Goal: Transaction & Acquisition: Purchase product/service

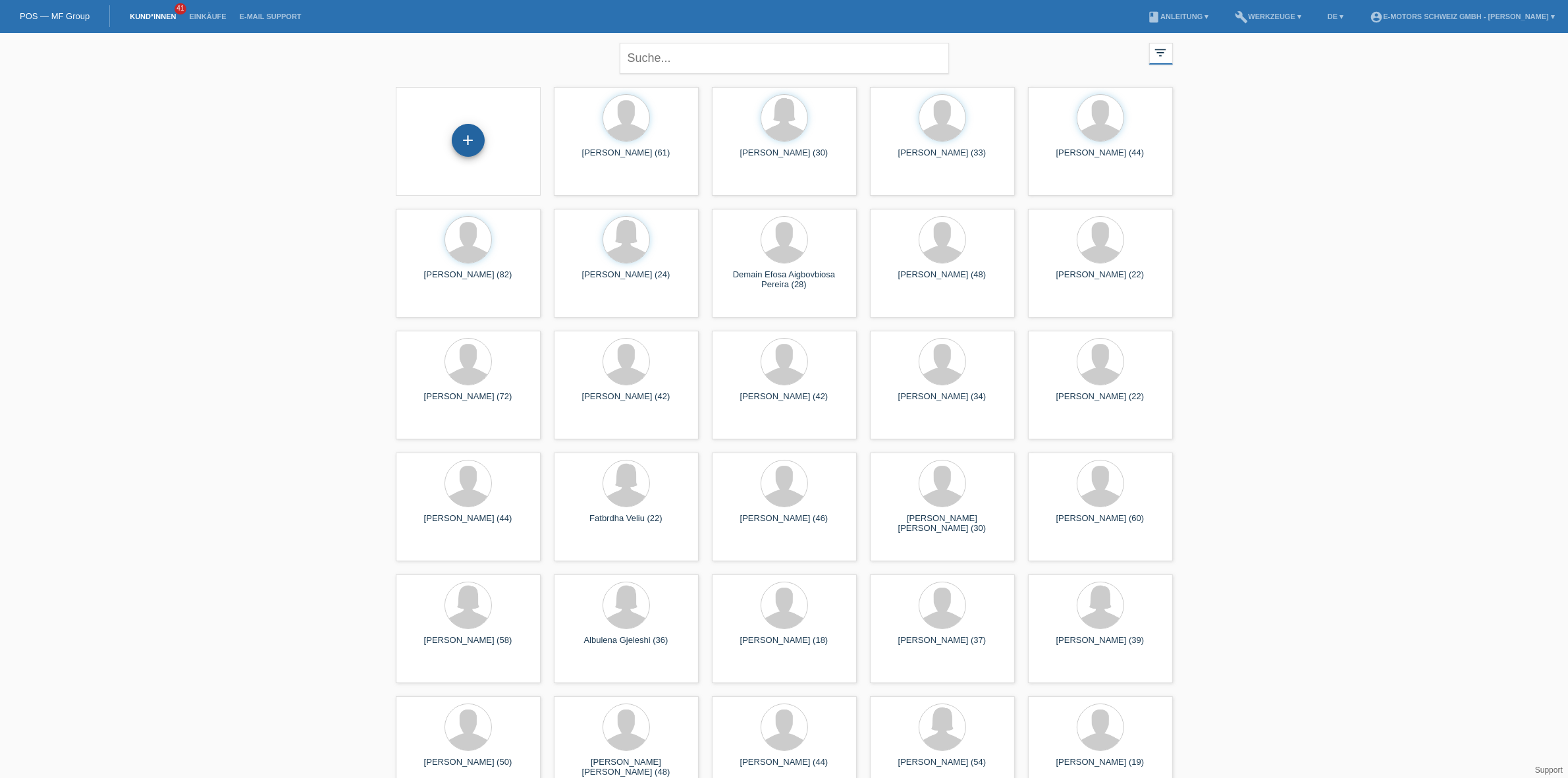
click at [480, 147] on div "+" at bounding box center [468, 140] width 33 height 33
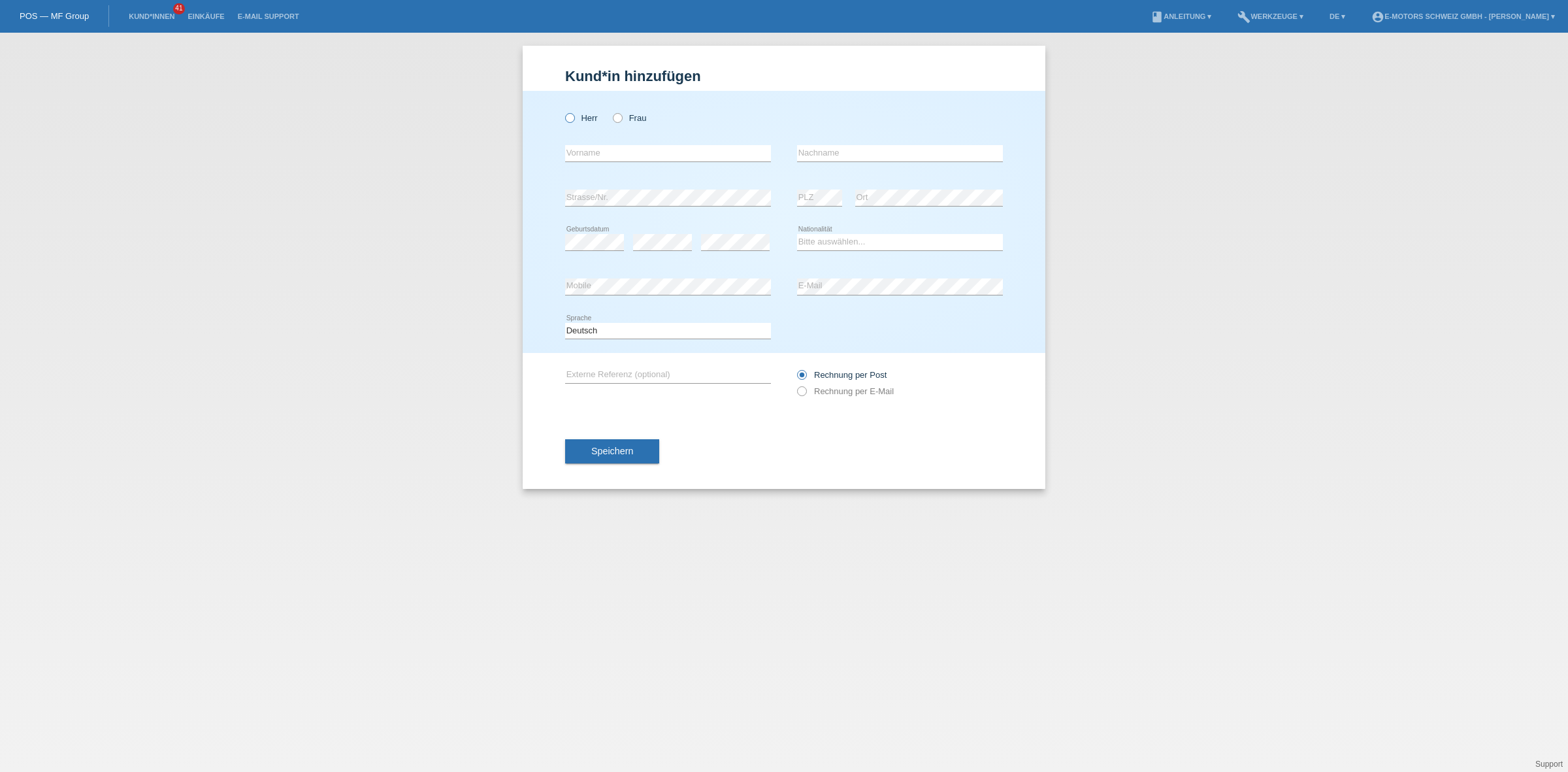
click at [576, 121] on label "Herr" at bounding box center [581, 118] width 33 height 10
click at [574, 121] on input "Herr" at bounding box center [569, 117] width 8 height 8
radio input "true"
click at [831, 238] on select "Bitte auswählen... Schweiz Deutschland Liechtenstein Österreich ------------ Af…" at bounding box center [900, 241] width 206 height 16
select select "PT"
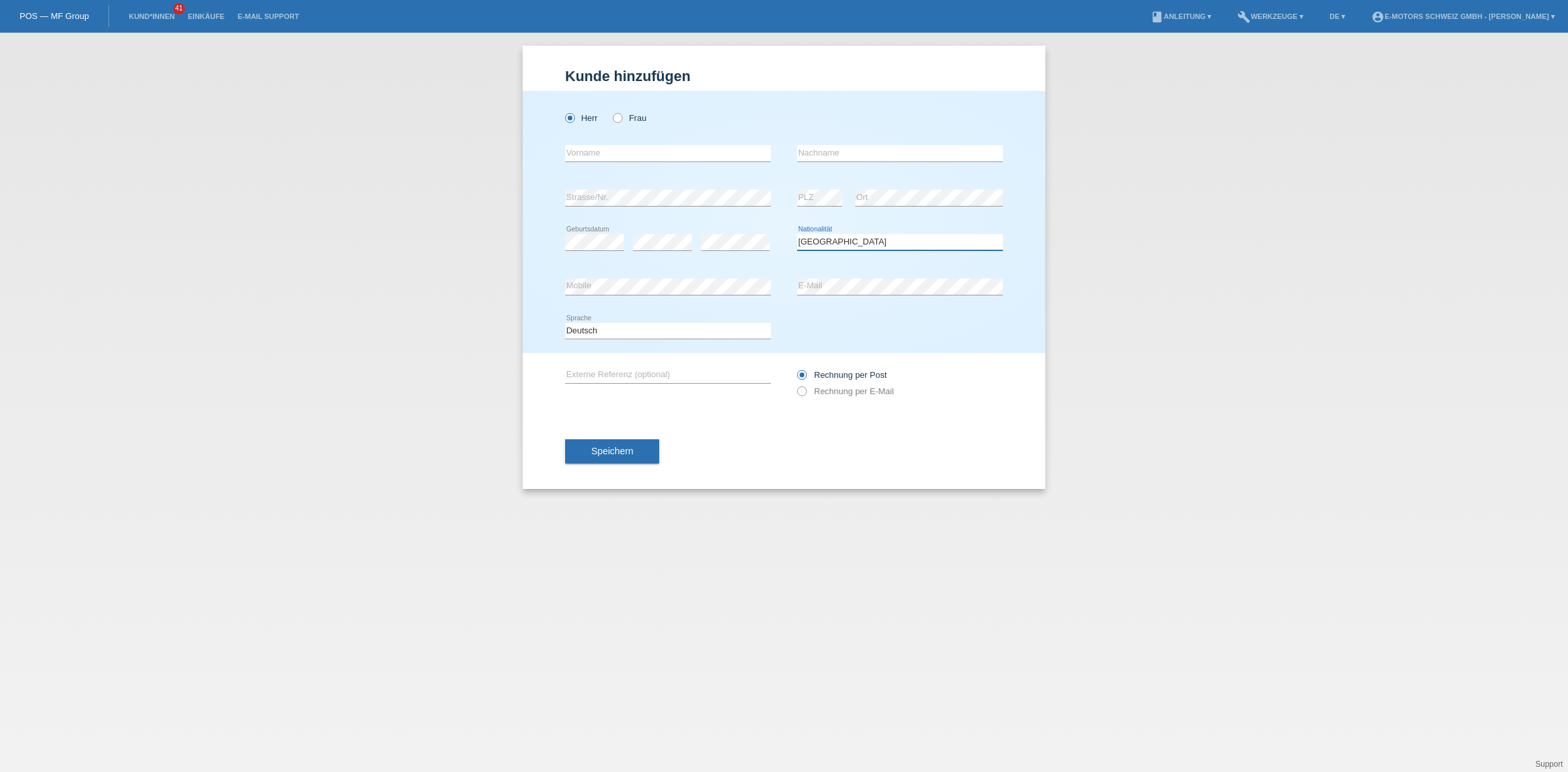
click at [797, 234] on select "Bitte auswählen... Schweiz Deutschland Liechtenstein Österreich ------------ Af…" at bounding box center [900, 241] width 206 height 16
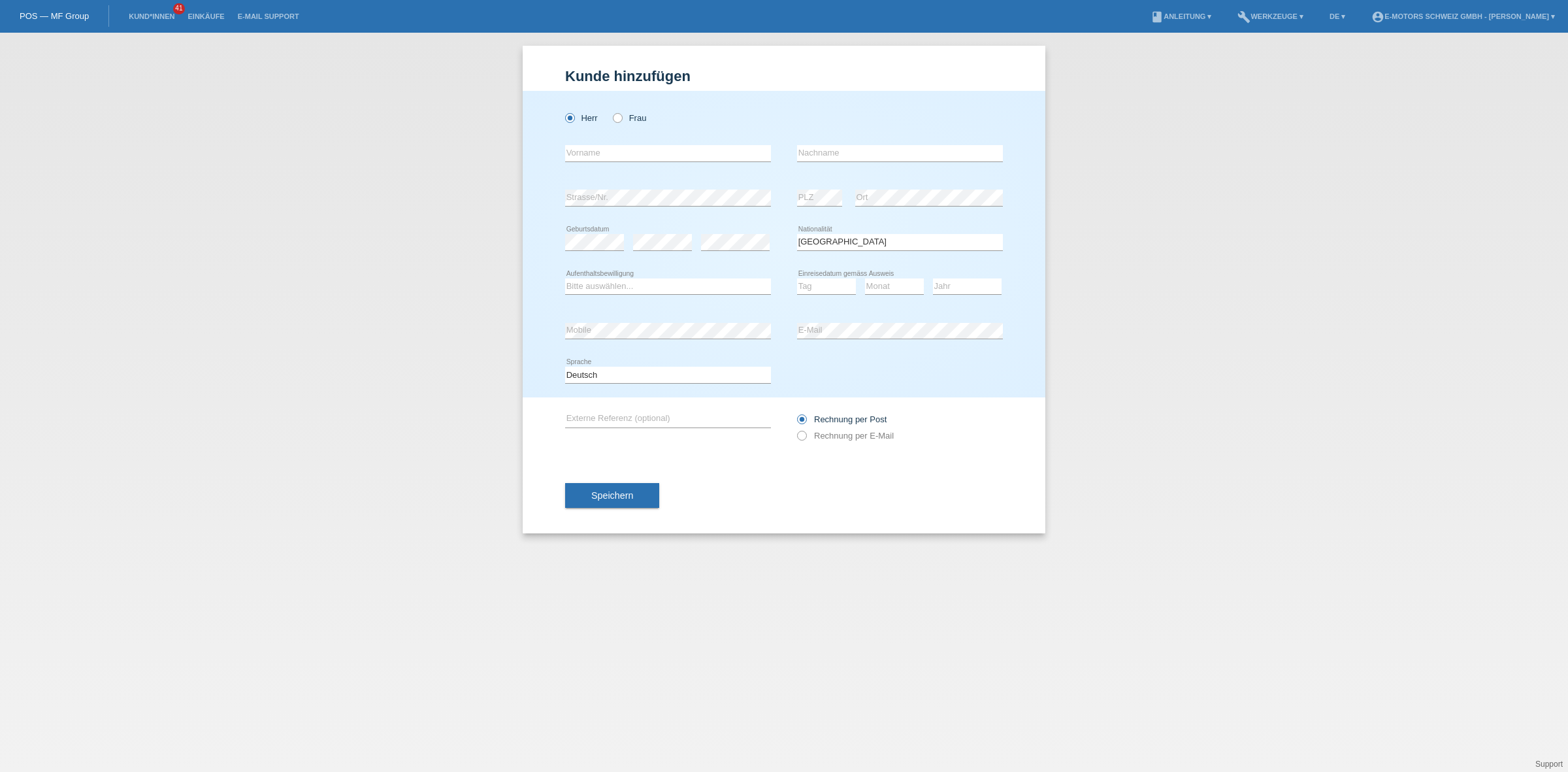
click at [609, 294] on icon at bounding box center [668, 294] width 206 height 1
click at [613, 288] on select "Bitte auswählen... C B B - Flüchtlingsstatus Andere" at bounding box center [668, 286] width 206 height 16
select select "B"
click at [565, 278] on select "Bitte auswählen... C B B - Flüchtlingsstatus Andere" at bounding box center [668, 286] width 206 height 16
click at [829, 295] on div "Tag 01 02 03 04 05 06 07 08 09 10 11 12 13 14 15 16" at bounding box center [826, 286] width 58 height 44
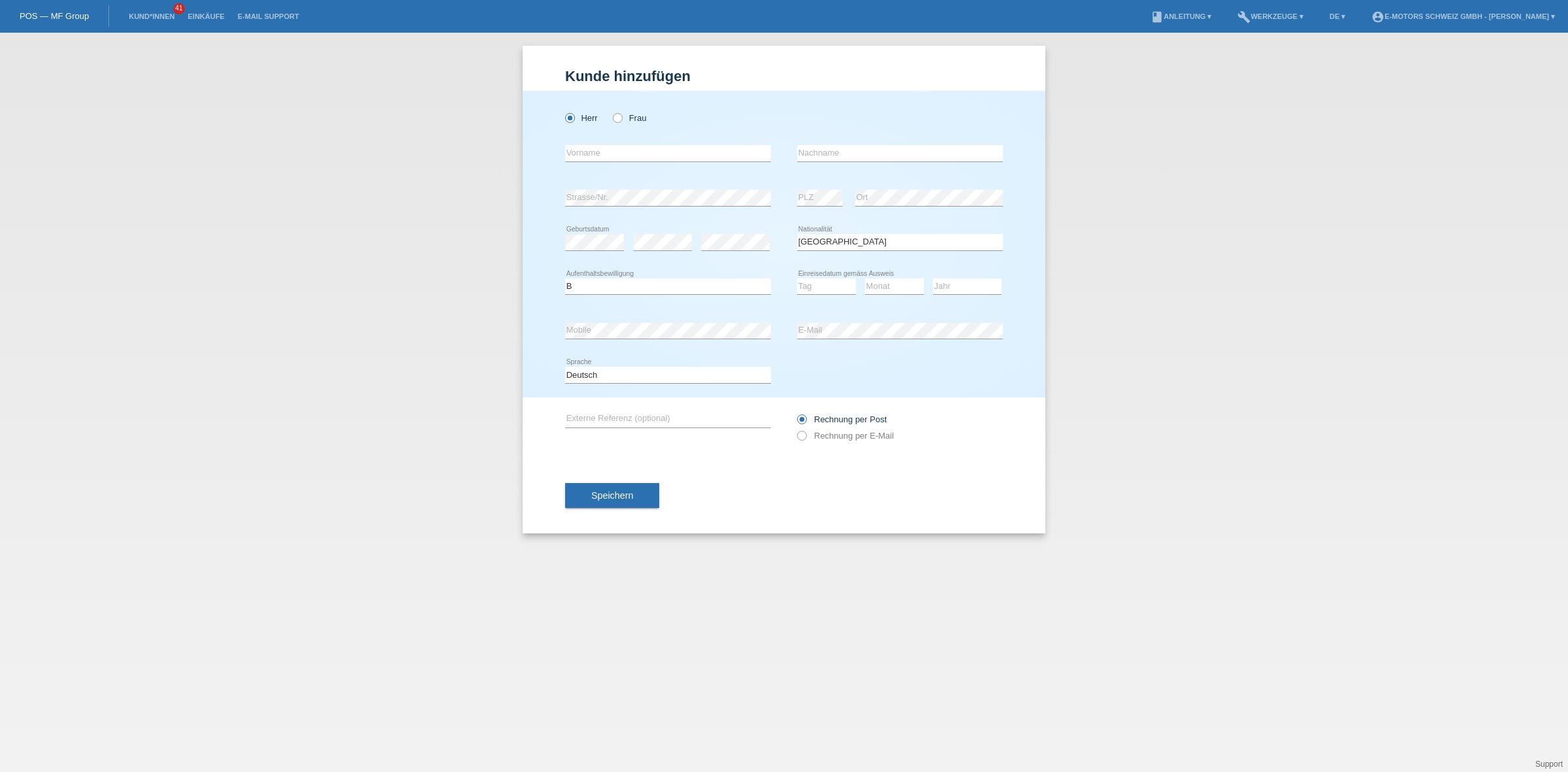
click at [829, 273] on div "Tag 01 02 03 04 05 06 07 08 09 10 11 12 13 14 15 16" at bounding box center [826, 286] width 58 height 44
click at [824, 285] on select "Tag 01 02 03 04 05 06 07 08 09 10 11" at bounding box center [826, 286] width 58 height 16
select select "28"
click at [797, 278] on select "Tag 01 02 03 04 05 06 07 08 09 10 11" at bounding box center [826, 286] width 58 height 16
click at [886, 278] on select "Monat 01 02 03 04 05 06 07 08 09 10 11" at bounding box center [894, 286] width 58 height 16
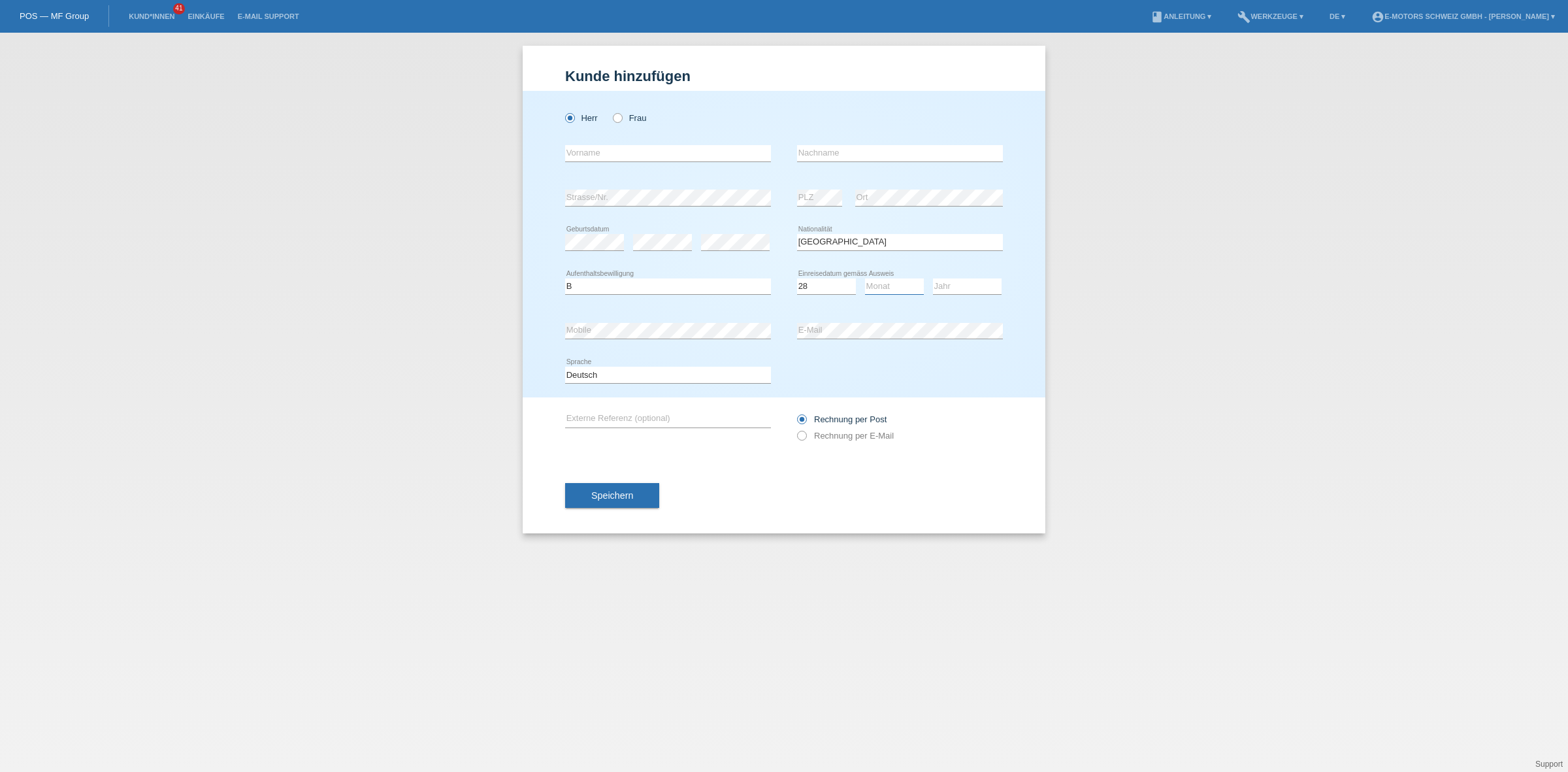
select select "09"
click at [865, 278] on select "Monat 01 02 03 04 05 06 07 08 09 10 11" at bounding box center [894, 286] width 58 height 16
click at [961, 283] on select "Jahr 2025 2024 2023 2022 2021 2020 2019 2018 2017 2016 2015 2014 2013 2012 2011…" at bounding box center [967, 286] width 69 height 16
select select "2009"
click at [933, 278] on select "Jahr 2025 2024 2023 2022 2021 2020 2019 2018 2017 2016 2015 2014 2013 2012 2011…" at bounding box center [967, 286] width 69 height 16
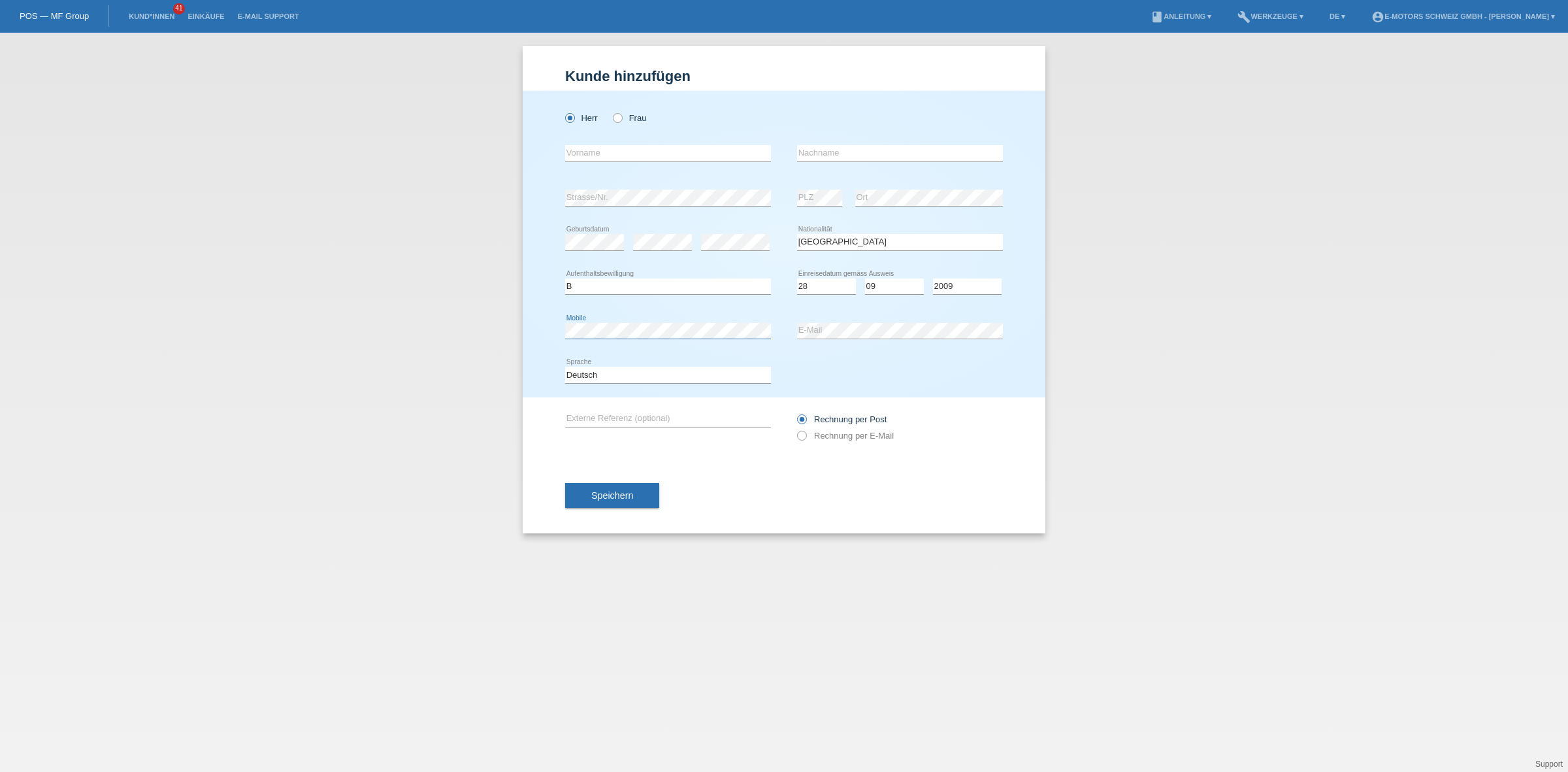
click at [541, 322] on div "Herr Frau error Vorname error" at bounding box center [784, 244] width 523 height 307
click at [673, 154] on input "text" at bounding box center [668, 154] width 206 height 16
type input "Joao Pedro"
click at [838, 145] on input "text" at bounding box center [900, 154] width 206 height 16
type input "Passinhas Barbosa Rebelo"
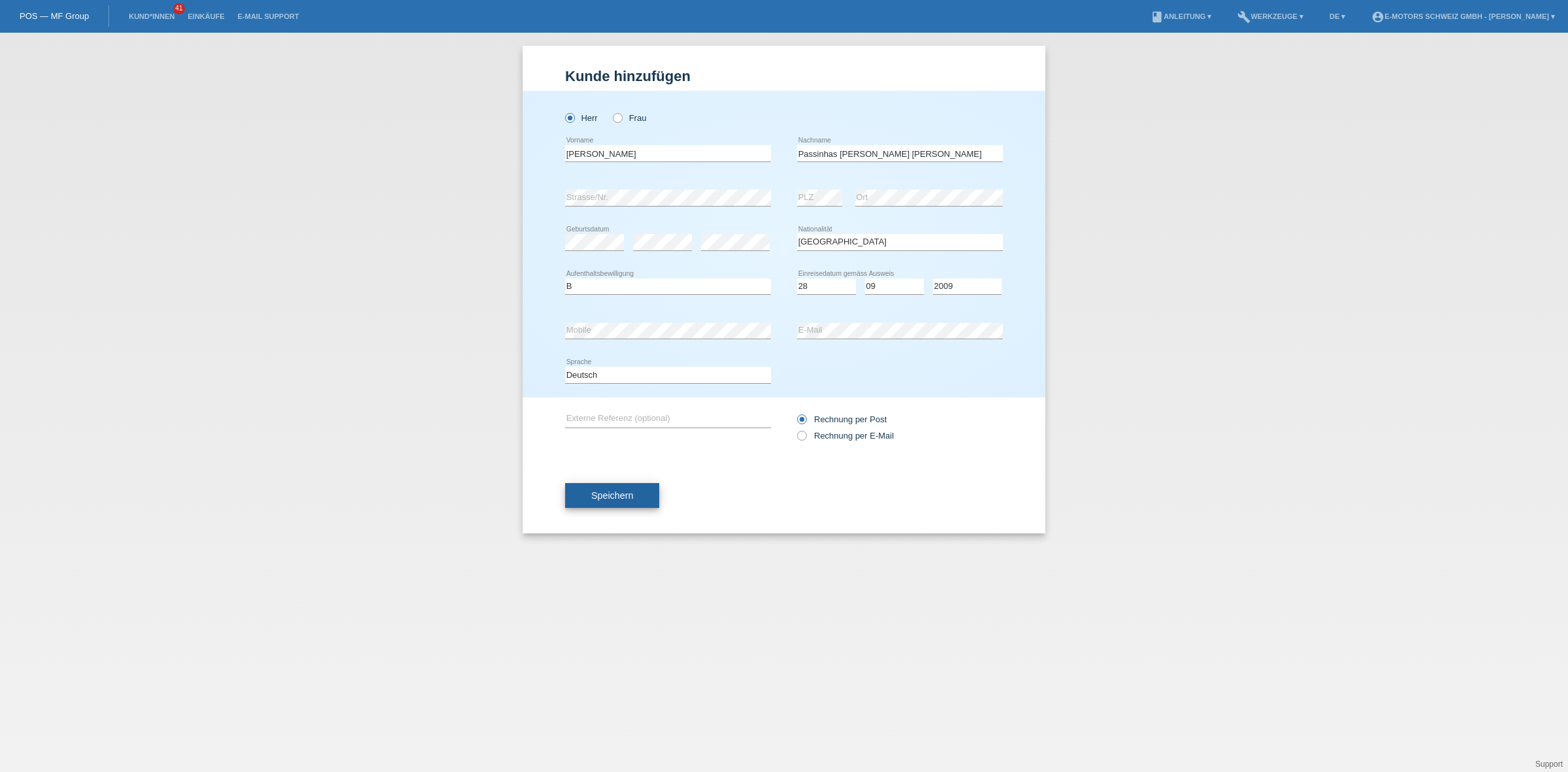
click at [612, 487] on button "Speichern" at bounding box center [612, 495] width 94 height 25
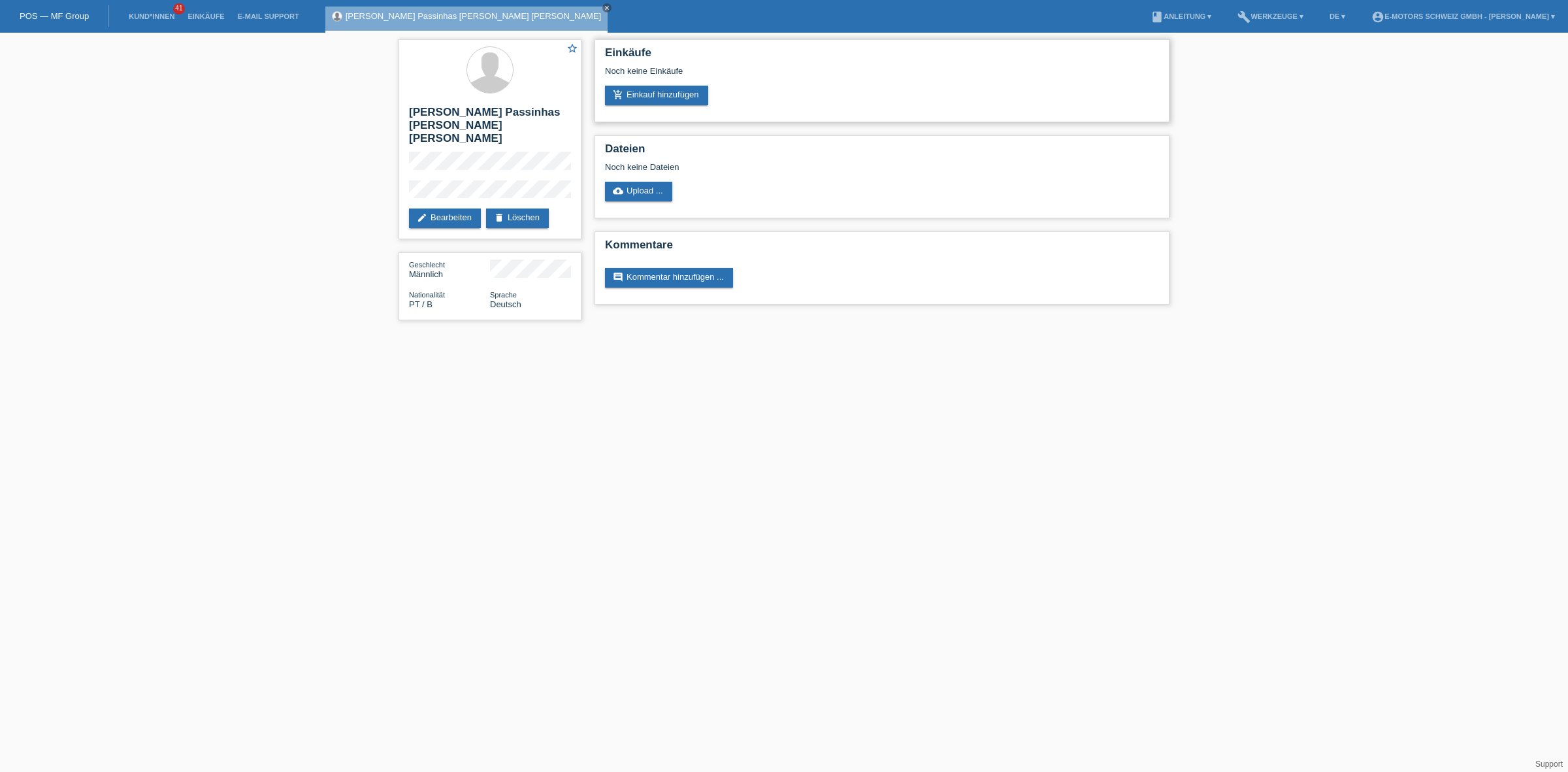
click at [634, 80] on div "Noch keine Einkäufe" at bounding box center [881, 76] width 554 height 19
click at [654, 112] on div "Einkäufe Noch keine Einkäufe add_shopping_cart Einkauf hinzufügen" at bounding box center [881, 80] width 575 height 83
click at [654, 94] on link "add_shopping_cart Einkauf hinzufügen" at bounding box center [656, 95] width 103 height 19
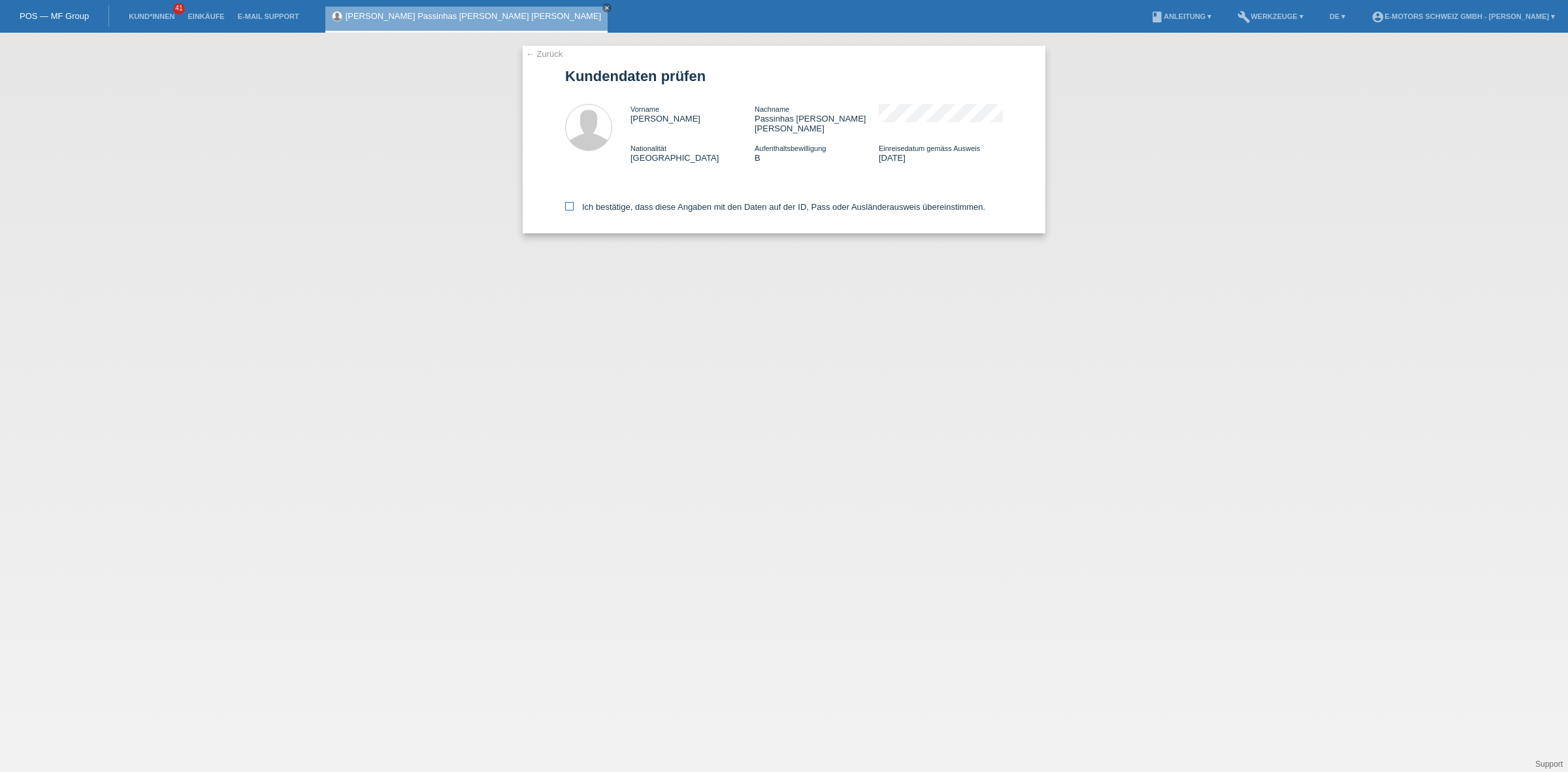
click at [599, 202] on label "Ich bestätige, dass diese Angaben mit den Daten auf der ID, Pass oder Ausländer…" at bounding box center [775, 206] width 420 height 10
click at [574, 202] on input "Ich bestätige, dass diese Angaben mit den Daten auf der ID, Pass oder Ausländer…" at bounding box center [569, 205] width 8 height 8
checkbox input "true"
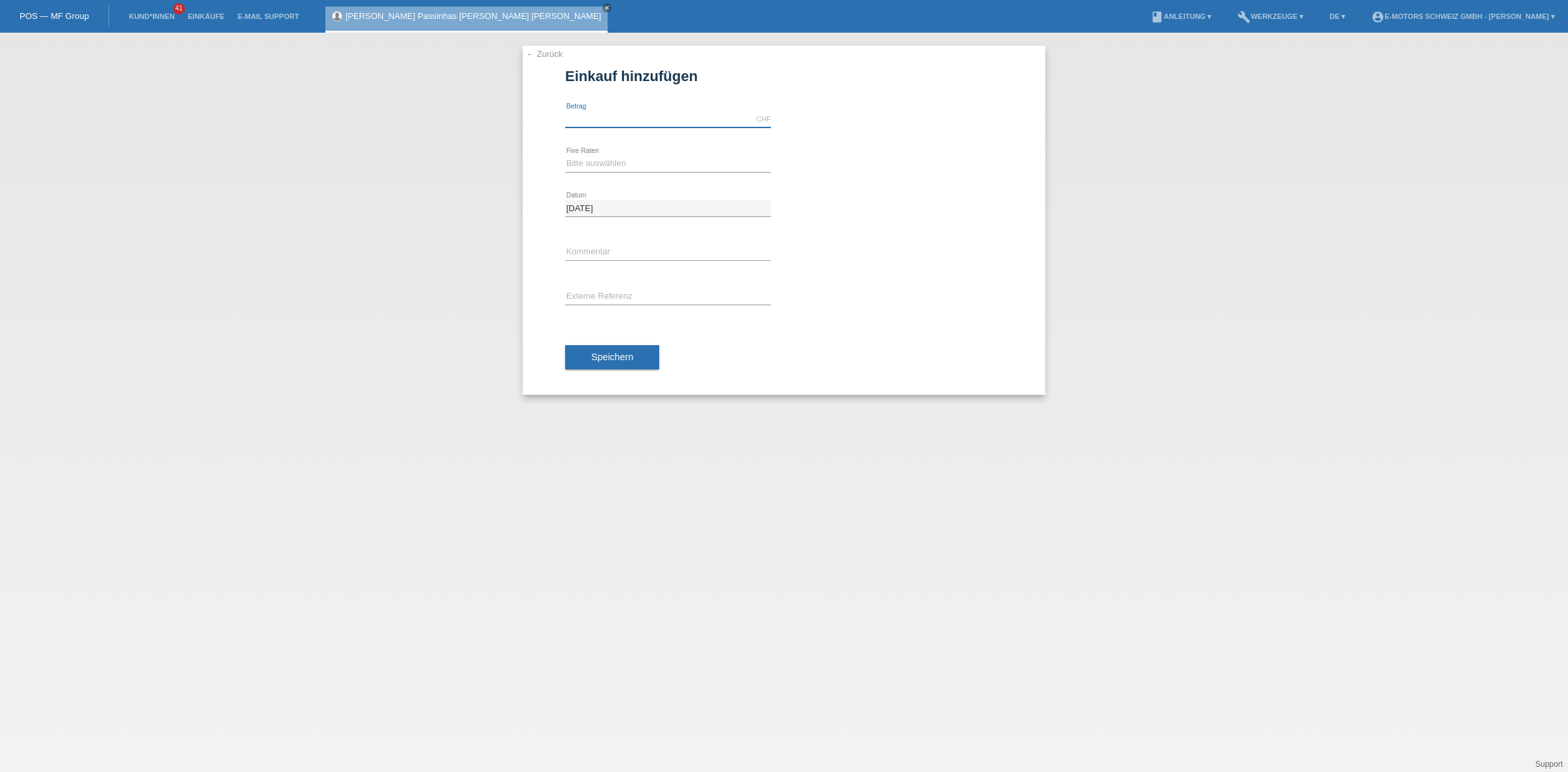
click at [641, 111] on input "text" at bounding box center [668, 119] width 206 height 16
type input "2990.00"
click at [596, 166] on select "Bitte auswählen 12 Raten 24 Raten 36 Raten 48 Raten" at bounding box center [668, 163] width 206 height 16
select select "214"
click at [565, 156] on select "Bitte auswählen 12 Raten 24 Raten 36 Raten 48 Raten" at bounding box center [668, 163] width 206 height 16
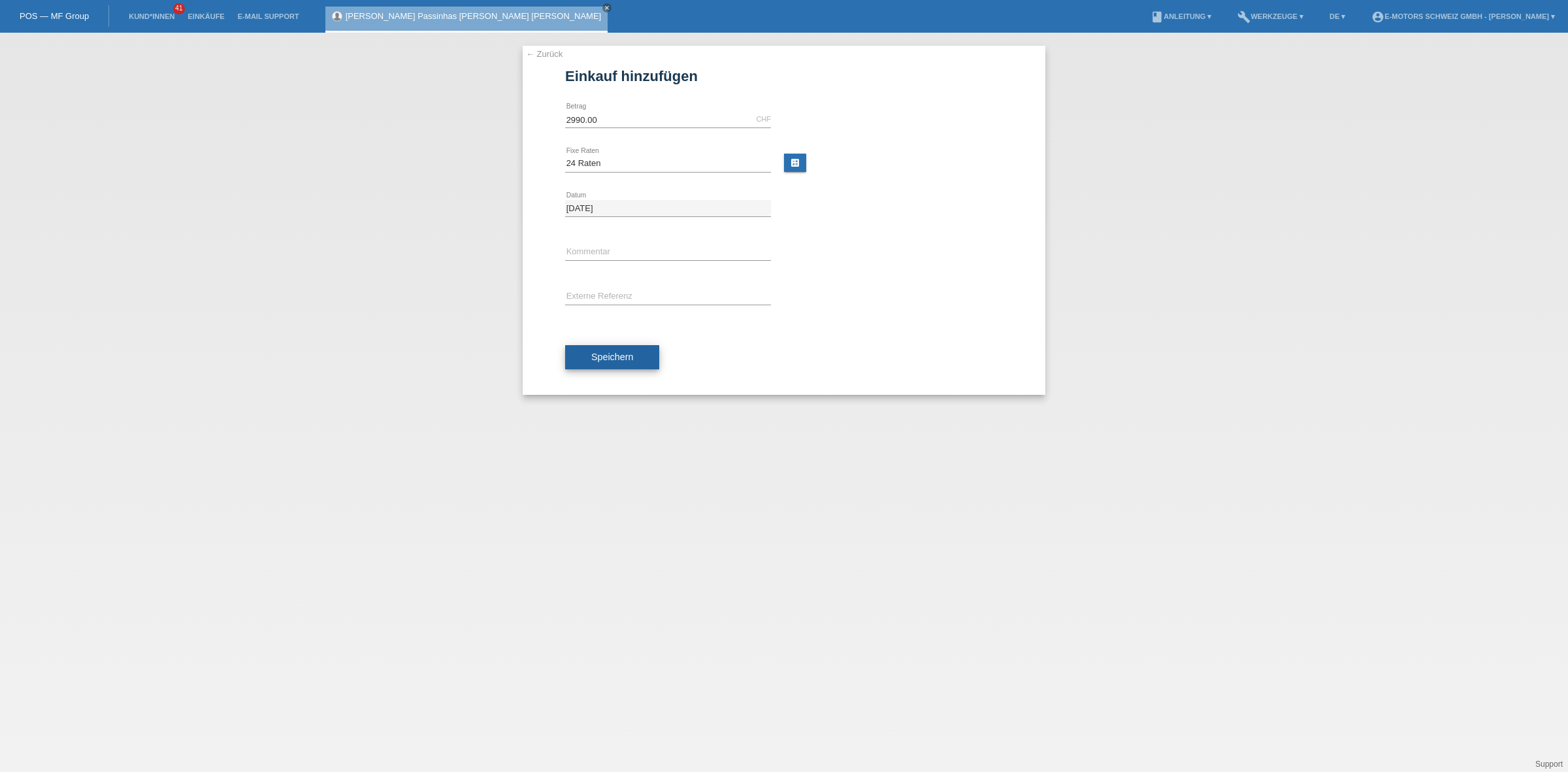
click at [613, 345] on button "Speichern" at bounding box center [612, 357] width 94 height 25
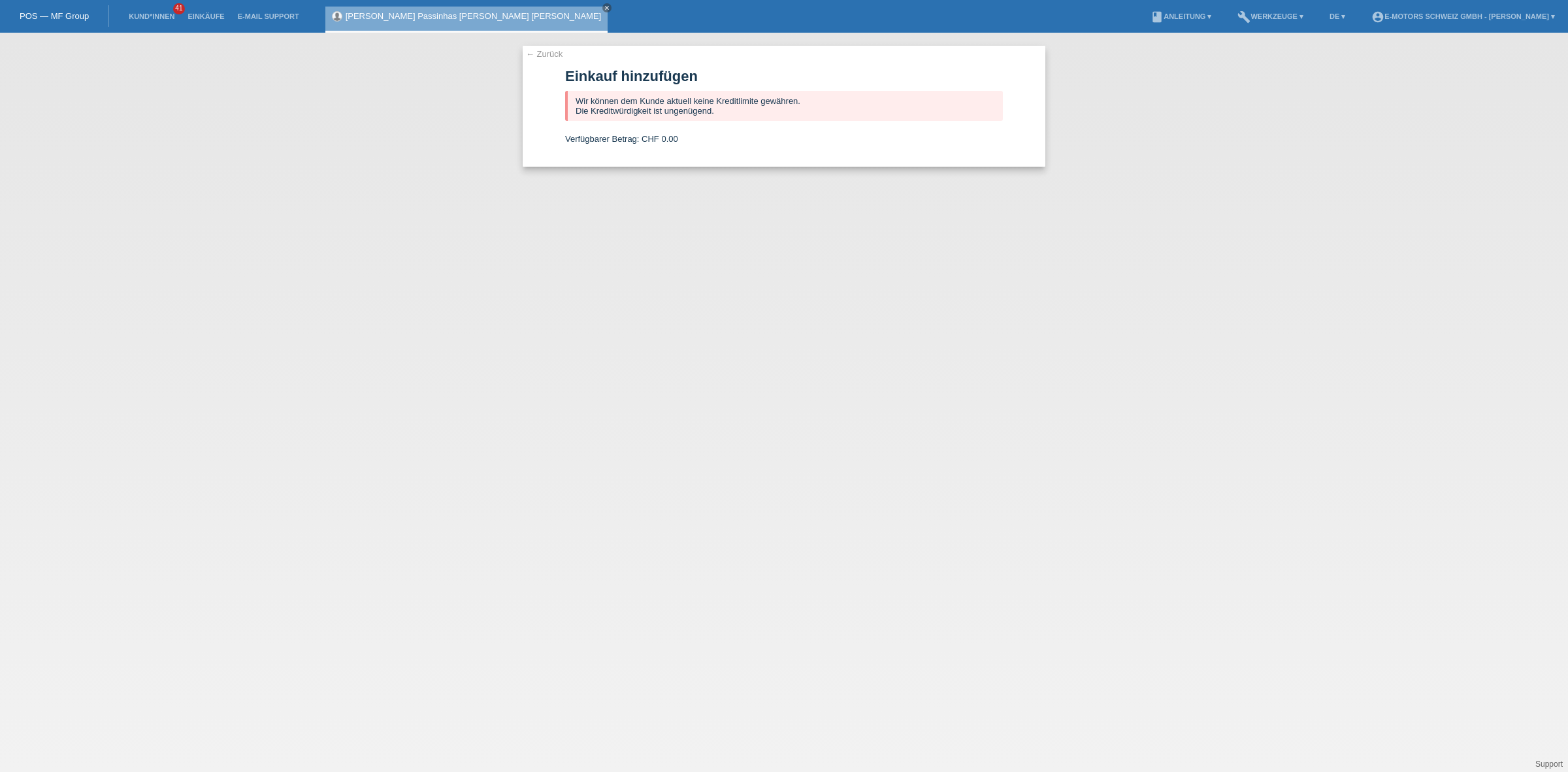
click at [548, 51] on link "← Zurück" at bounding box center [544, 53] width 37 height 10
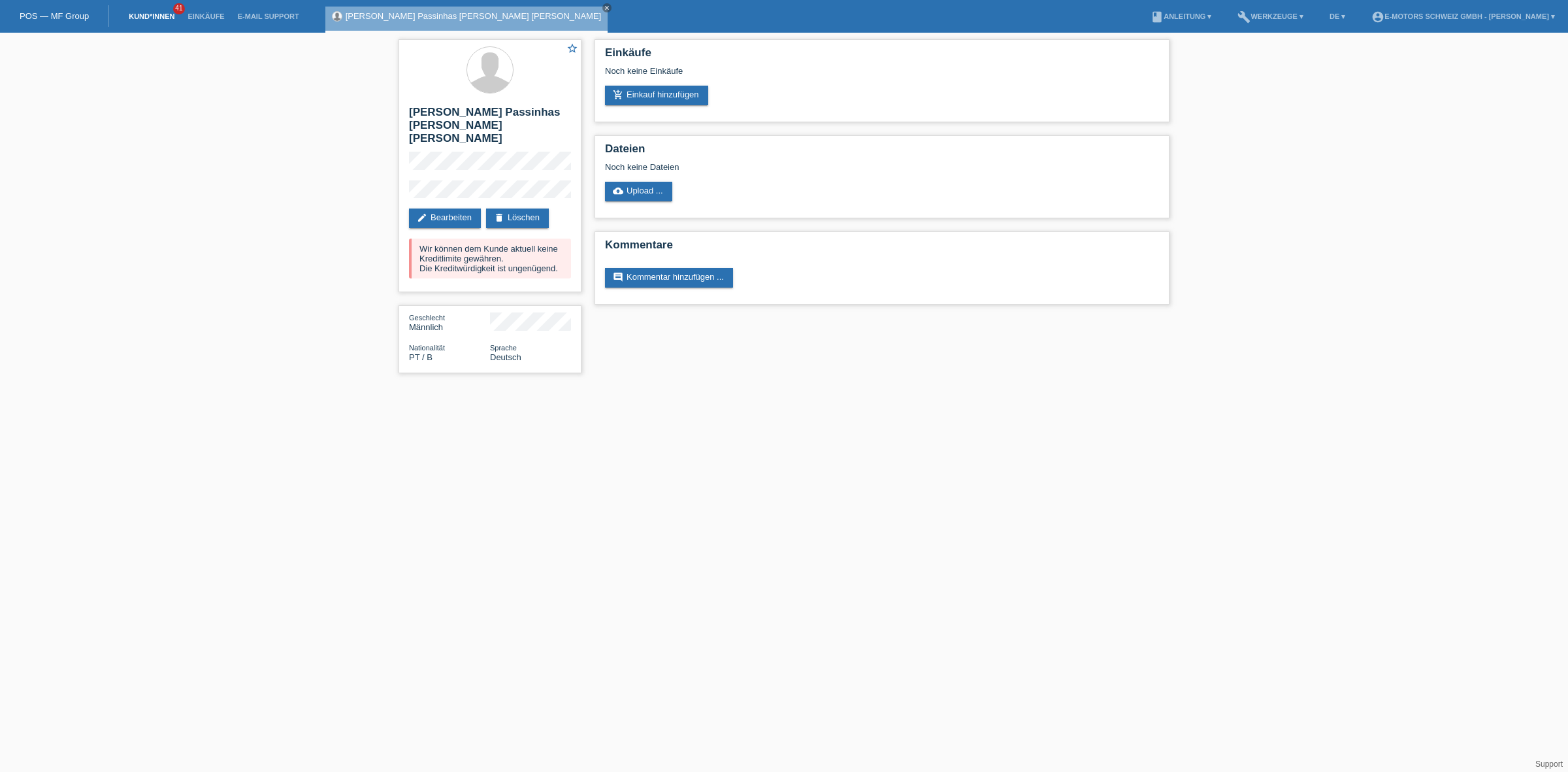
click at [166, 15] on link "Kund*innen" at bounding box center [151, 16] width 58 height 7
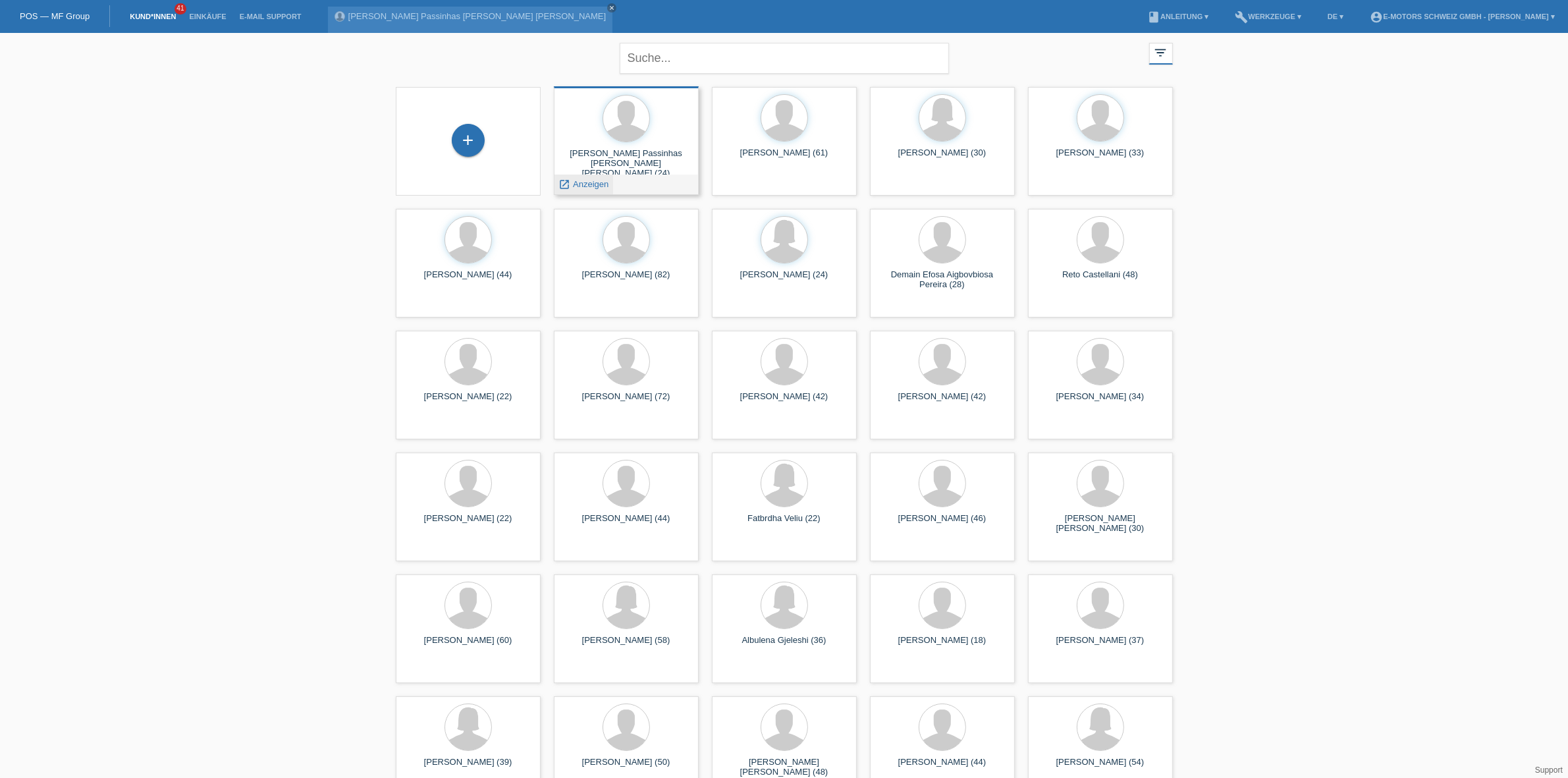
click at [584, 183] on span "Anzeigen" at bounding box center [591, 184] width 35 height 10
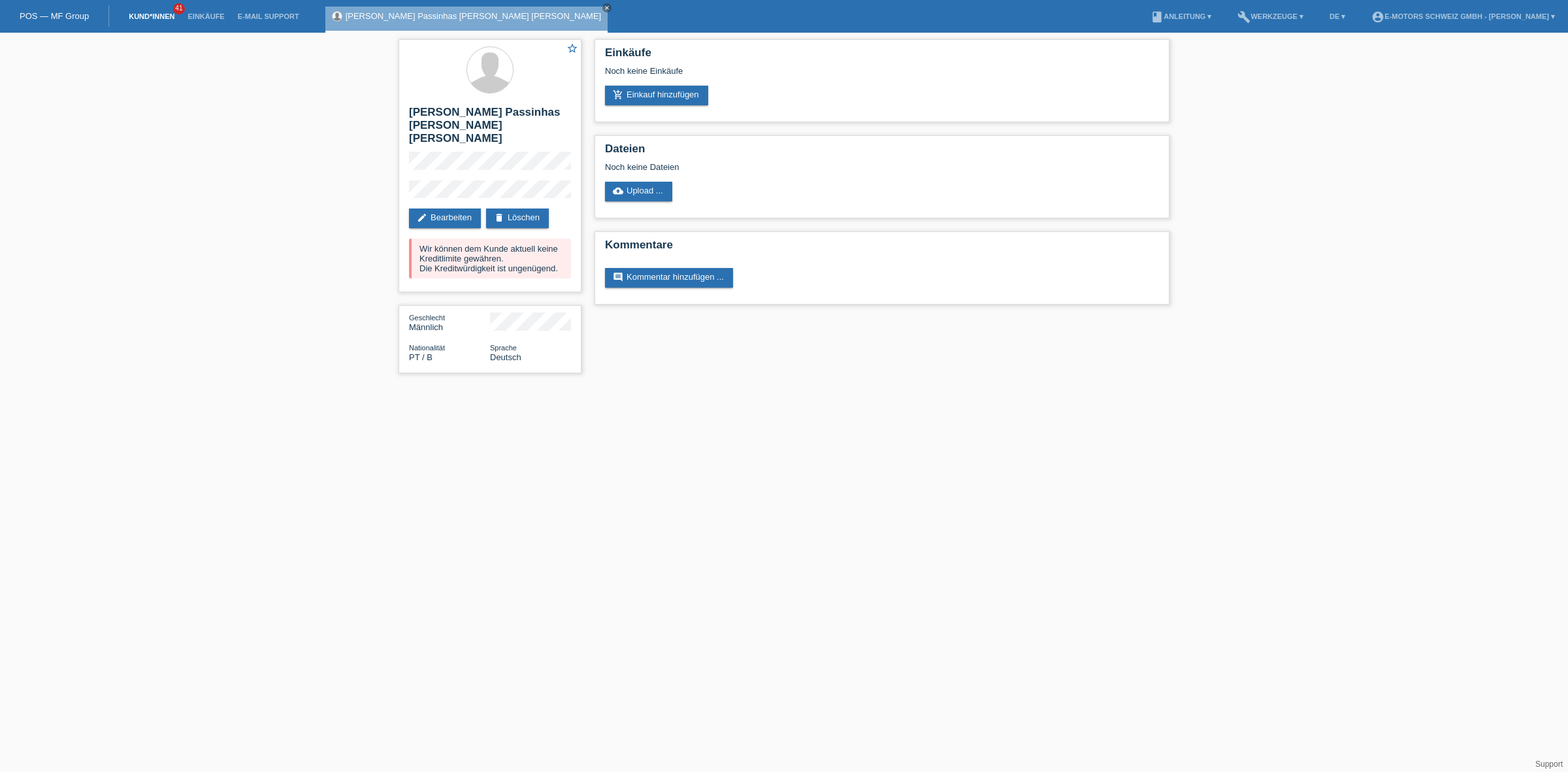
click at [155, 16] on link "Kund*innen" at bounding box center [151, 16] width 58 height 7
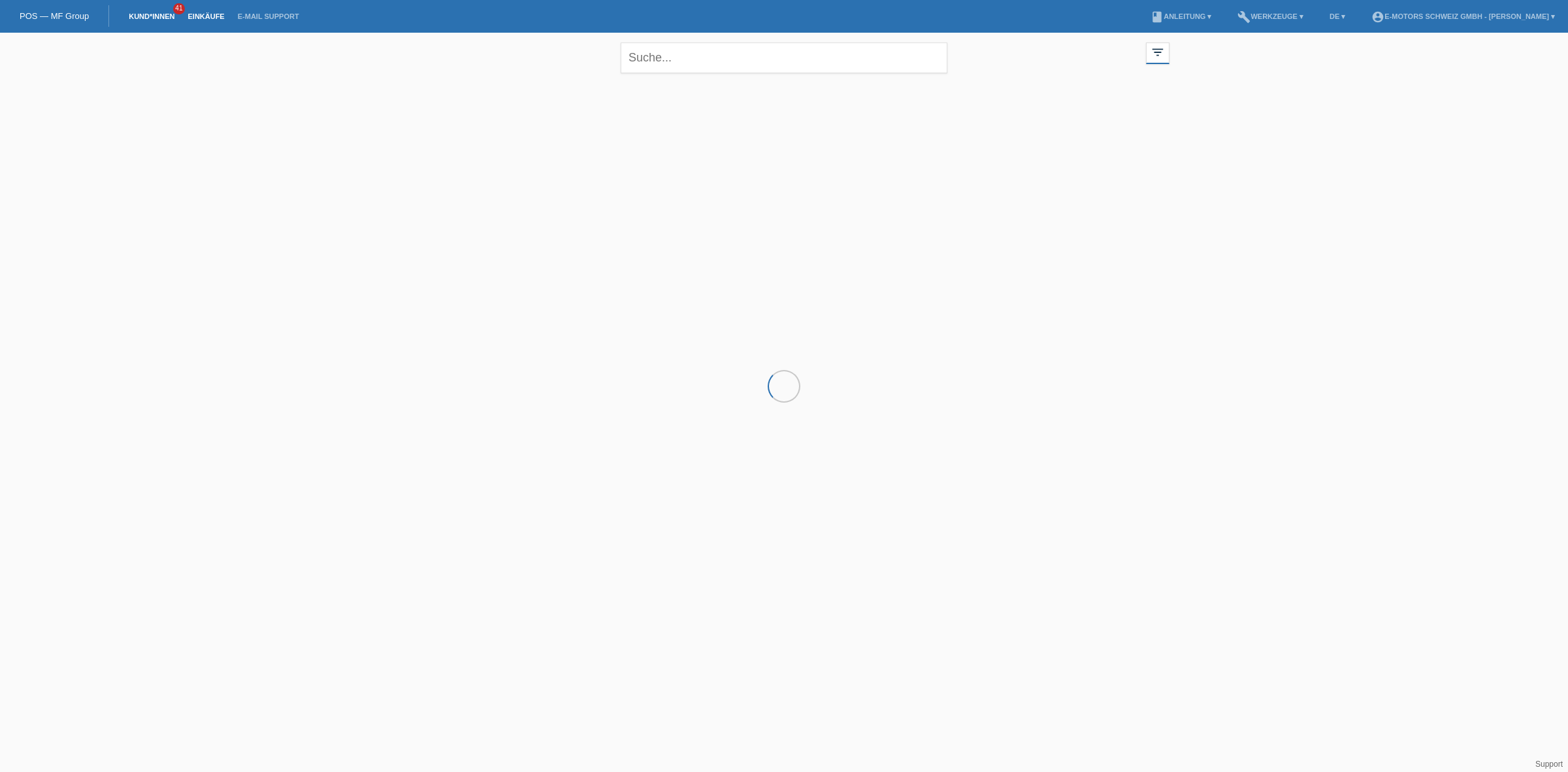
click at [202, 18] on link "Einkäufe" at bounding box center [206, 16] width 49 height 7
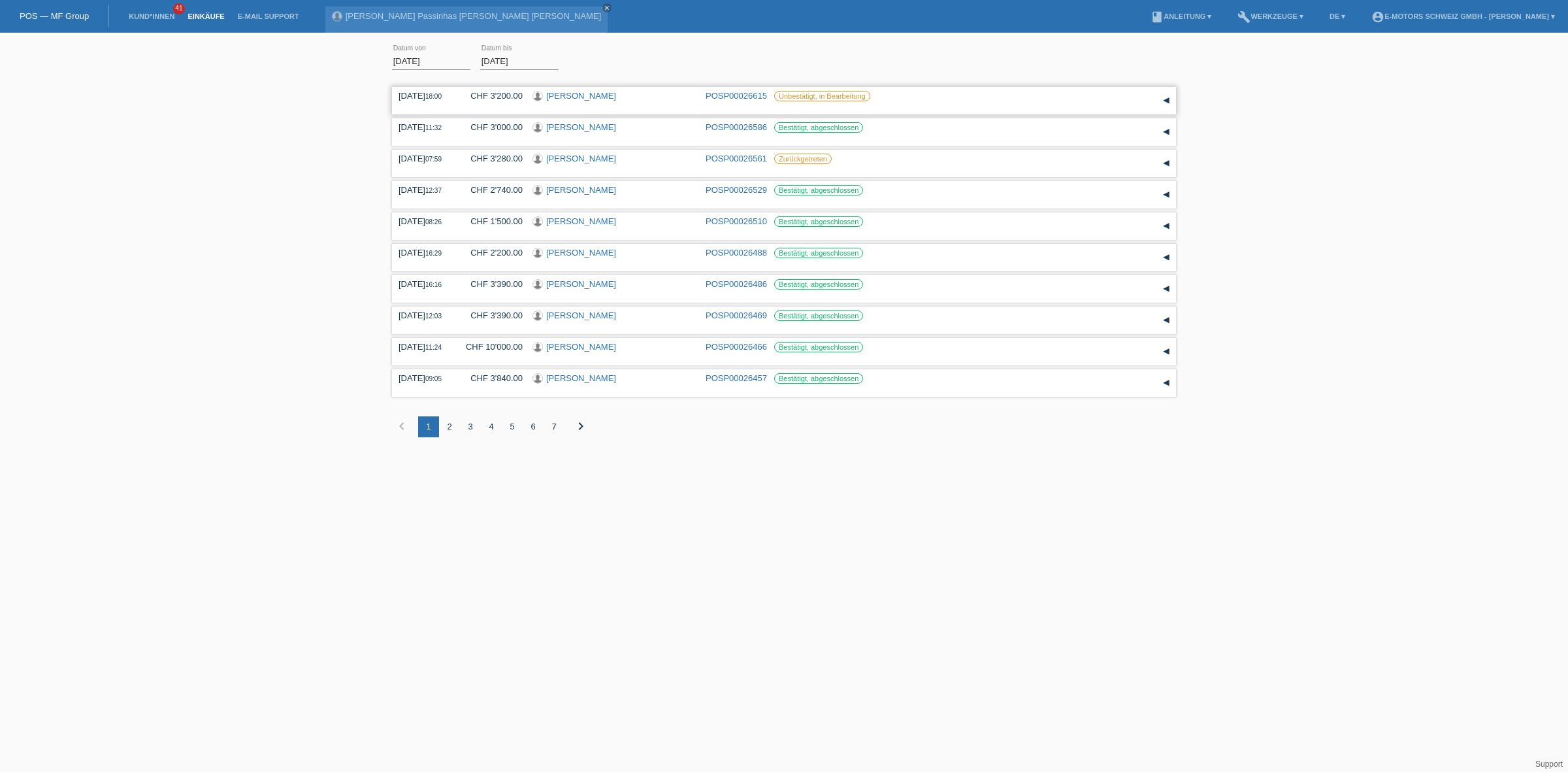
click at [572, 96] on link "[PERSON_NAME]" at bounding box center [581, 95] width 70 height 10
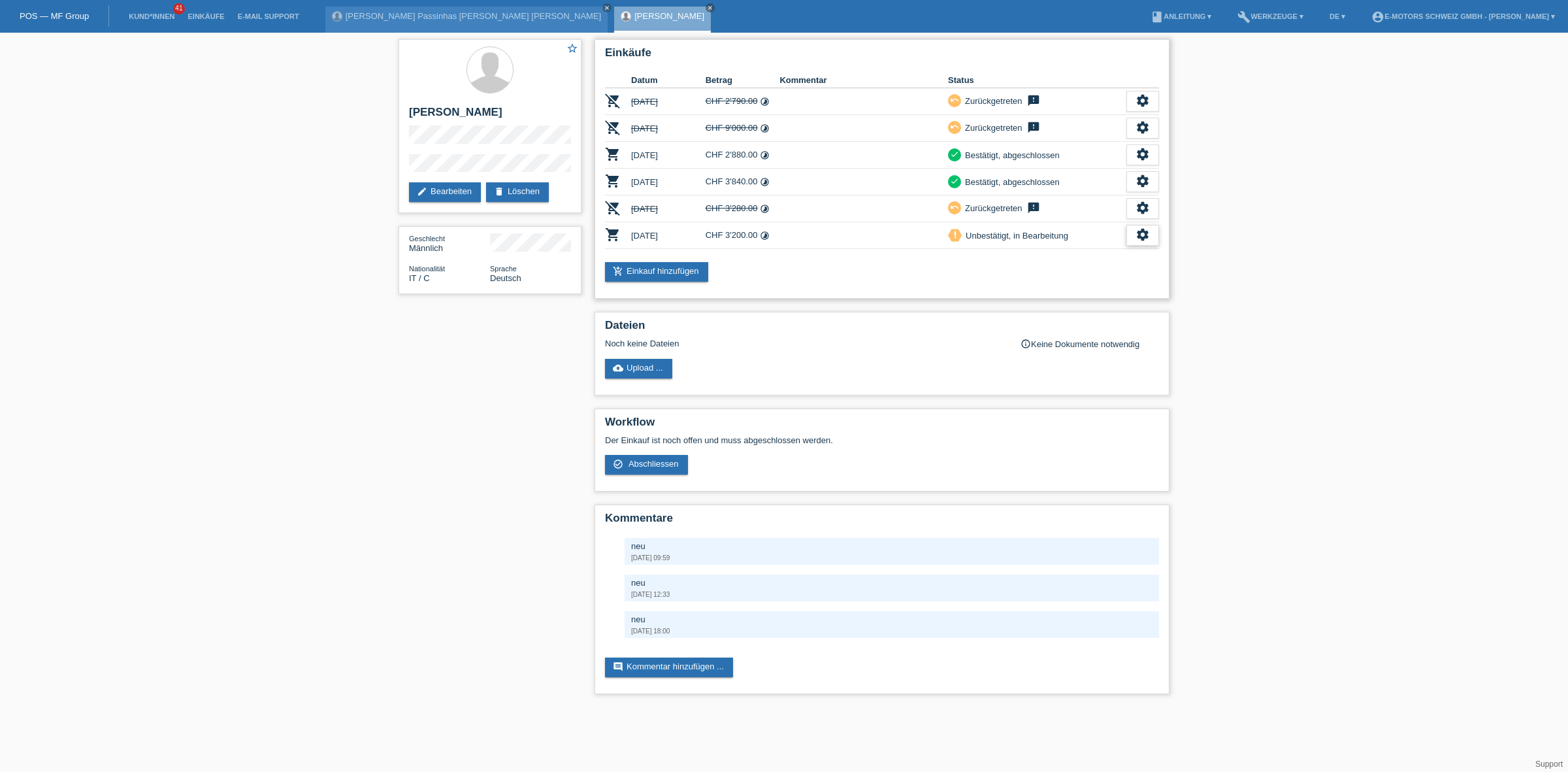
click at [1138, 234] on icon "settings" at bounding box center [1142, 234] width 14 height 14
click at [1048, 249] on span "Anzeigen" at bounding box center [1031, 253] width 39 height 16
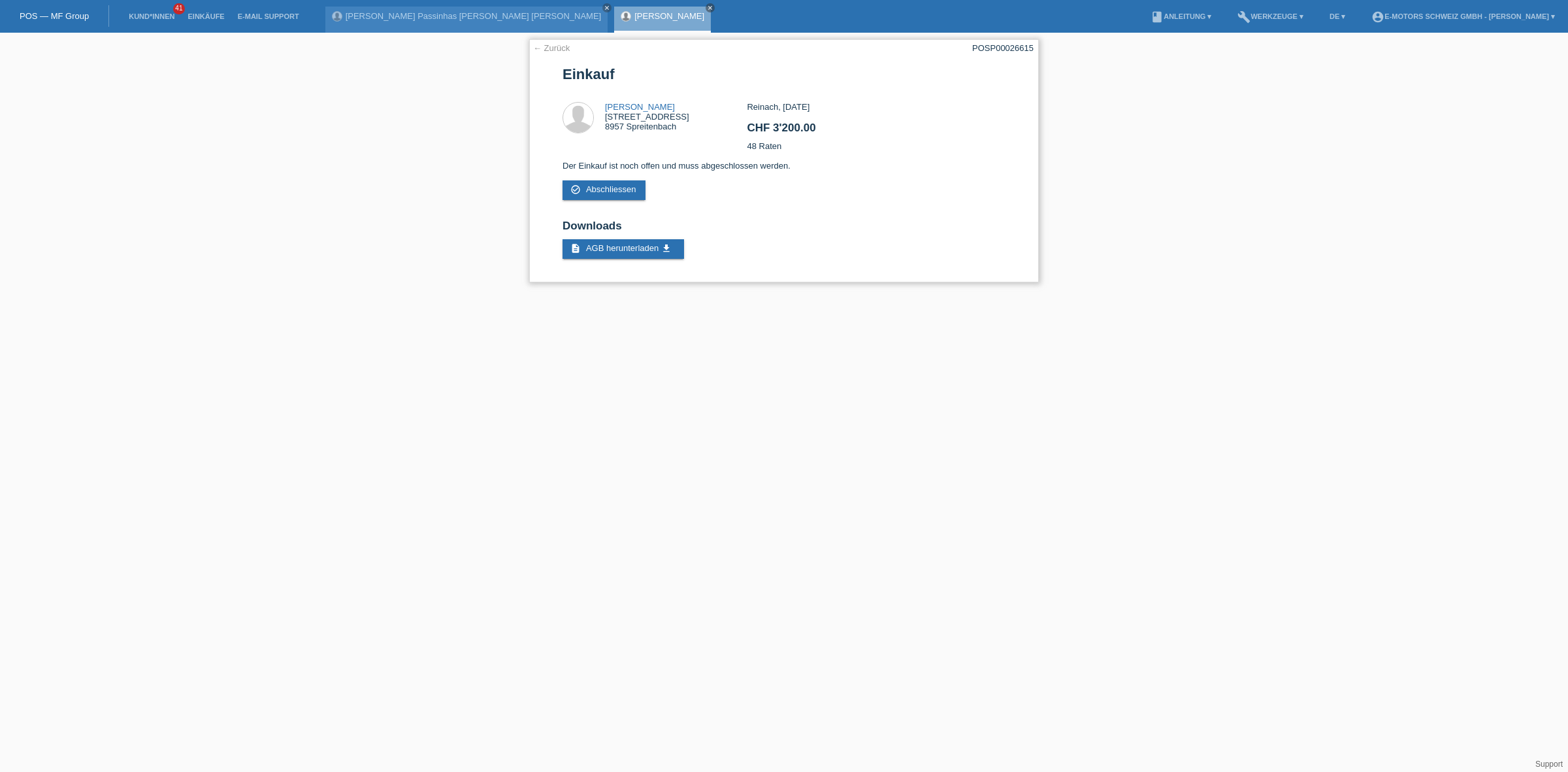
drag, startPoint x: 838, startPoint y: 129, endPoint x: 792, endPoint y: 145, distance: 48.7
click at [792, 145] on div "Reinach, [DATE] CHF 3'200.00 48 Raten" at bounding box center [876, 131] width 258 height 58
click at [792, 152] on div "Reinach, [DATE] CHF 3'200.00 48 Raten" at bounding box center [876, 131] width 258 height 58
click at [620, 184] on span "Abschliessen" at bounding box center [611, 189] width 50 height 10
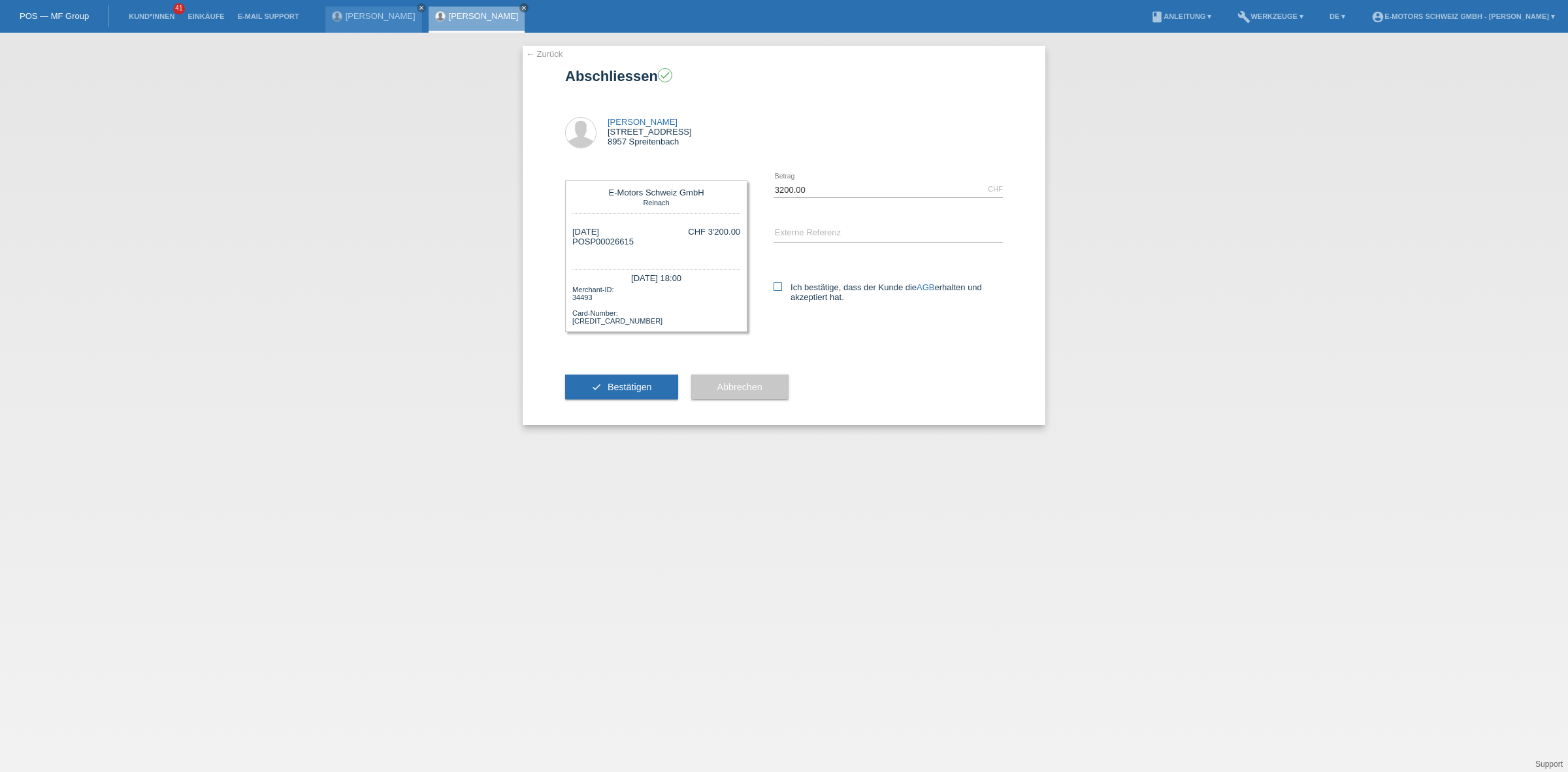
click at [789, 291] on label "Ich bestätige, dass der Kunde die AGB erhalten und akzeptiert hat." at bounding box center [888, 292] width 229 height 19
click at [782, 291] on input "Ich bestätige, dass der Kunde die AGB erhalten und akzeptiert hat." at bounding box center [777, 286] width 8 height 8
click at [826, 289] on label "Ich bestätige, dass der Kunde die AGB erhalten und akzeptiert hat." at bounding box center [888, 292] width 229 height 19
click at [782, 289] on input "Ich bestätige, dass der Kunde die AGB erhalten und akzeptiert hat." at bounding box center [777, 286] width 8 height 8
click at [826, 289] on label "Ich bestätige, dass der Kunde die AGB erhalten und akzeptiert hat." at bounding box center [888, 292] width 229 height 19
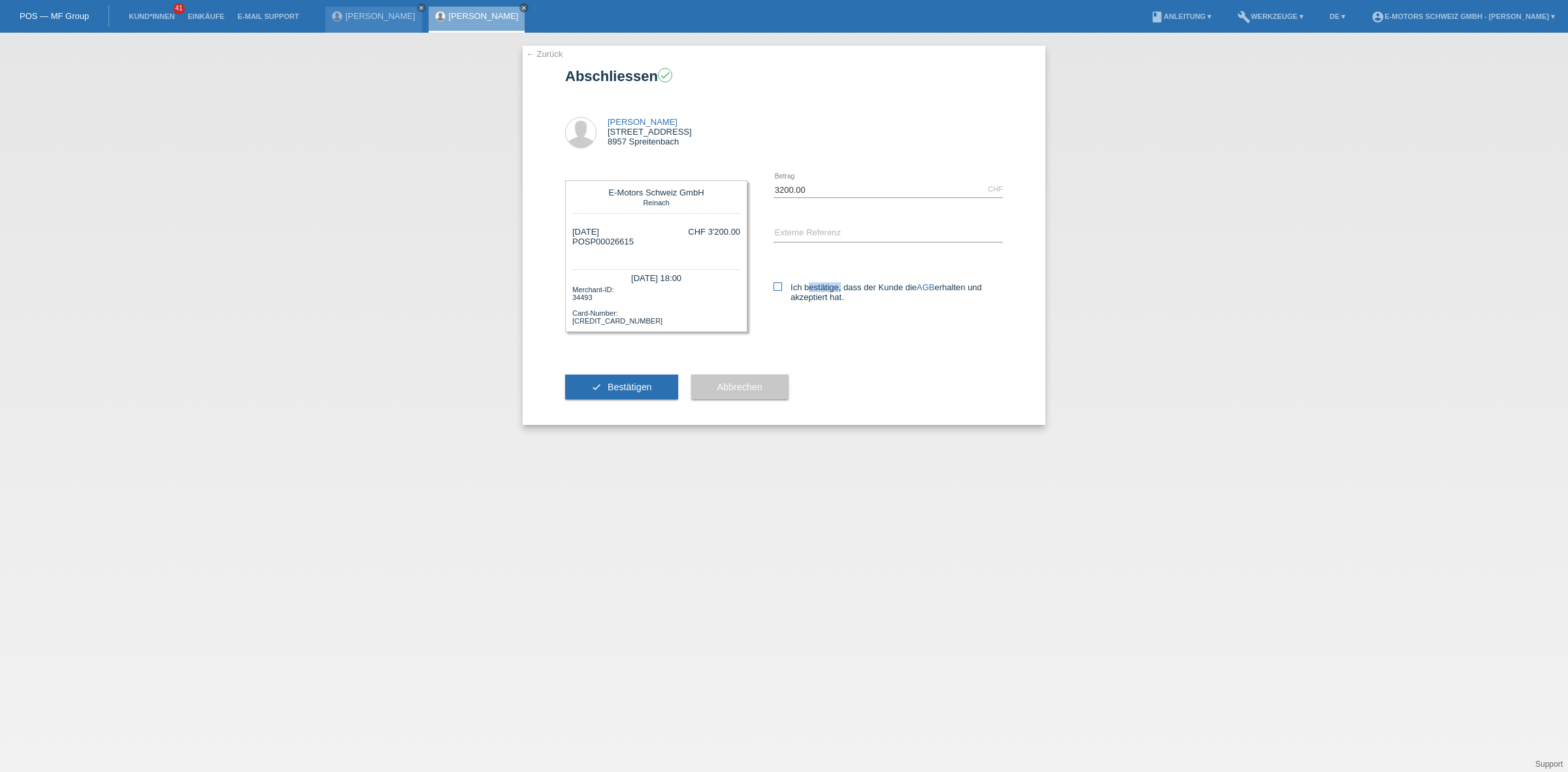
click at [782, 289] on input "Ich bestätige, dass der Kunde die AGB erhalten und akzeptiert hat." at bounding box center [777, 286] width 8 height 8
checkbox input "true"
click at [903, 355] on div "check Bestätigen Abbrechen" at bounding box center [784, 387] width 438 height 76
drag, startPoint x: 895, startPoint y: 304, endPoint x: 808, endPoint y: 270, distance: 93.4
click at [808, 270] on div "Ich bestätige, dass der Kunde die AGB erhalten und akzeptiert hat." at bounding box center [888, 290] width 229 height 67
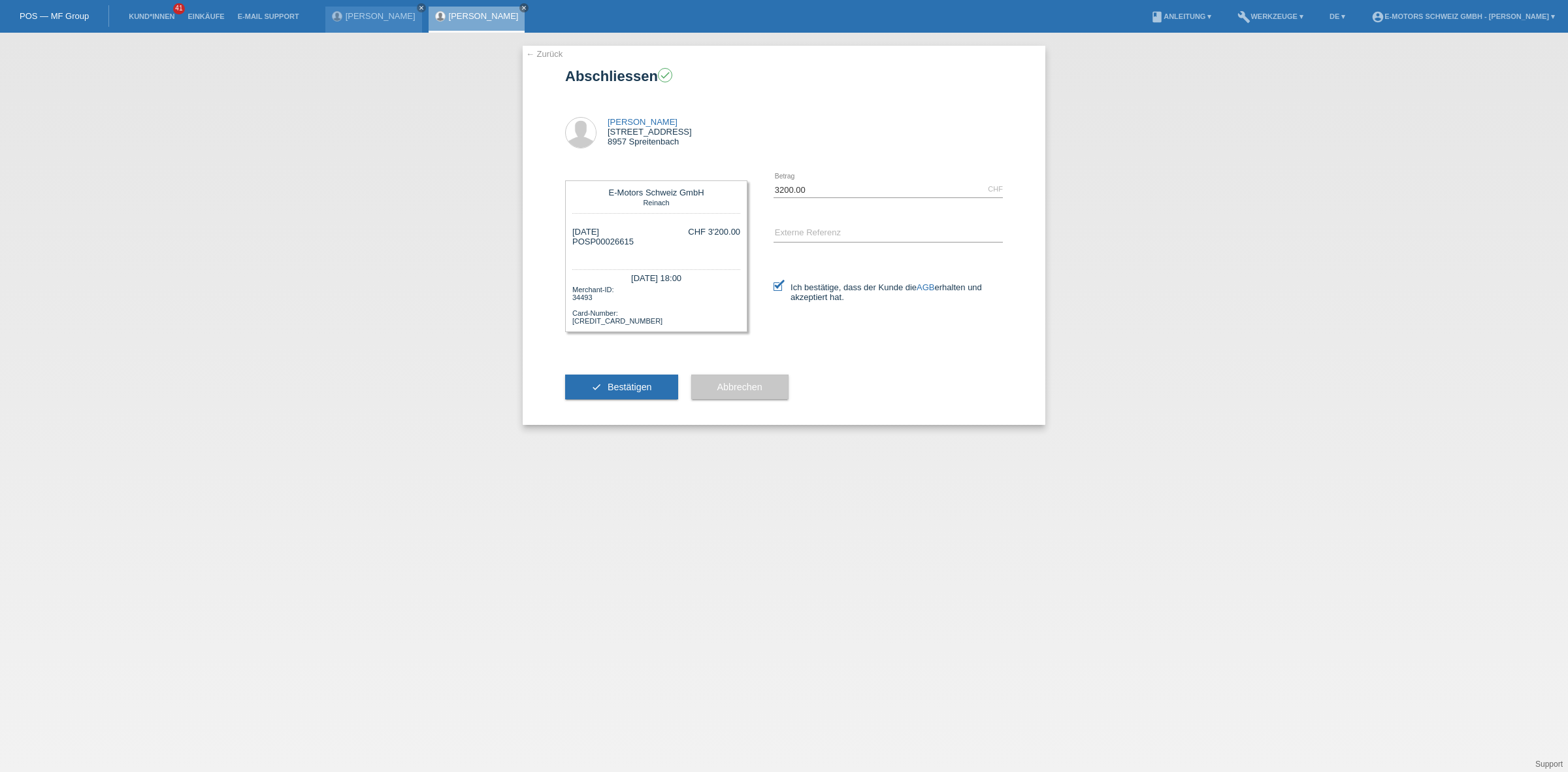
drag, startPoint x: 808, startPoint y: 270, endPoint x: 976, endPoint y: 316, distance: 174.2
click at [976, 316] on div "Ich bestätige, dass der Kunde die AGB erhalten und akzeptiert hat." at bounding box center [888, 290] width 229 height 67
drag, startPoint x: 1068, startPoint y: 289, endPoint x: 893, endPoint y: 282, distance: 175.1
click at [893, 282] on div "← Zurück Abschliessen check Fabrizio Mannino Bahnhofstrasse 66 8957 Spreitenbach" at bounding box center [784, 402] width 1568 height 739
drag, startPoint x: 984, startPoint y: 301, endPoint x: 985, endPoint y: 269, distance: 32.0
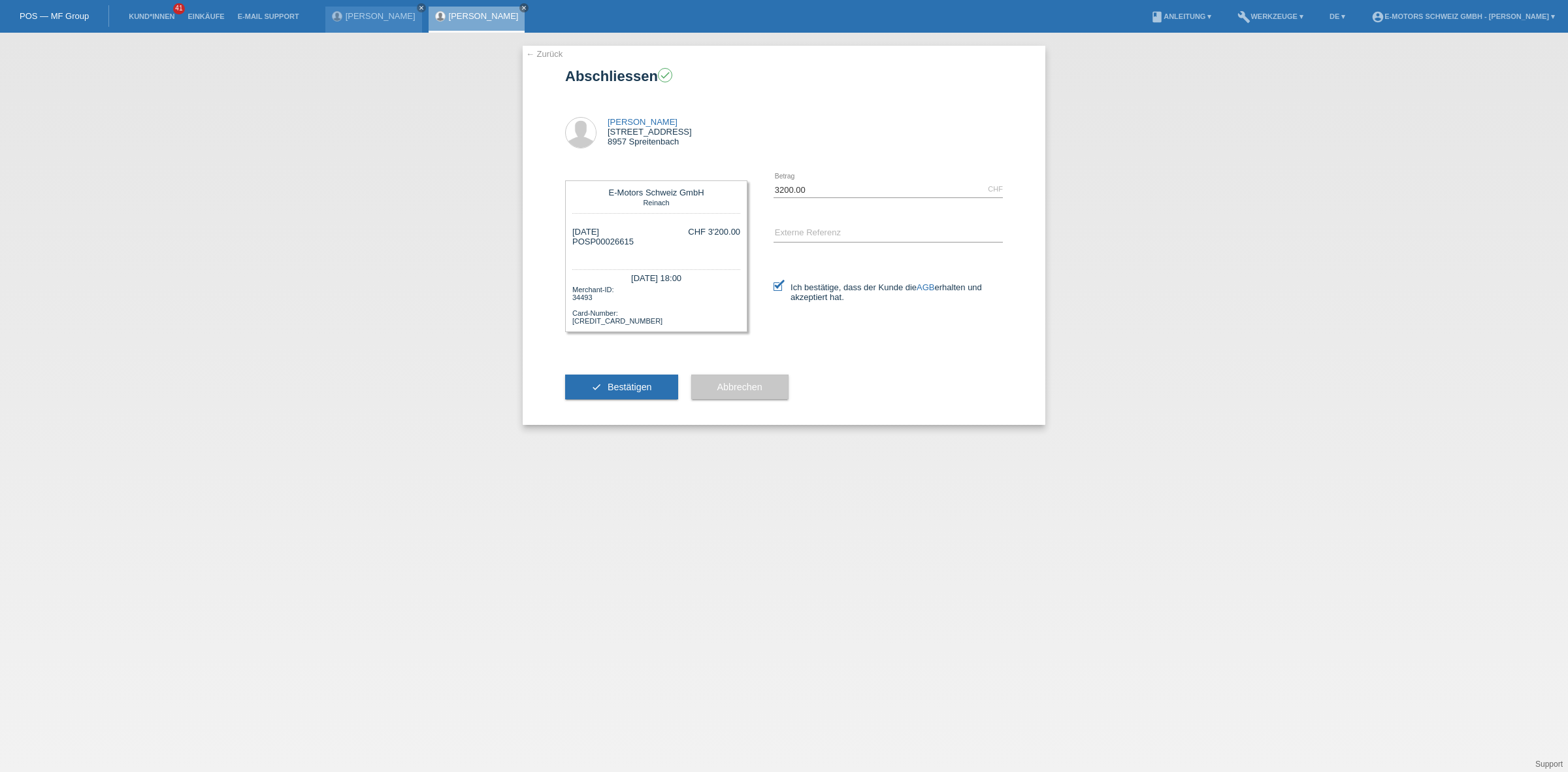
click at [985, 269] on div "Ich bestätige, dass der Kunde die AGB erhalten und akzeptiert hat." at bounding box center [888, 290] width 229 height 67
drag, startPoint x: 1007, startPoint y: 289, endPoint x: 1155, endPoint y: 279, distance: 148.3
click at [1155, 279] on div "← Zurück Abschliessen check Fabrizio Mannino Bahnhofstrasse 66 8957 Spreitenbach" at bounding box center [784, 402] width 1568 height 739
drag, startPoint x: 588, startPoint y: 389, endPoint x: 586, endPoint y: 399, distance: 10.2
click at [587, 400] on div "check Bestätigen" at bounding box center [621, 387] width 113 height 76
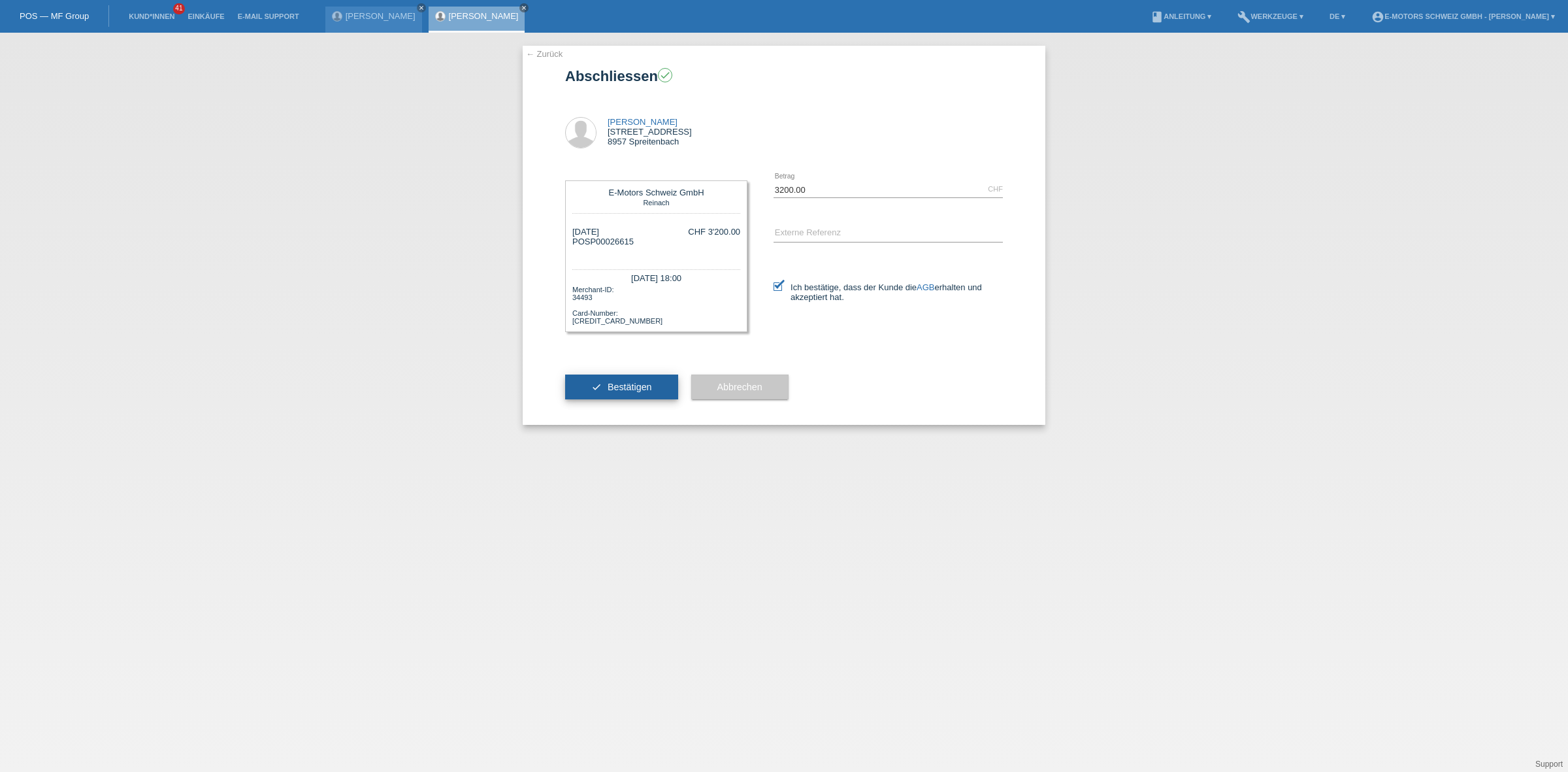
click at [593, 384] on button "check Bestätigen" at bounding box center [621, 387] width 113 height 25
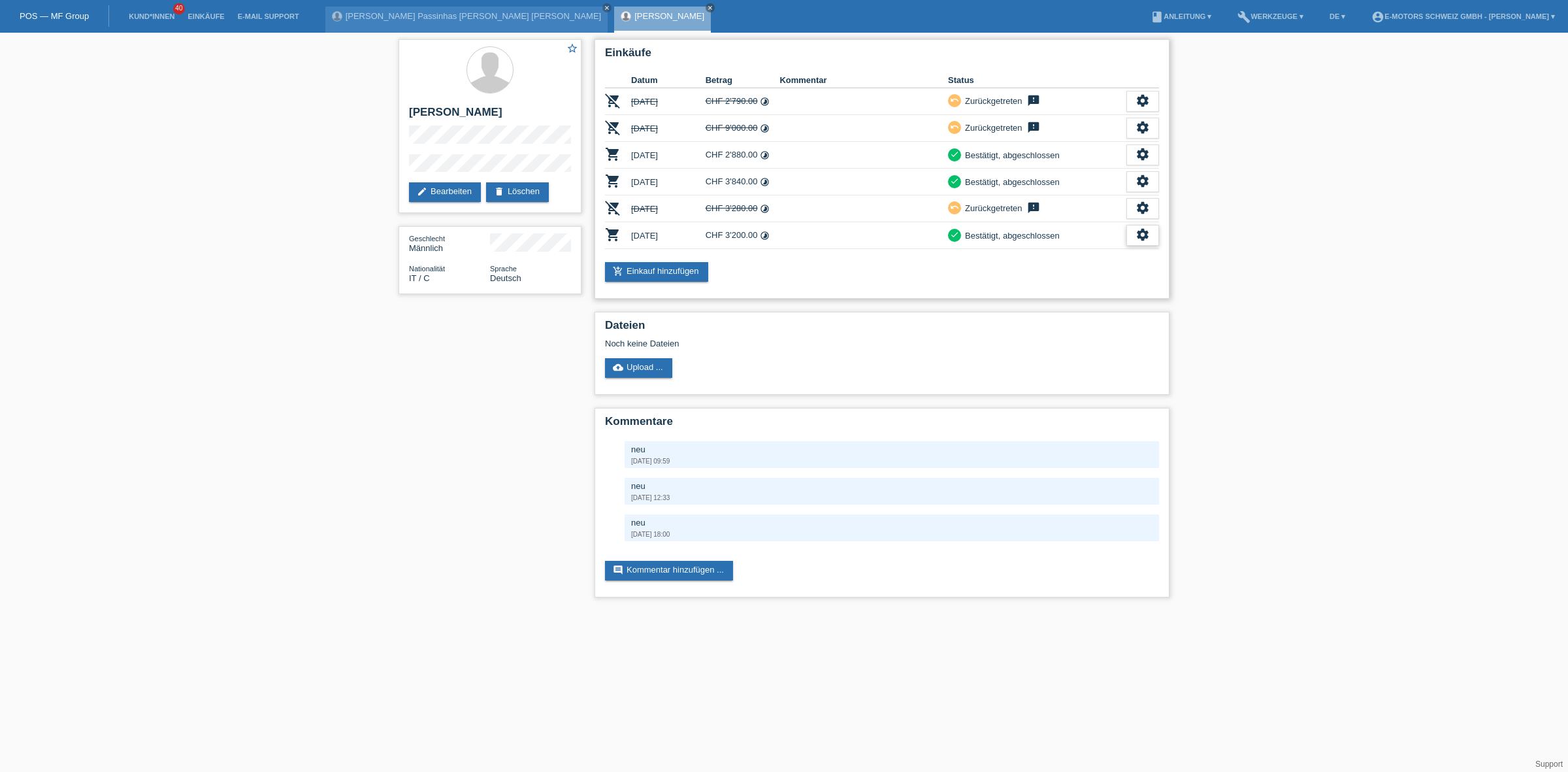
click at [1141, 233] on icon "settings" at bounding box center [1142, 234] width 14 height 14
click at [1092, 289] on span "Quittung herunterladen" at bounding box center [1093, 292] width 91 height 16
click at [199, 13] on link "Einkäufe" at bounding box center [206, 16] width 49 height 7
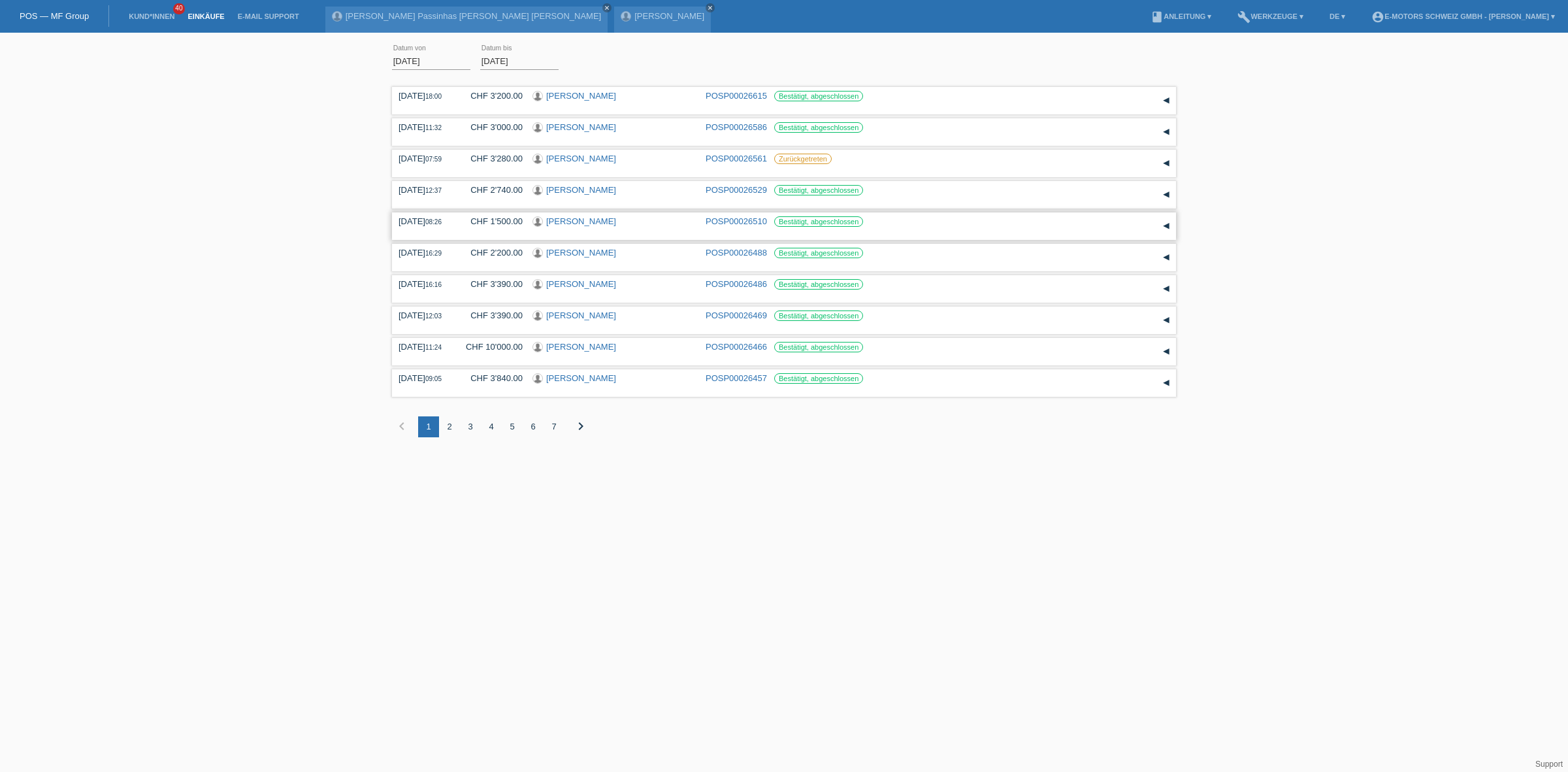
click at [578, 220] on link "[PERSON_NAME]" at bounding box center [581, 221] width 70 height 10
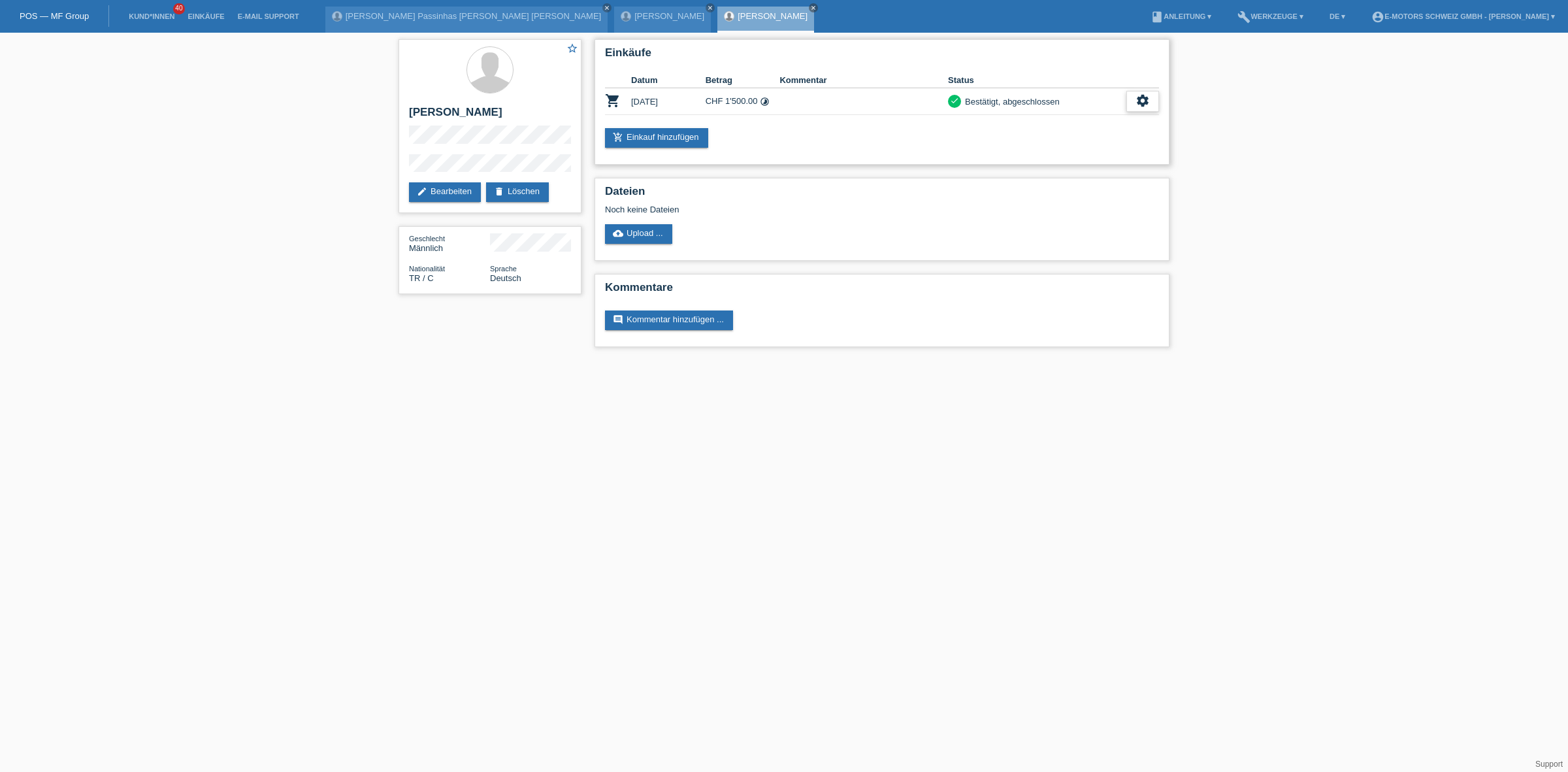
click at [1139, 98] on icon "settings" at bounding box center [1142, 100] width 14 height 14
click at [1065, 116] on span "Anzeigen" at bounding box center [1068, 120] width 39 height 16
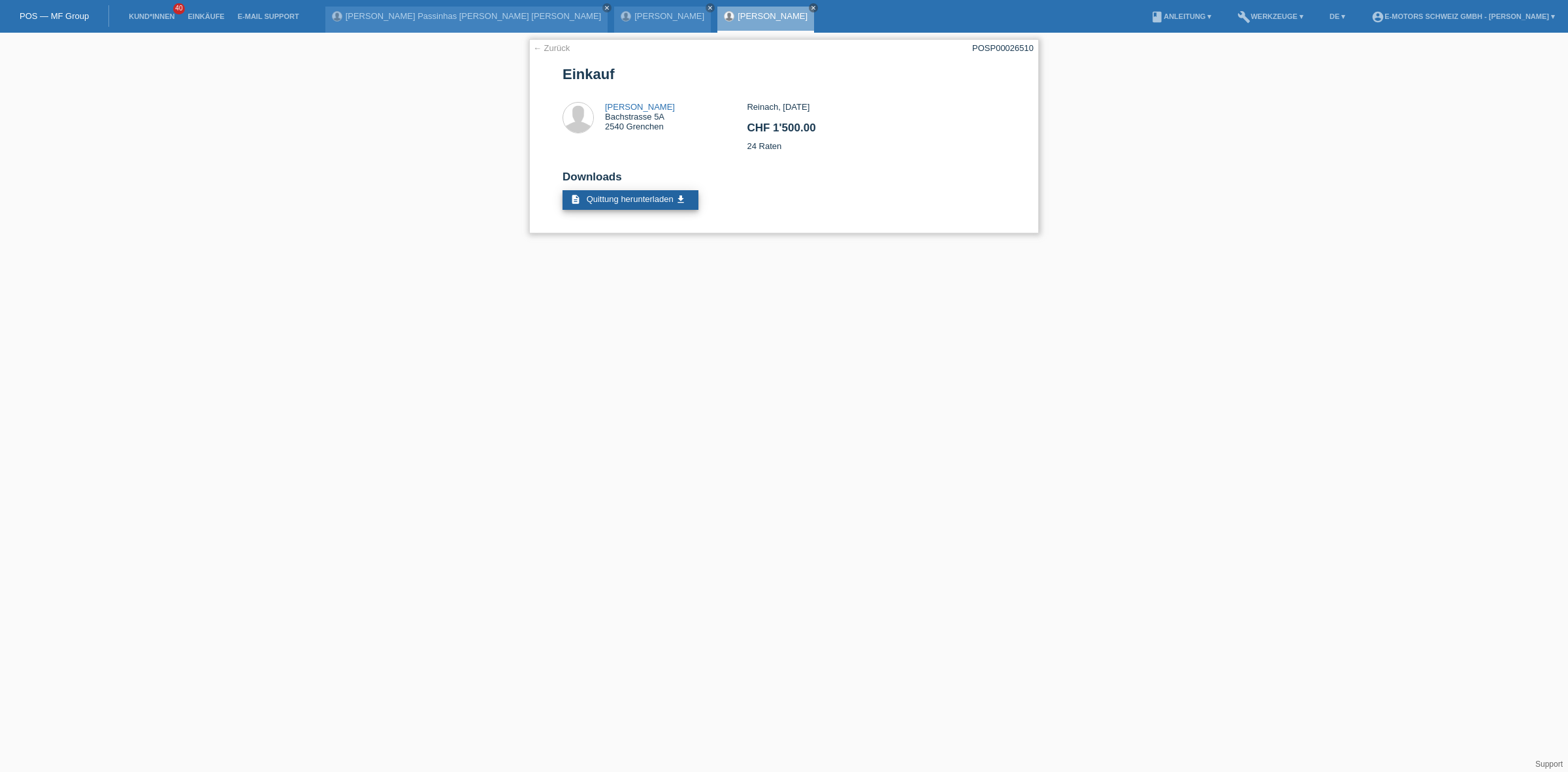
click at [609, 195] on span "Quittung herunterladen" at bounding box center [630, 199] width 87 height 10
click at [543, 43] on link "← Zurück" at bounding box center [551, 48] width 37 height 10
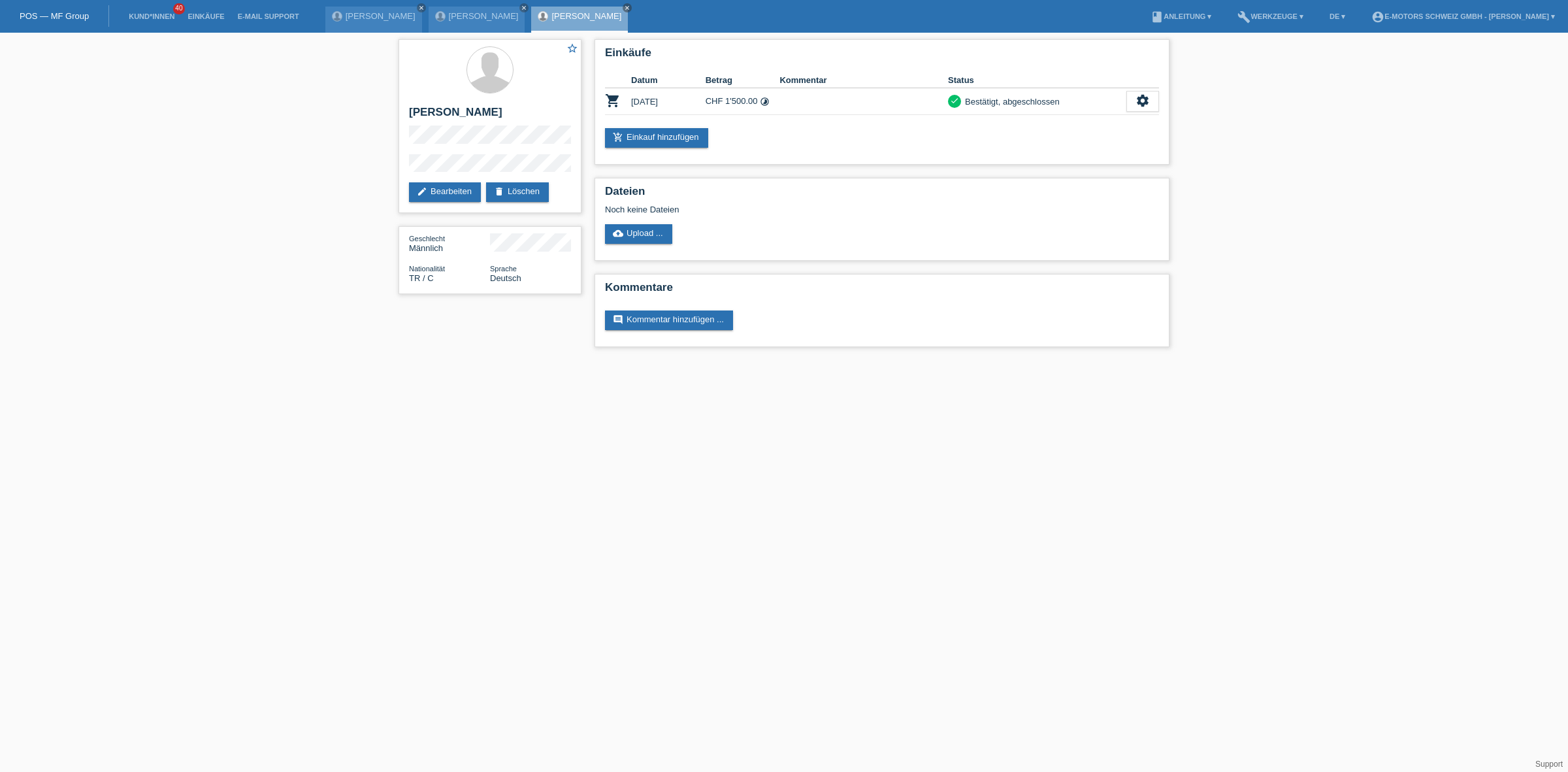
click at [335, 106] on div "star_border Tayfun Kiraz edit Bearbeiten delete Löschen Geschlecht Männlich Nat…" at bounding box center [784, 196] width 1568 height 328
click at [390, 131] on div "star_border Tayfun Kiraz edit Bearbeiten delete Löschen Geschlecht Männlich Nat…" at bounding box center [784, 196] width 1568 height 328
drag, startPoint x: 390, startPoint y: 131, endPoint x: 402, endPoint y: 136, distance: 13.0
click at [402, 136] on div "star_border Tayfun Kiraz edit Bearbeiten delete Löschen Geschlecht Männlich Nat…" at bounding box center [784, 196] width 1568 height 328
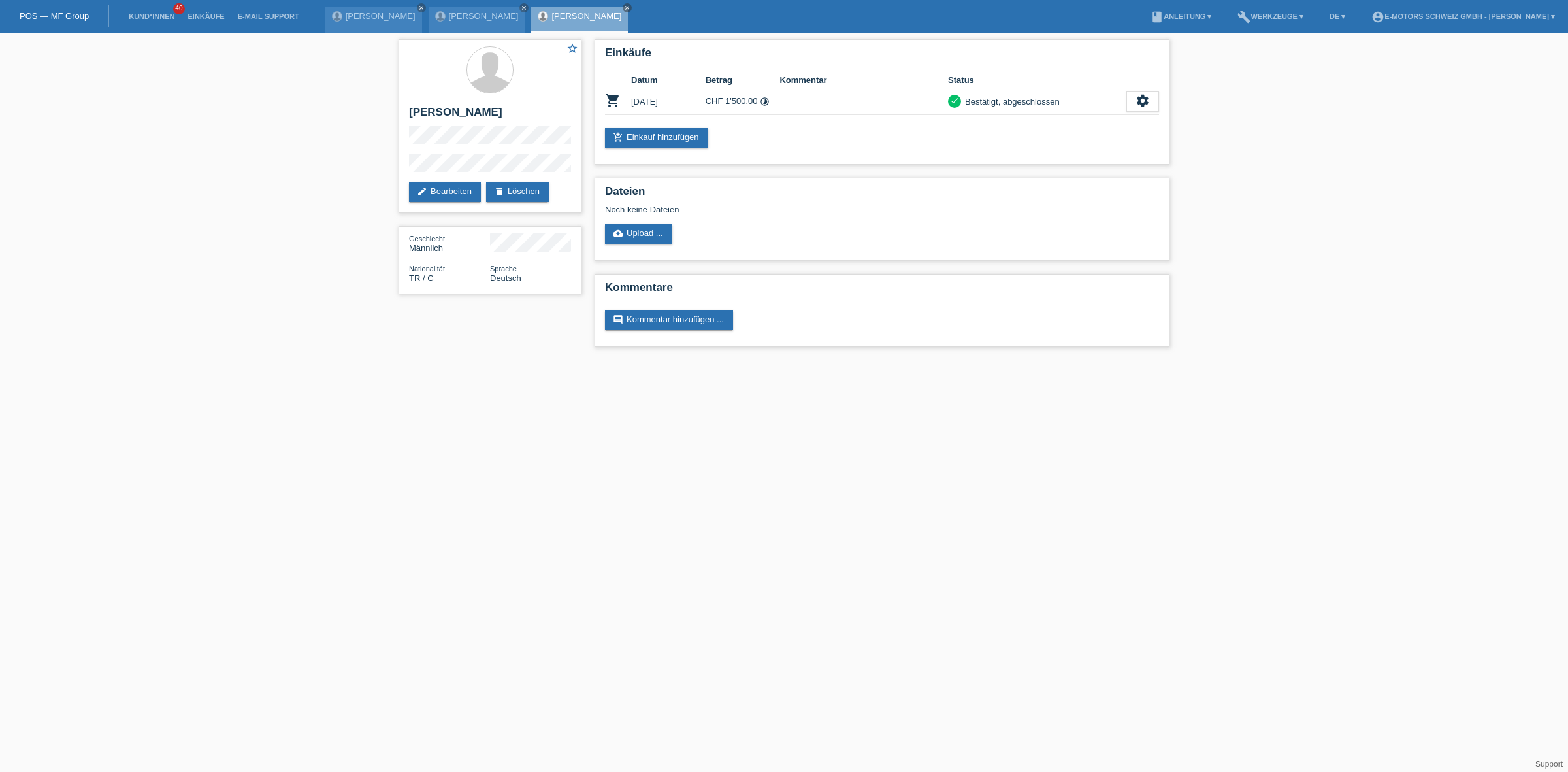
click at [327, 140] on div "star_border Tayfun Kiraz edit Bearbeiten delete Löschen Geschlecht Männlich Nat…" at bounding box center [784, 196] width 1568 height 328
click at [452, 190] on div "star_border Tayfun Kiraz edit Bearbeiten delete Löschen" at bounding box center [490, 126] width 183 height 174
click at [208, 10] on li "Einkäufe" at bounding box center [206, 16] width 49 height 33
click at [207, 10] on li "Einkäufe" at bounding box center [206, 16] width 49 height 33
click at [206, 14] on link "Einkäufe" at bounding box center [206, 16] width 49 height 7
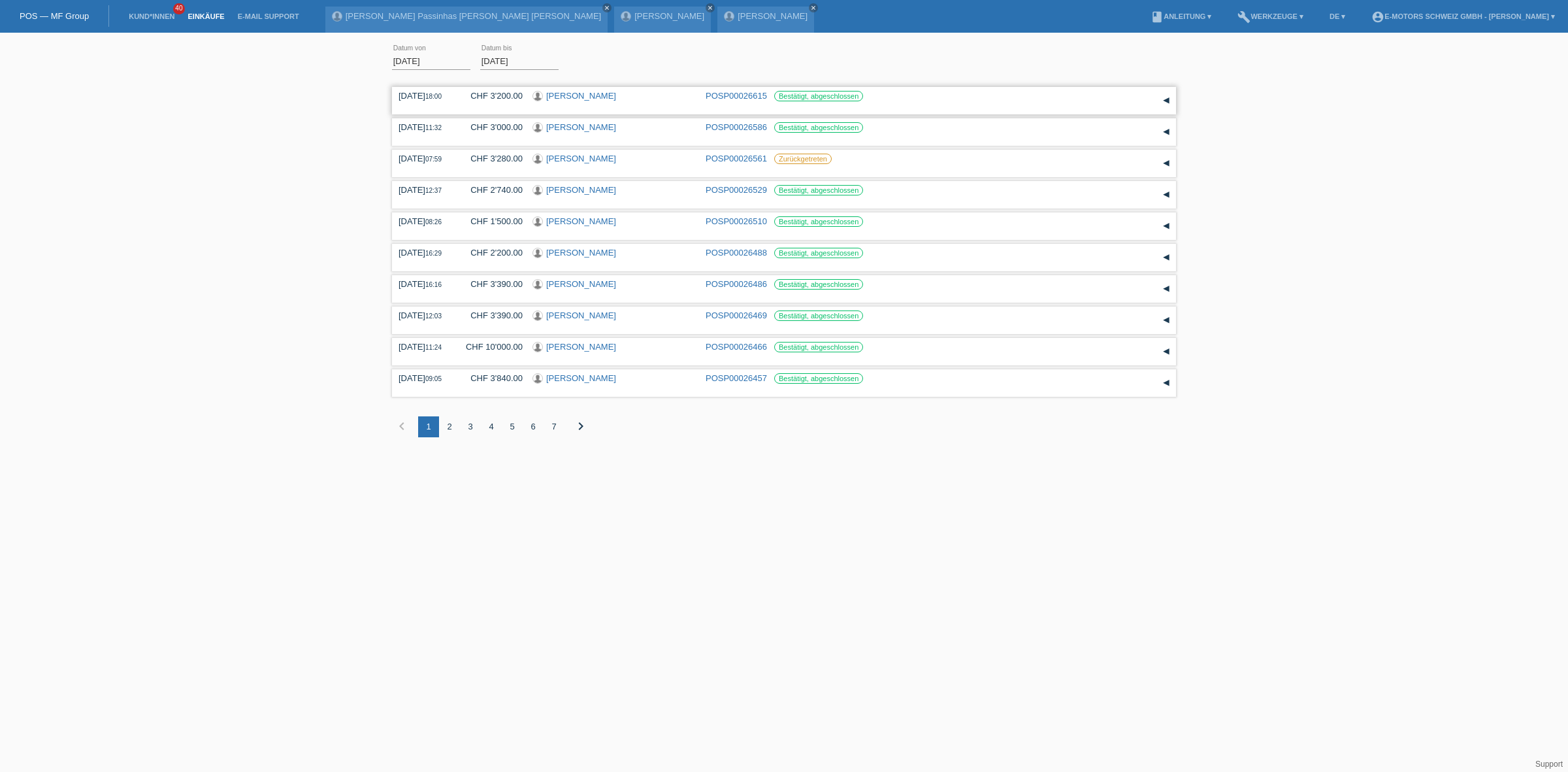
click at [580, 97] on link "[PERSON_NAME]" at bounding box center [581, 95] width 70 height 10
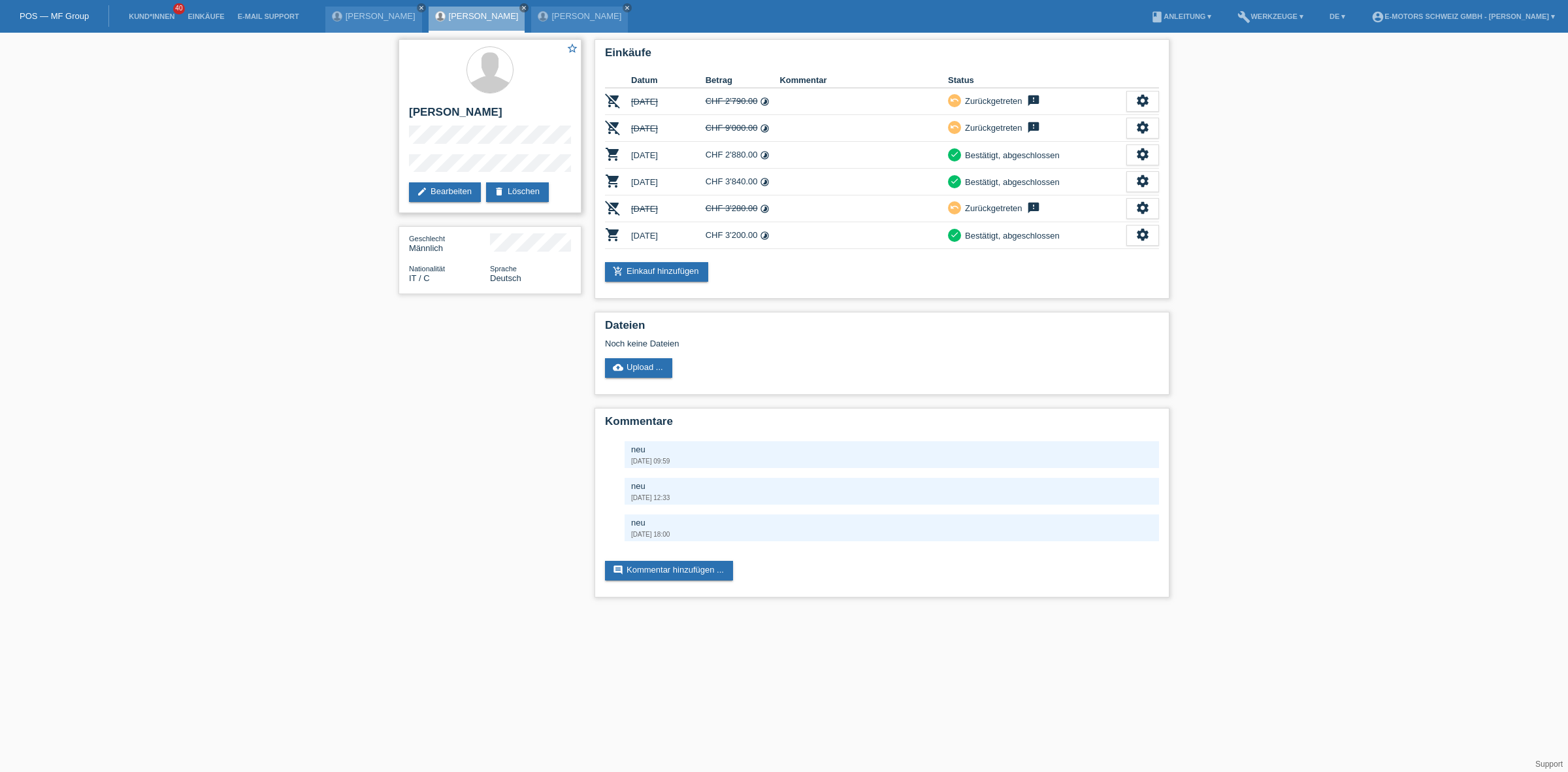
click at [400, 160] on div "star_border [PERSON_NAME] edit Bearbeiten delete Löschen" at bounding box center [490, 126] width 183 height 174
click at [420, 106] on h2 "Fabrizio Mannino" at bounding box center [490, 115] width 162 height 19
click at [420, 108] on h2 "Fabrizio Mannino" at bounding box center [490, 115] width 162 height 19
click at [478, 144] on div "star_border Fabrizio Mannino edit Bearbeiten delete Löschen" at bounding box center [490, 126] width 183 height 174
drag, startPoint x: 478, startPoint y: 144, endPoint x: 405, endPoint y: 167, distance: 76.5
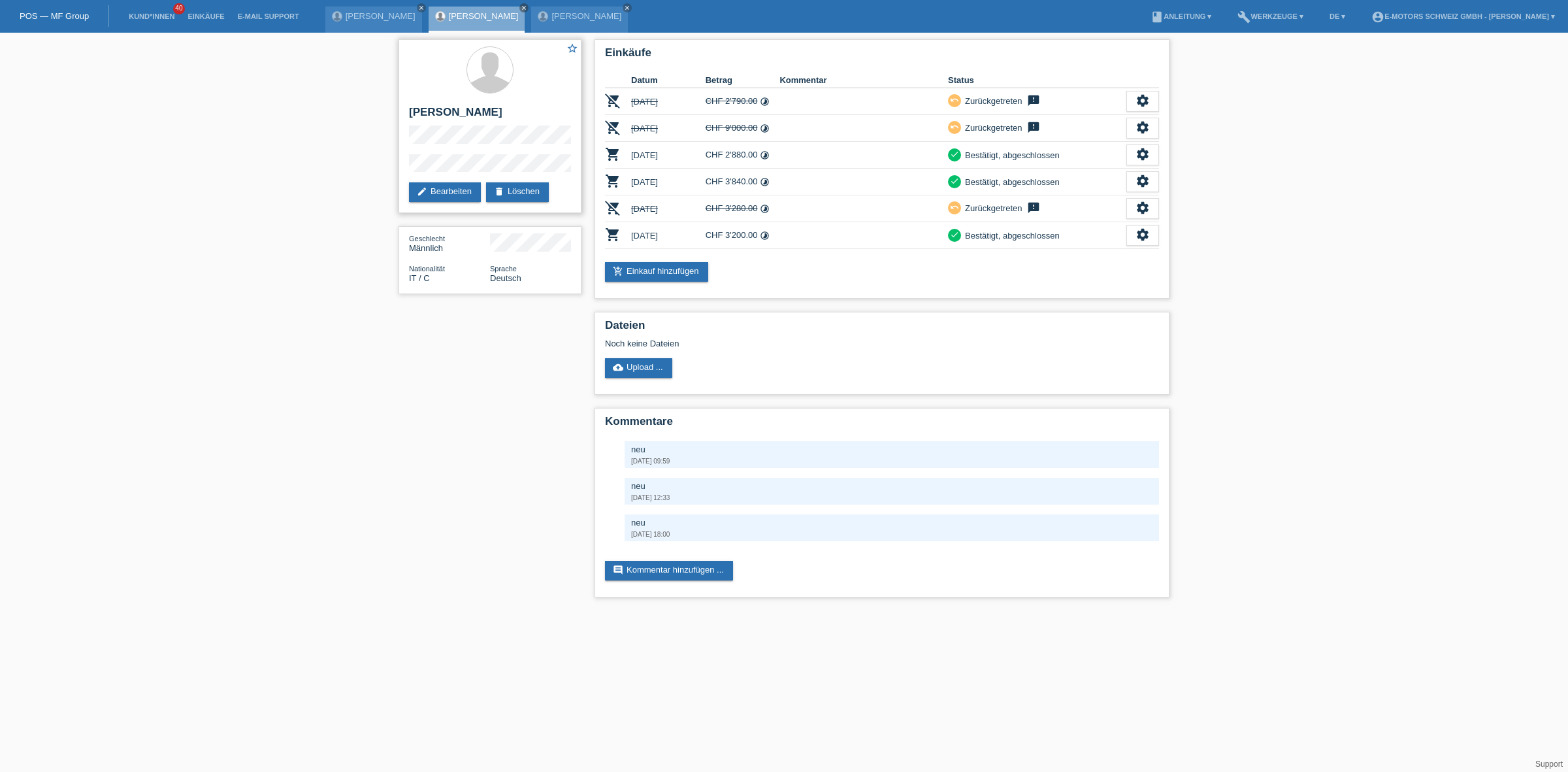
click at [405, 167] on div "star_border Fabrizio Mannino edit Bearbeiten delete Löschen" at bounding box center [490, 126] width 183 height 174
click at [527, 464] on div "star_border Fabrizio Mannino edit Bearbeiten delete Löschen Geschlecht Männlich…" at bounding box center [784, 322] width 784 height 578
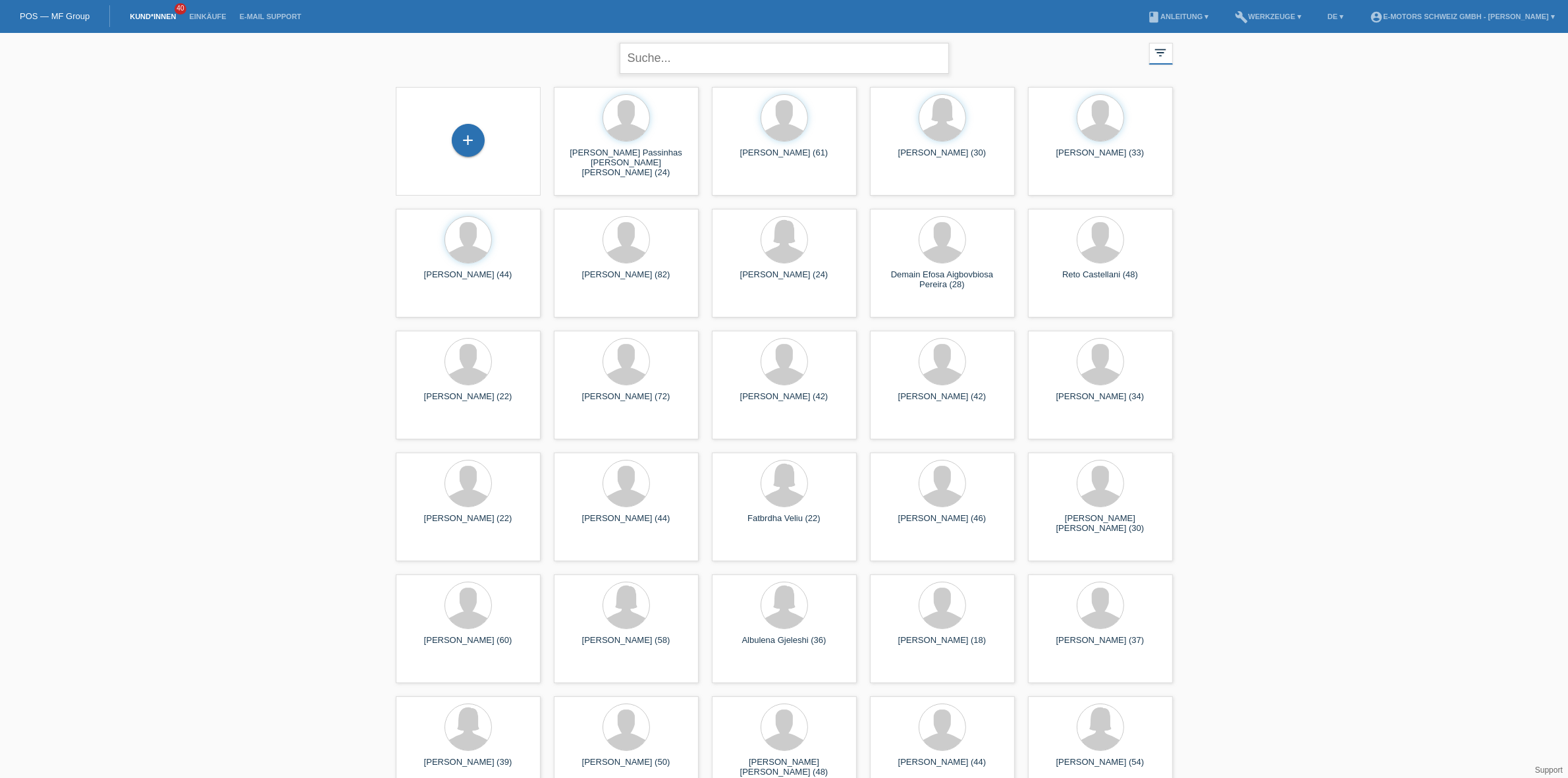
click at [680, 63] on input "text" at bounding box center [784, 58] width 329 height 31
type input "chaubert"
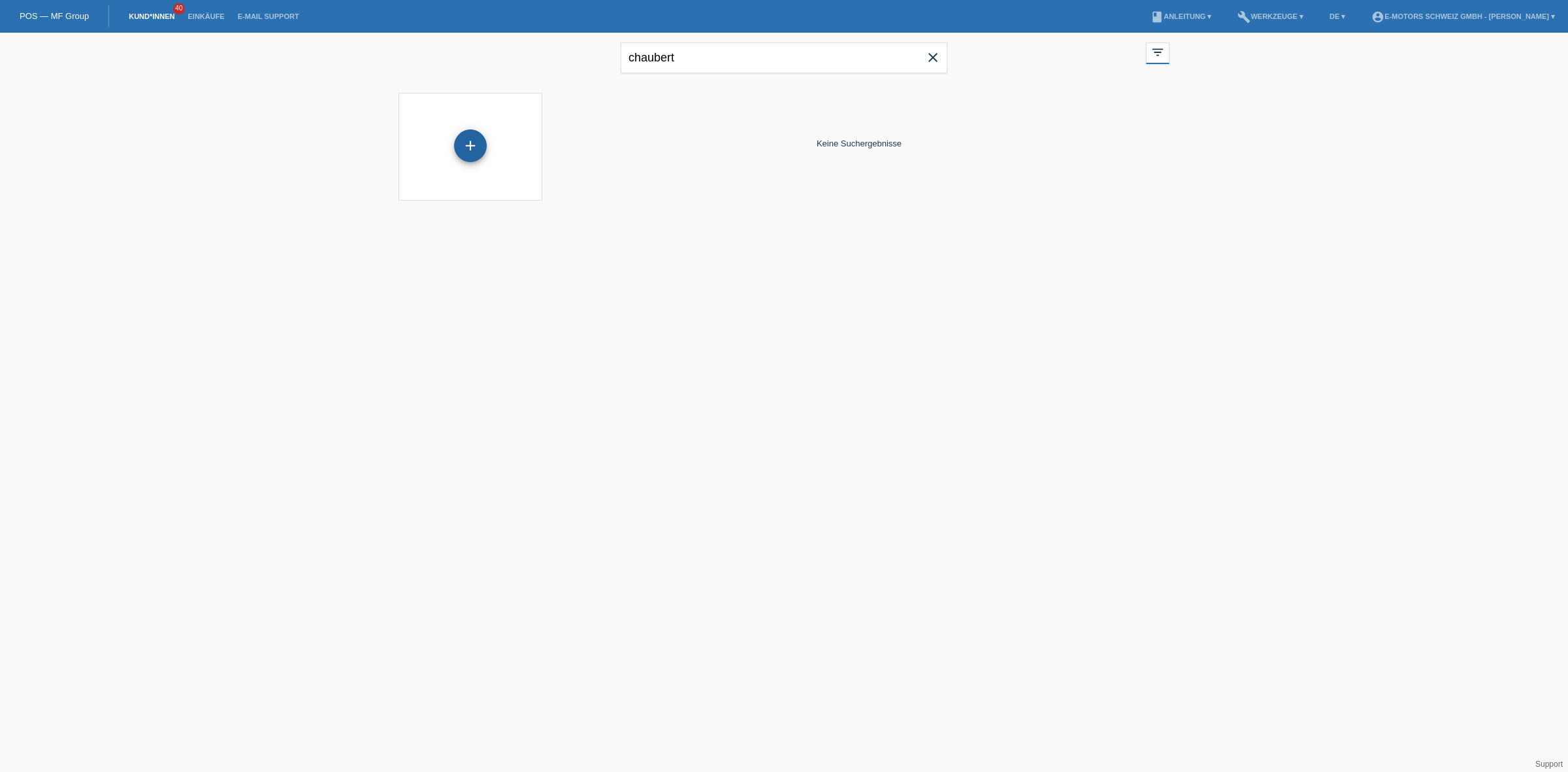
click at [459, 149] on div "+" at bounding box center [470, 146] width 33 height 33
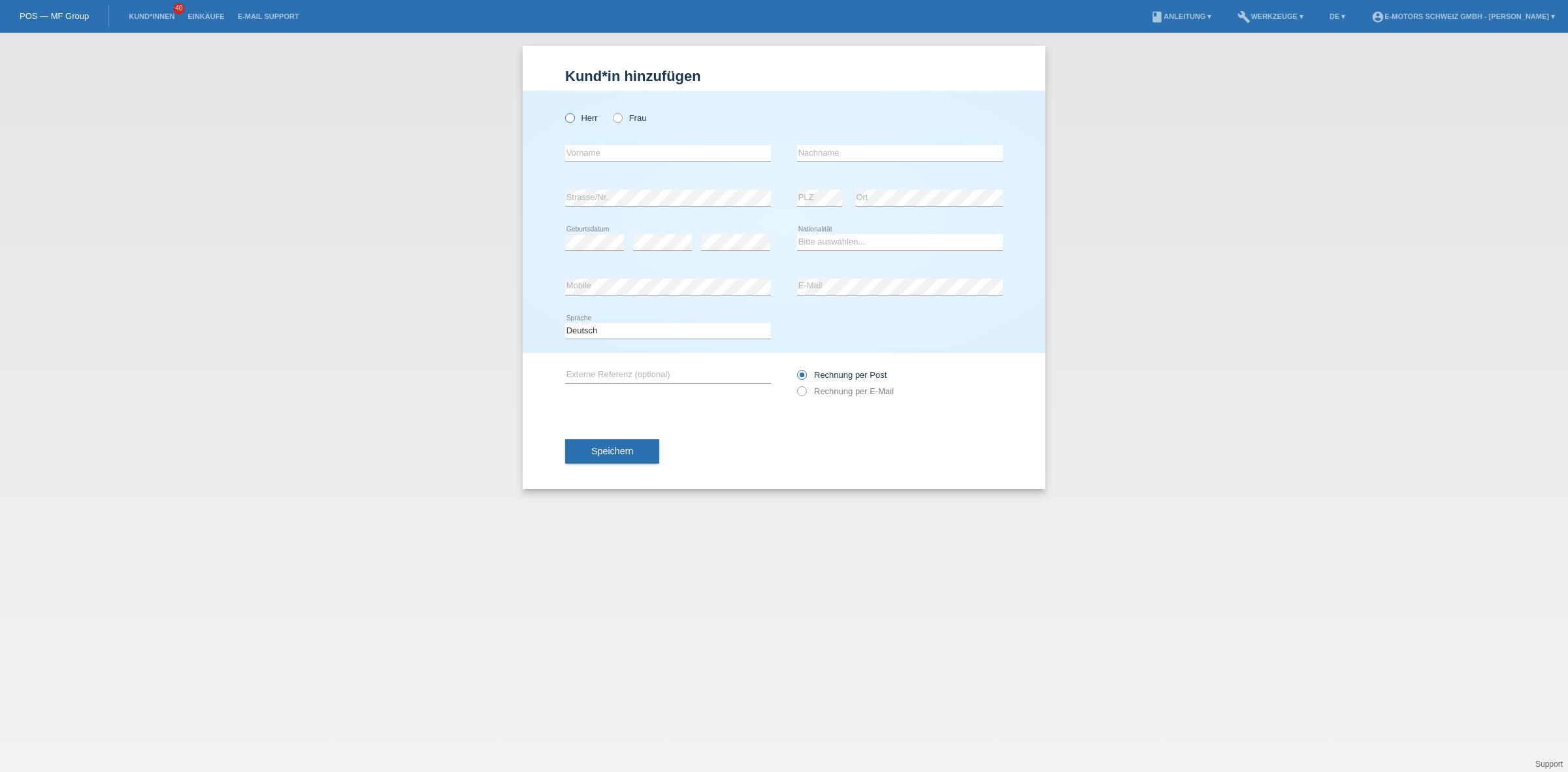
click at [579, 121] on label "Herr" at bounding box center [581, 118] width 33 height 10
click at [574, 121] on input "Herr" at bounding box center [569, 117] width 8 height 8
radio input "true"
click at [621, 151] on input "text" at bounding box center [668, 154] width 206 height 16
type input "[PERSON_NAME]"
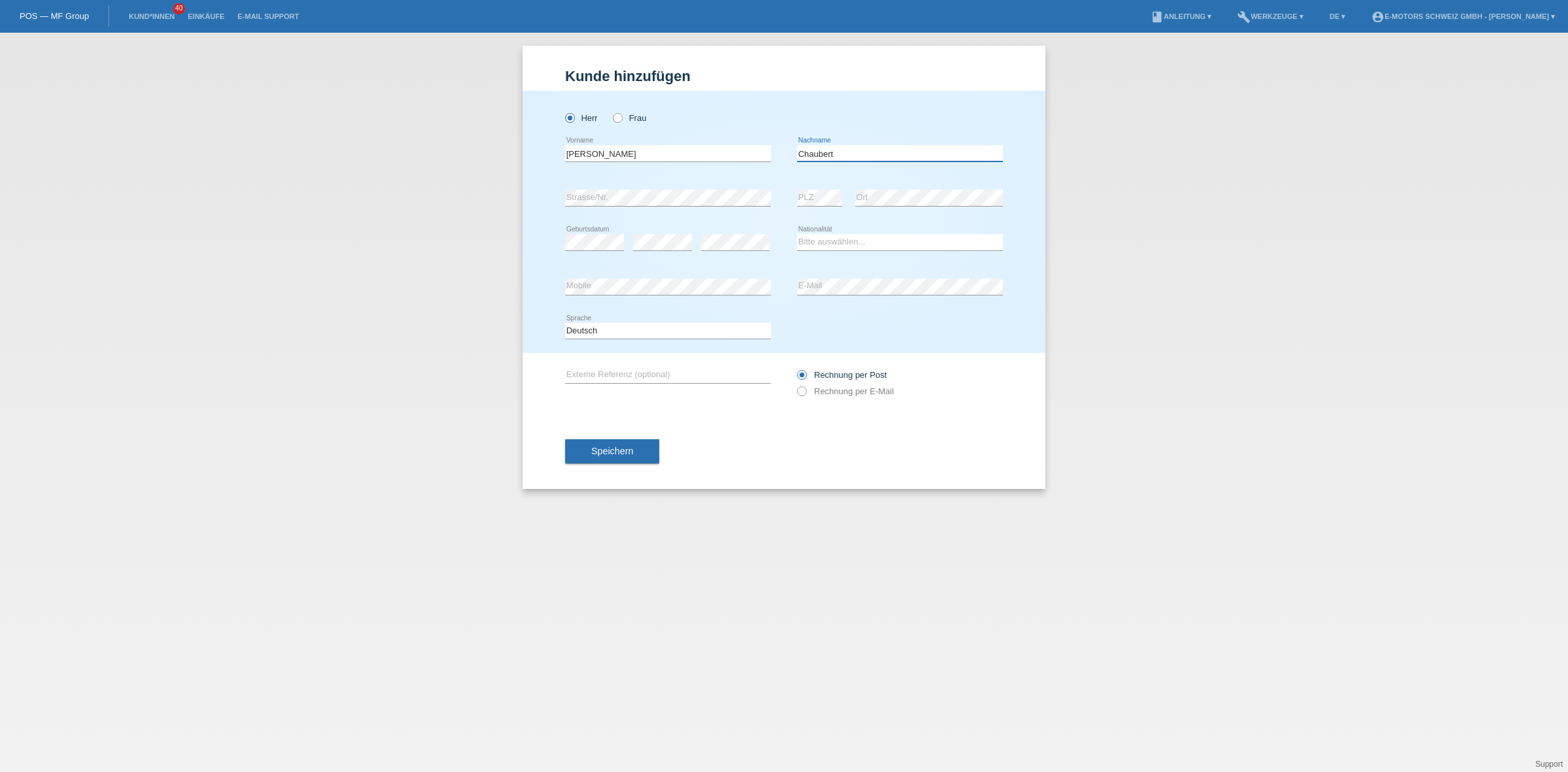
type input "Chaubert"
click at [865, 243] on select "Bitte auswählen... Schweiz Deutschland Liechtenstein Österreich ------------ Af…" at bounding box center [900, 241] width 206 height 16
select select "CH"
click at [797, 234] on select "Bitte auswählen... Schweiz Deutschland Liechtenstein Österreich ------------ Af…" at bounding box center [900, 241] width 206 height 16
click at [611, 277] on div "error Mobile" at bounding box center [668, 286] width 206 height 44
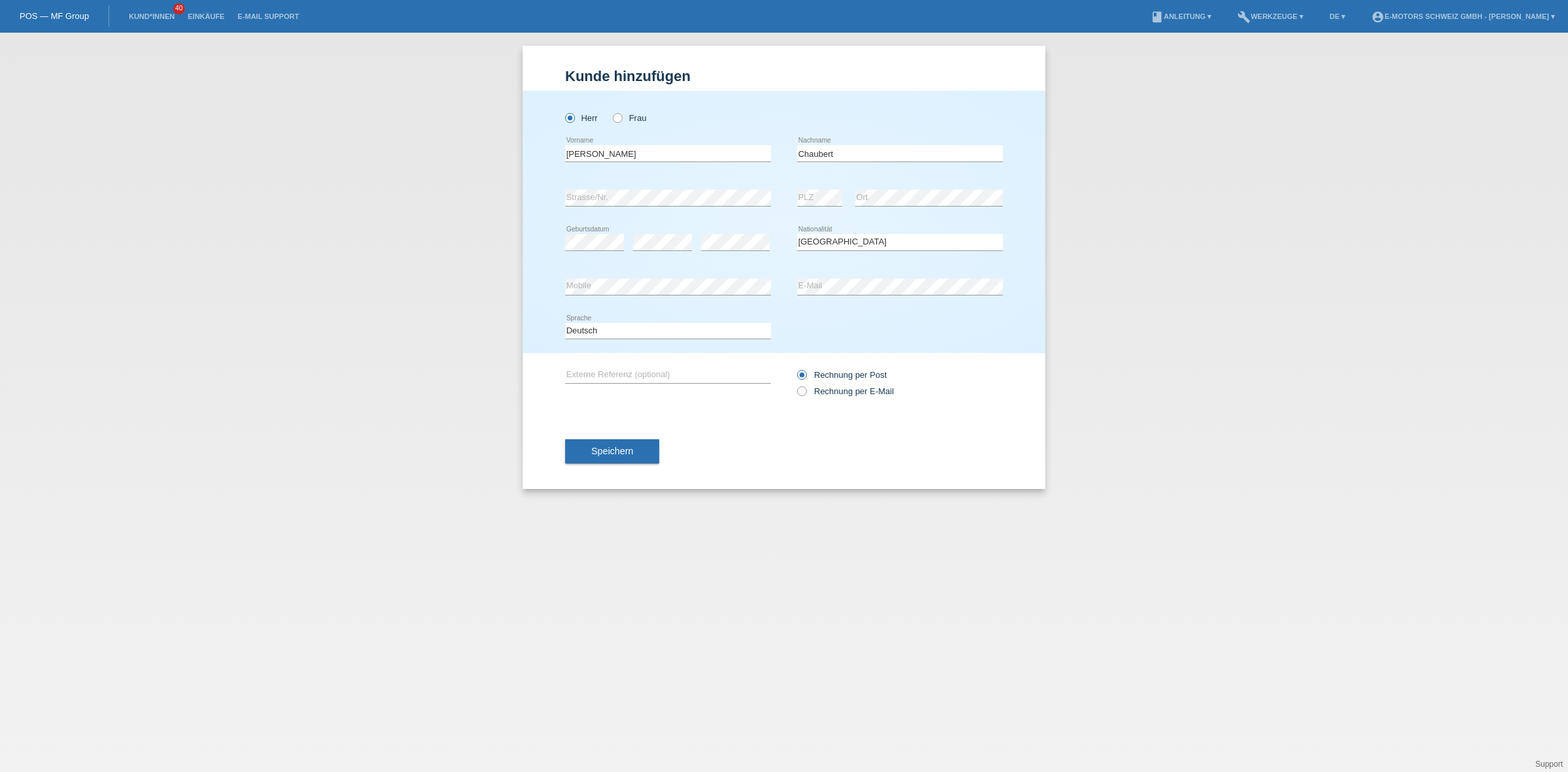
click at [591, 295] on icon at bounding box center [668, 295] width 206 height 1
click at [518, 285] on div "Kund*in hinzufügen Kunde hinzufügen Kundin hinzufügen Herr Frau Quentin Maurice…" at bounding box center [784, 402] width 1568 height 739
click at [548, 283] on div "Herr Frau Quentin Maurice error Vorname Chaubert error Nachname" at bounding box center [784, 222] width 523 height 262
click at [611, 459] on button "Speichern" at bounding box center [612, 451] width 94 height 25
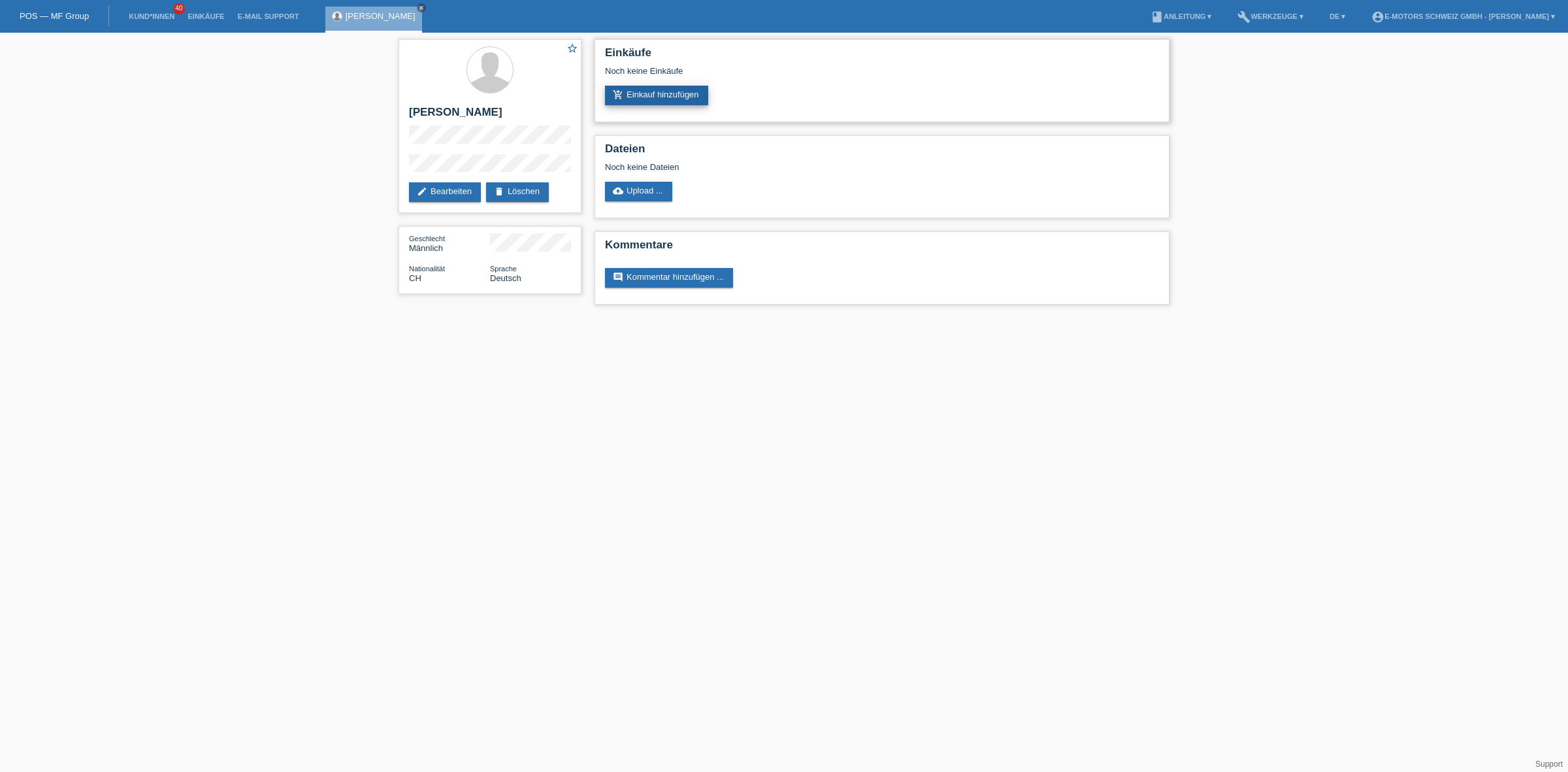
click at [681, 86] on link "add_shopping_cart Einkauf hinzufügen" at bounding box center [656, 95] width 103 height 19
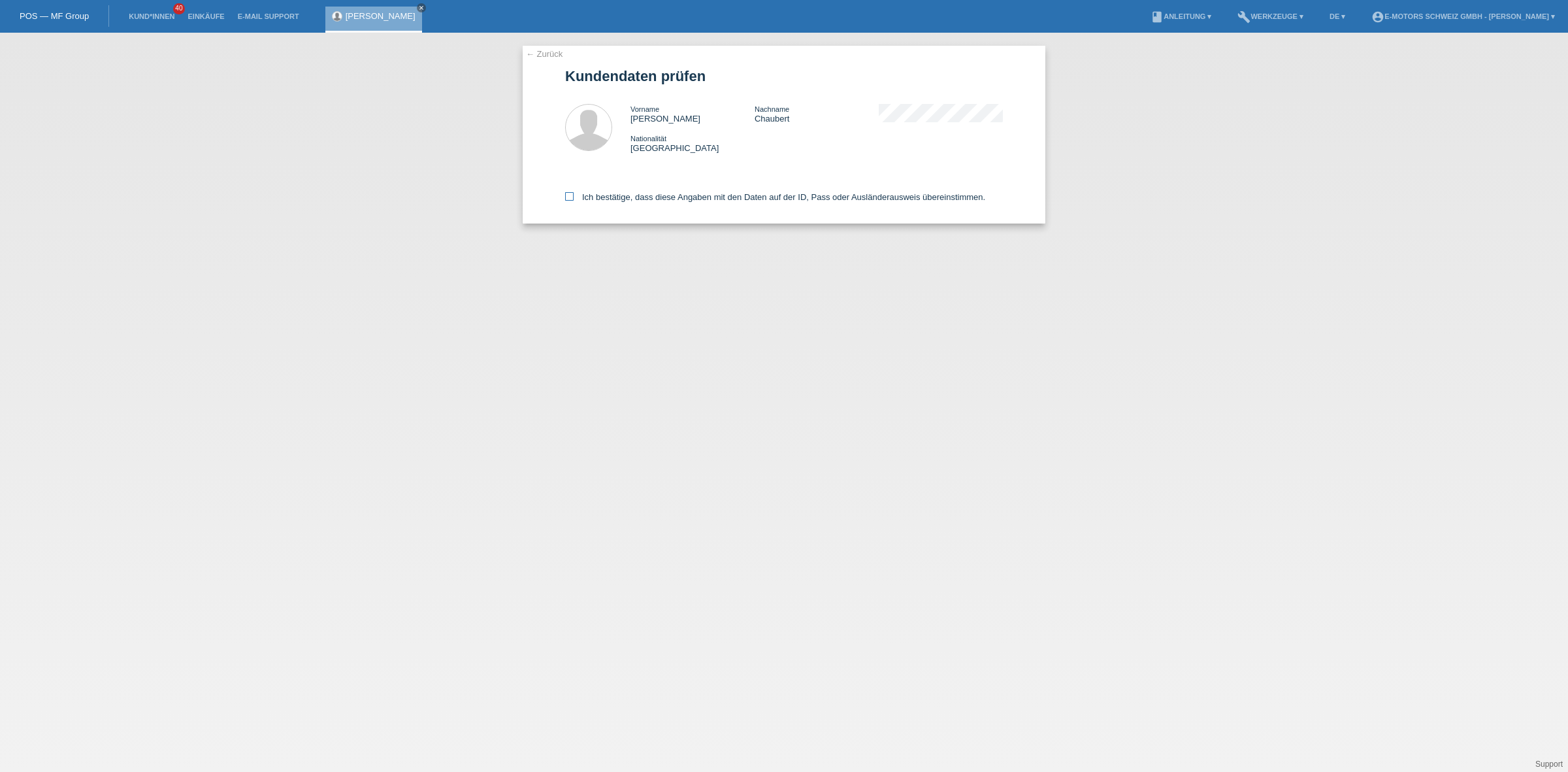
click at [606, 197] on label "Ich bestätige, dass diese Angaben mit den Daten auf der ID, Pass oder Ausländer…" at bounding box center [775, 196] width 420 height 10
click at [574, 197] on input "Ich bestätige, dass diese Angaben mit den Daten auf der ID, Pass oder Ausländer…" at bounding box center [569, 196] width 8 height 8
checkbox input "true"
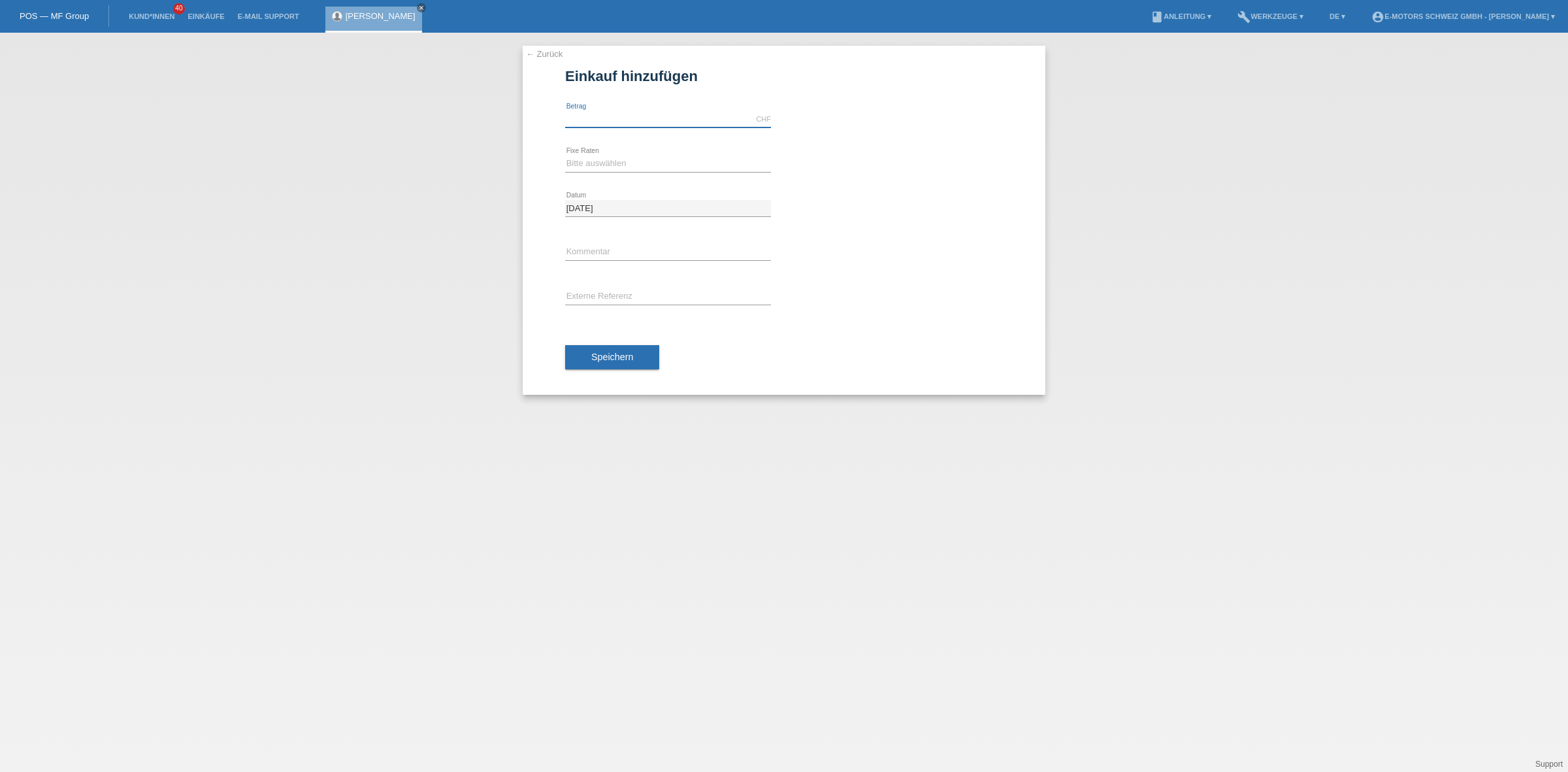
click at [617, 123] on input "text" at bounding box center [668, 119] width 206 height 16
type input "9000.00"
click at [608, 174] on div "Bitte auswählen 12 Raten 24 Raten 36 Raten 48 Raten error Fixe Raten" at bounding box center [668, 163] width 206 height 44
click at [605, 164] on select "Bitte auswählen 12 Raten 24 Raten 36 Raten 48 Raten" at bounding box center [668, 163] width 206 height 16
select select "214"
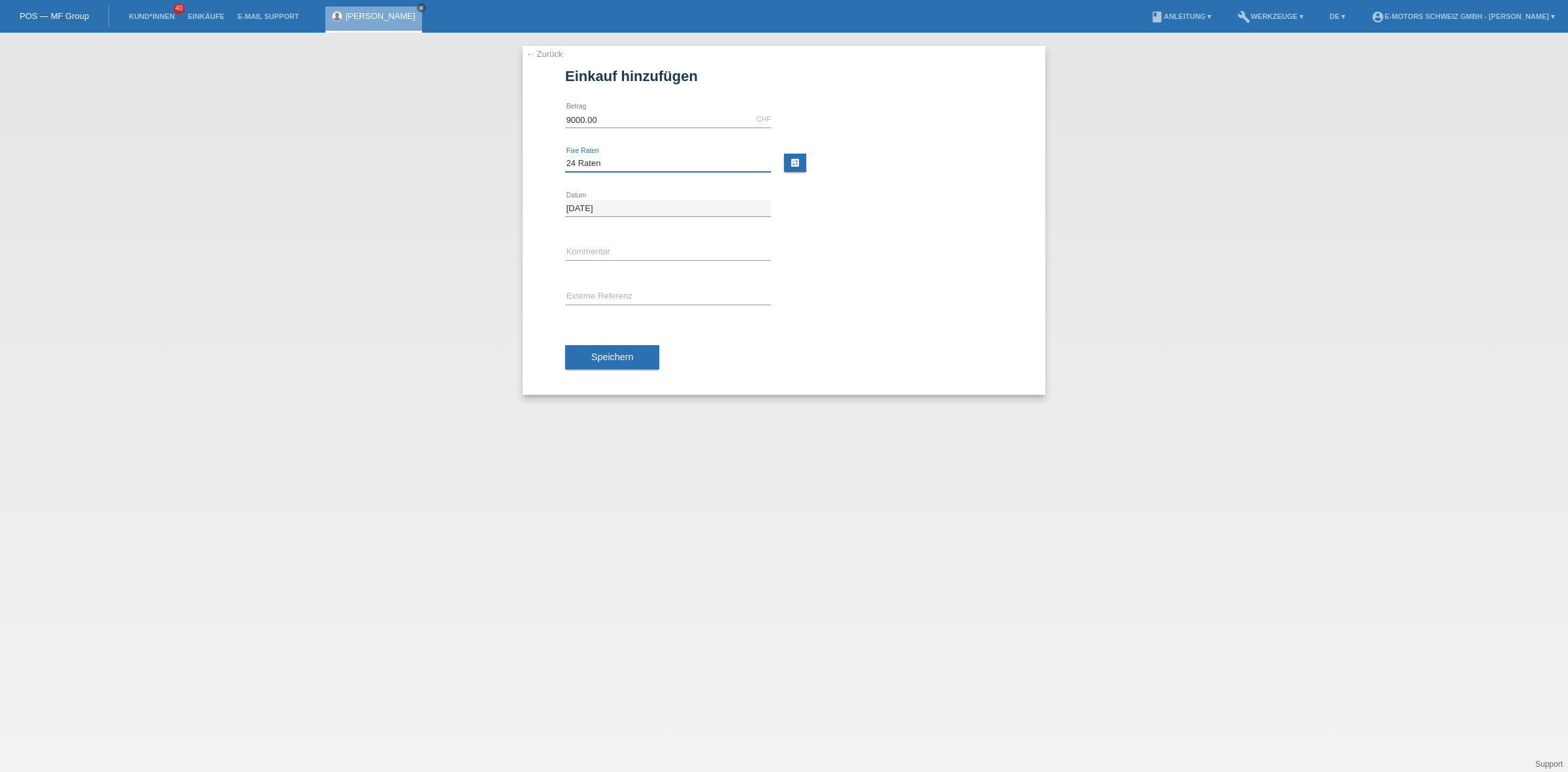
click at [565, 156] on select "Bitte auswählen 12 Raten 24 Raten 36 Raten 48 Raten" at bounding box center [668, 163] width 206 height 16
click at [624, 343] on div "Speichern" at bounding box center [784, 357] width 438 height 76
click at [627, 353] on span "Speichern" at bounding box center [612, 357] width 42 height 10
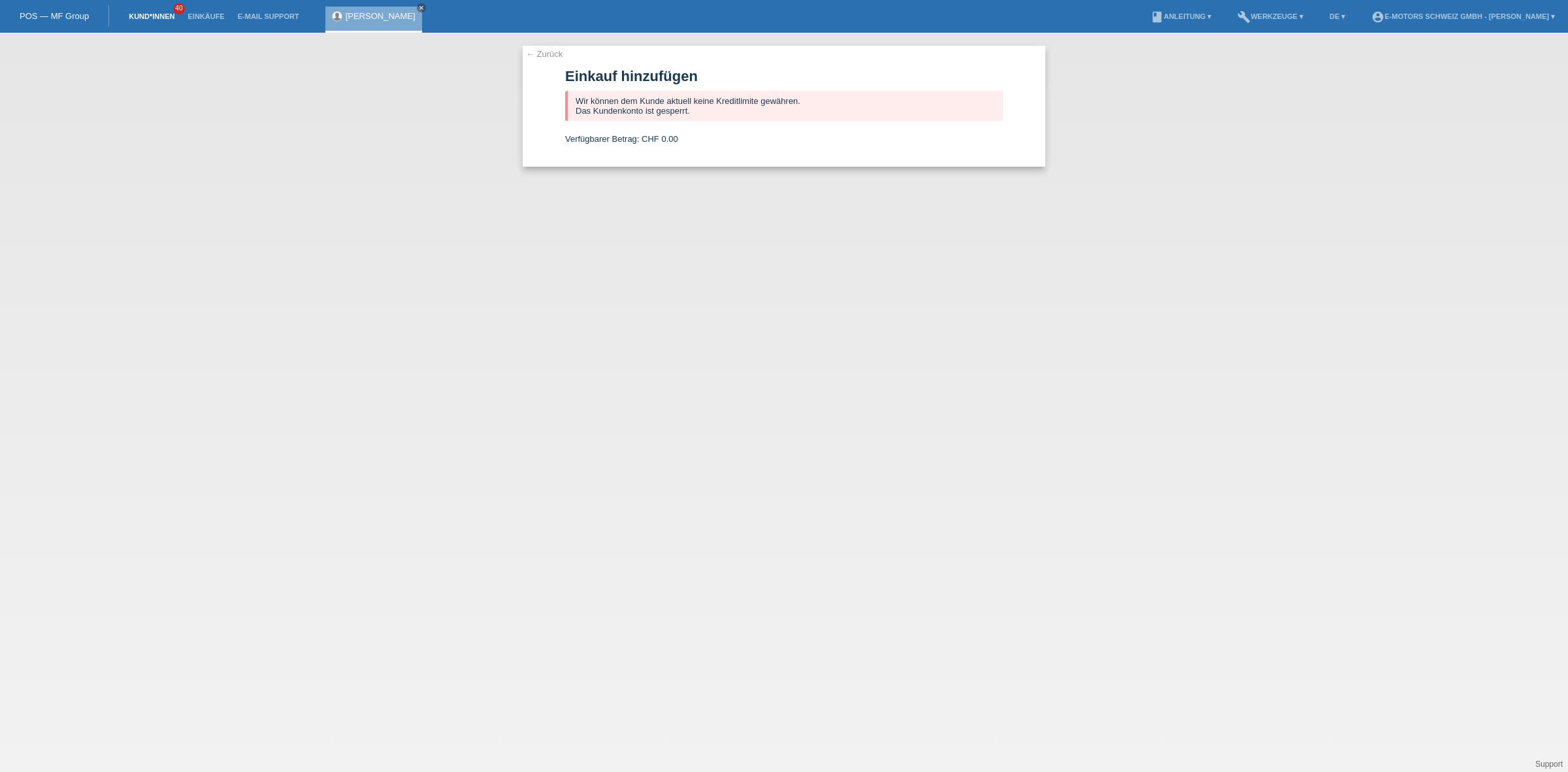
click at [145, 18] on link "Kund*innen" at bounding box center [151, 16] width 58 height 7
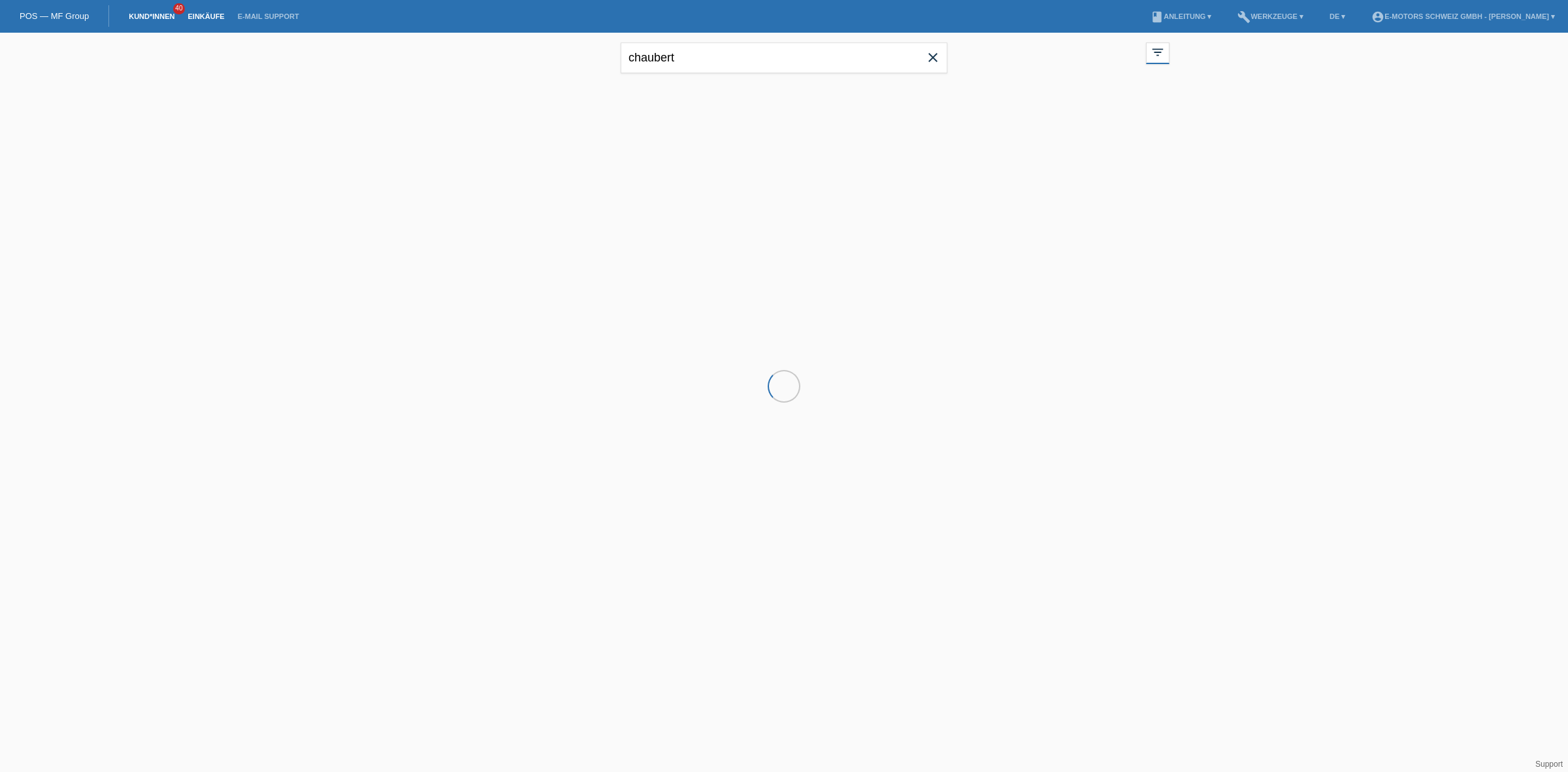
click at [211, 15] on link "Einkäufe" at bounding box center [206, 16] width 49 height 7
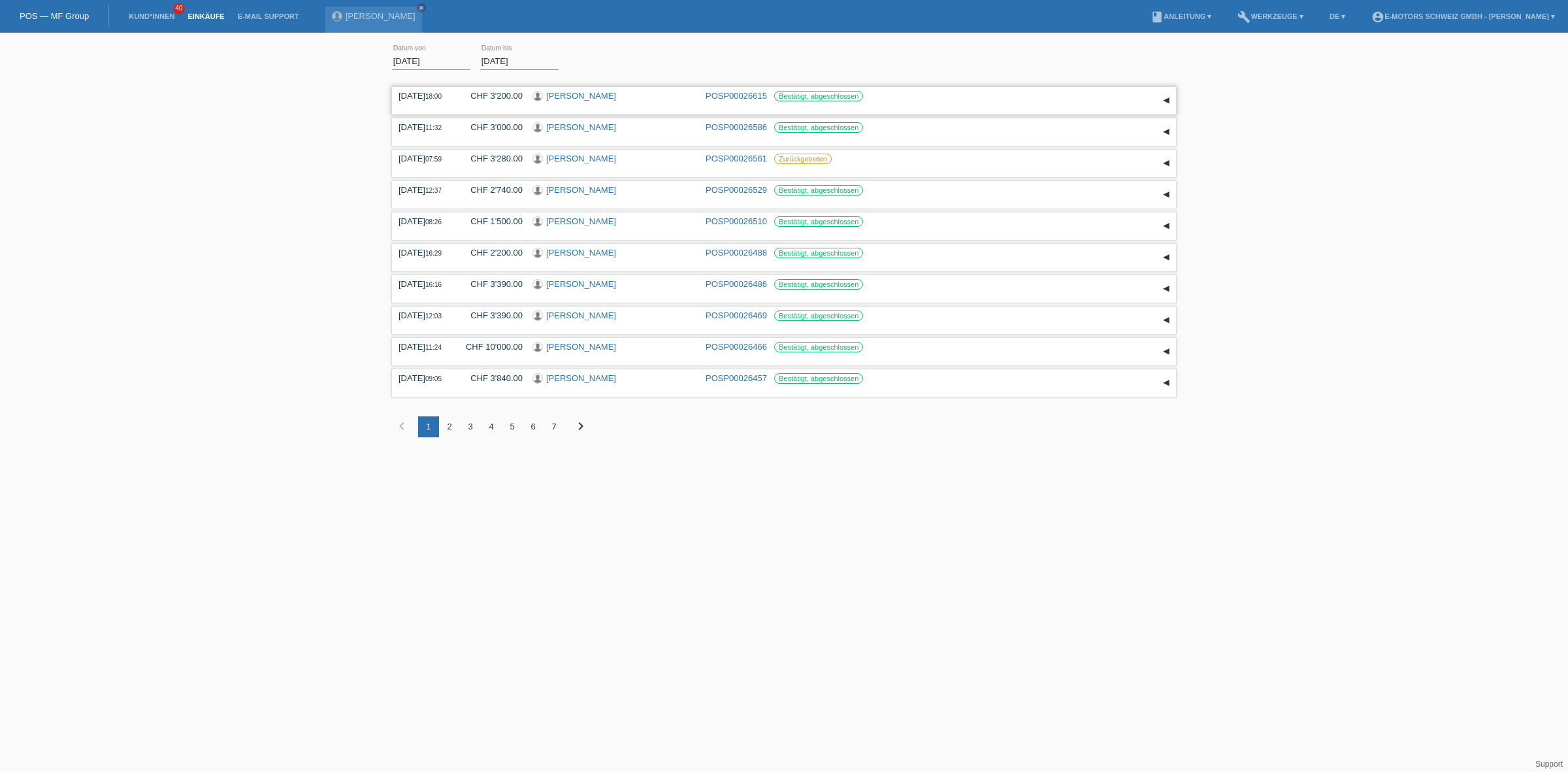
click at [563, 97] on link "[PERSON_NAME]" at bounding box center [581, 95] width 70 height 10
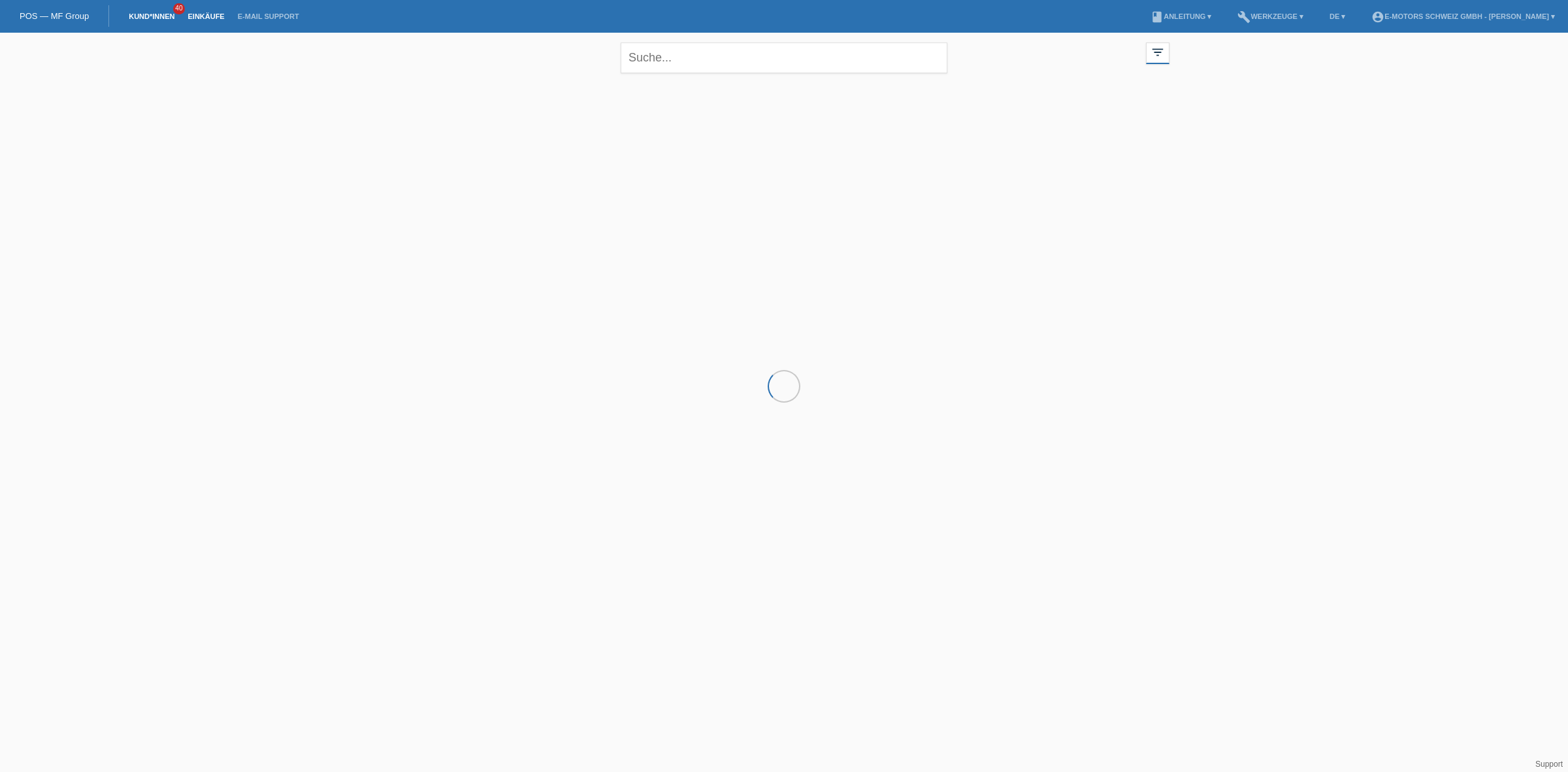
click at [223, 18] on link "Einkäufe" at bounding box center [206, 16] width 49 height 7
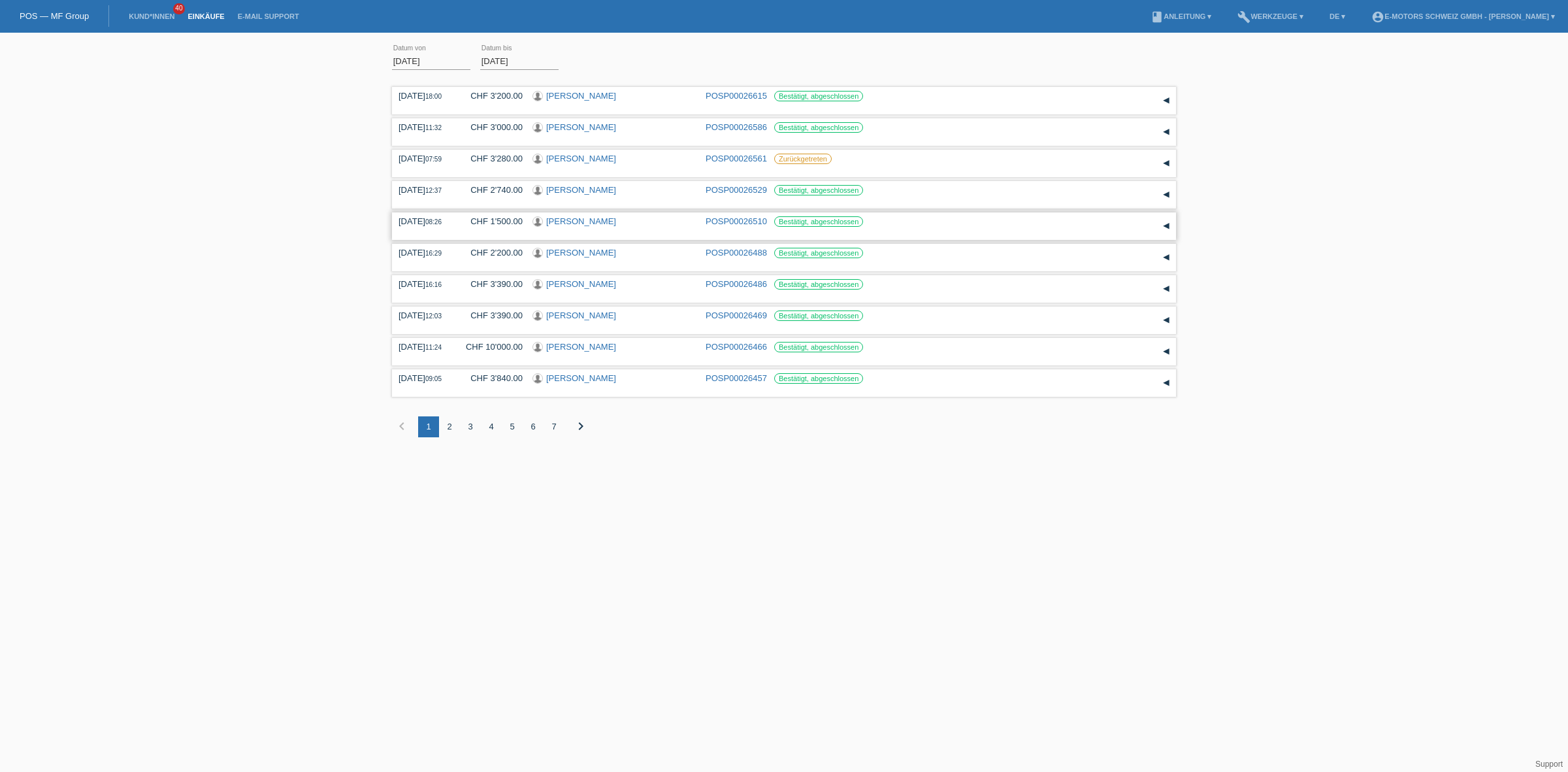
click at [569, 224] on link "[PERSON_NAME]" at bounding box center [581, 221] width 70 height 10
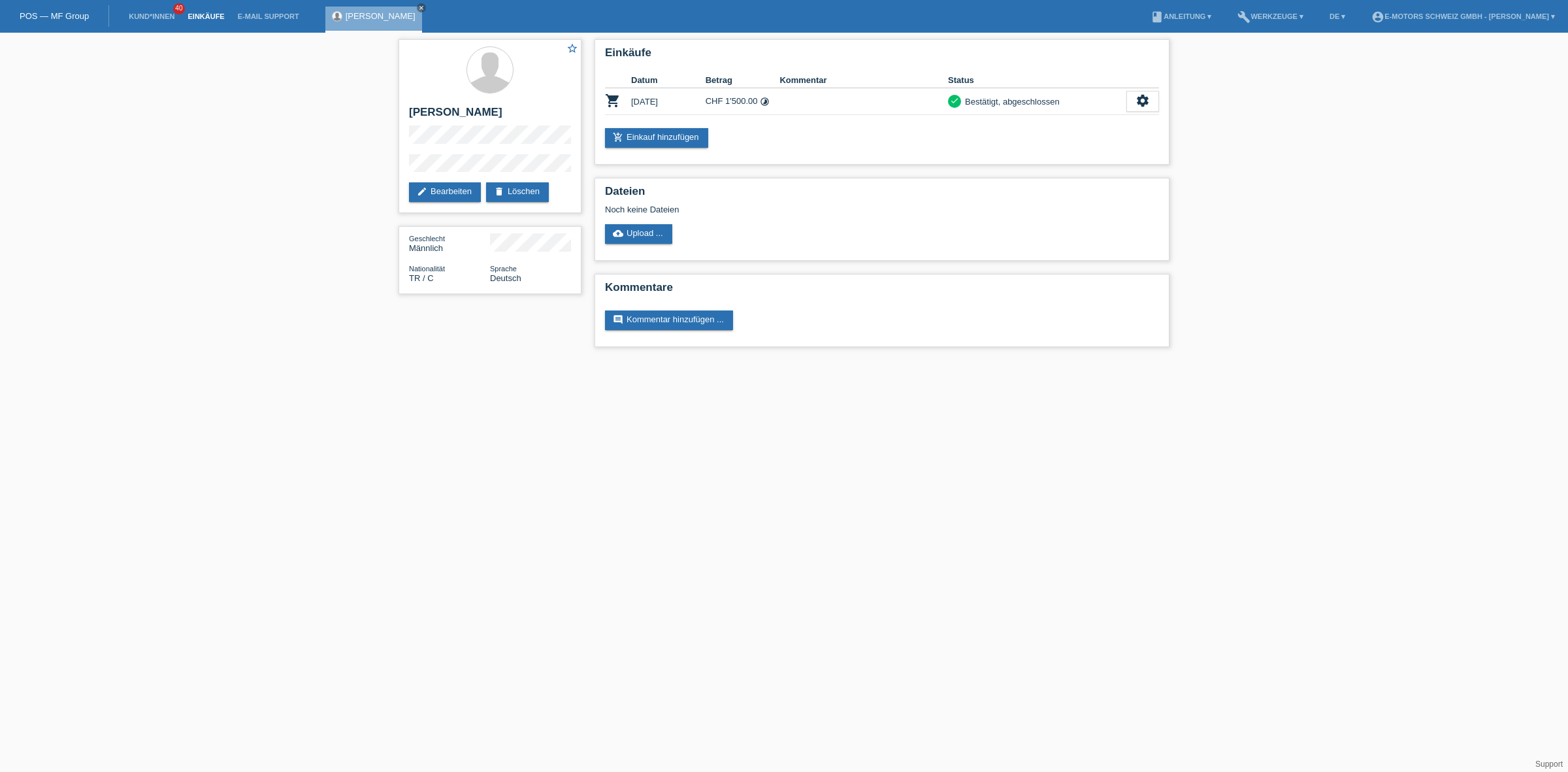
click at [204, 13] on link "Einkäufe" at bounding box center [206, 16] width 49 height 7
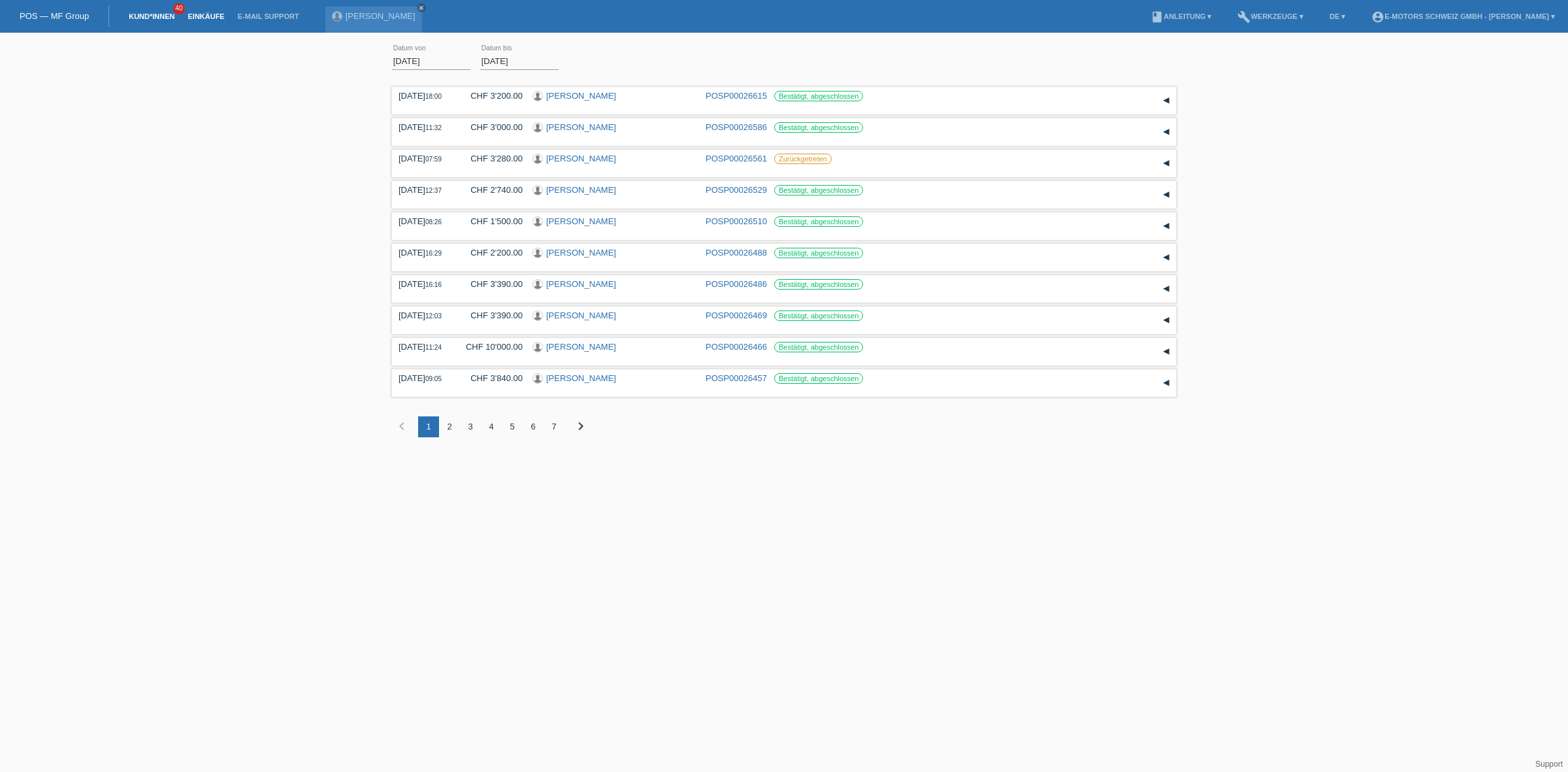
click at [139, 14] on link "Kund*innen" at bounding box center [151, 16] width 58 height 7
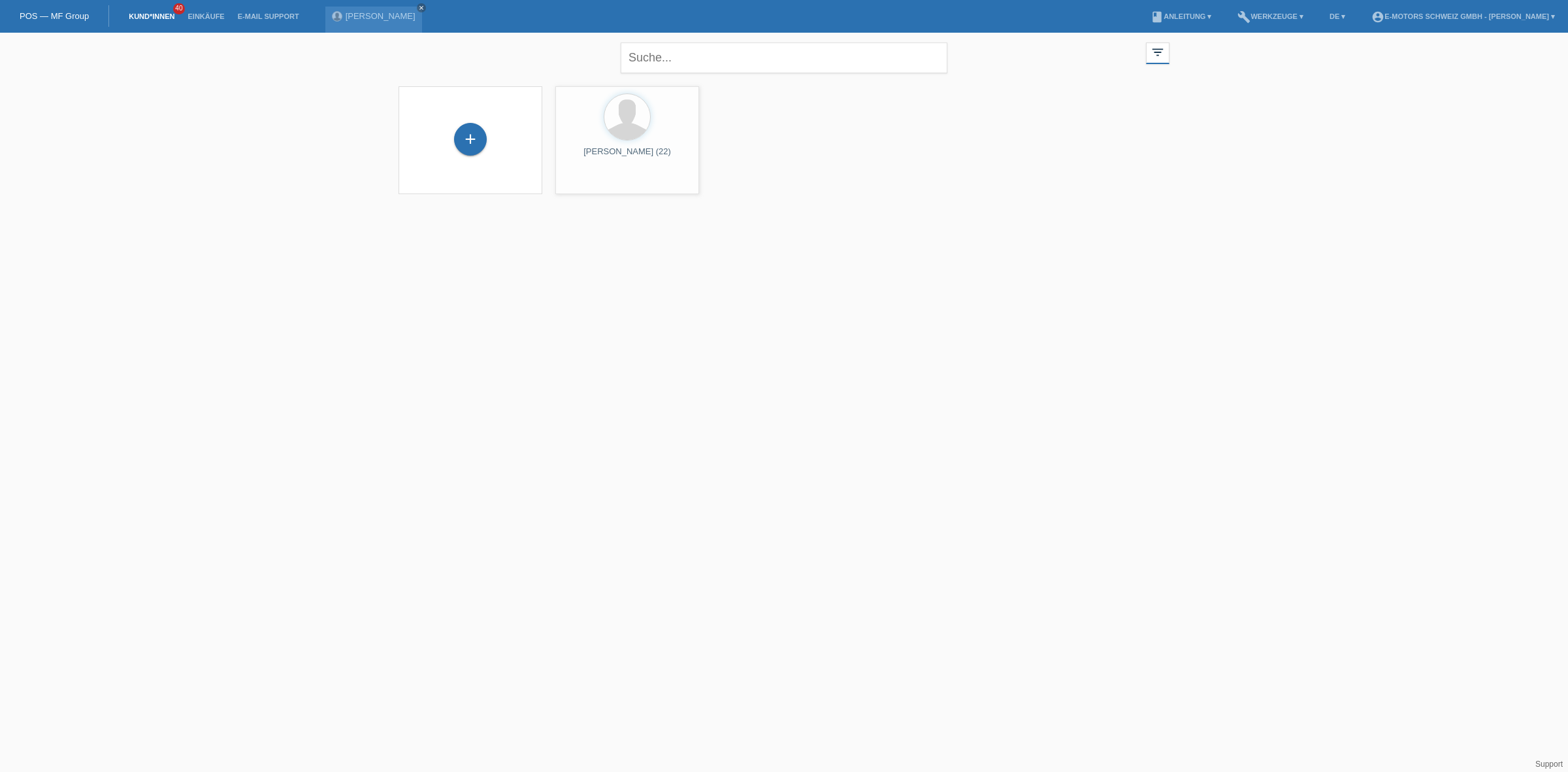
click at [144, 13] on link "Kund*innen" at bounding box center [151, 16] width 58 height 7
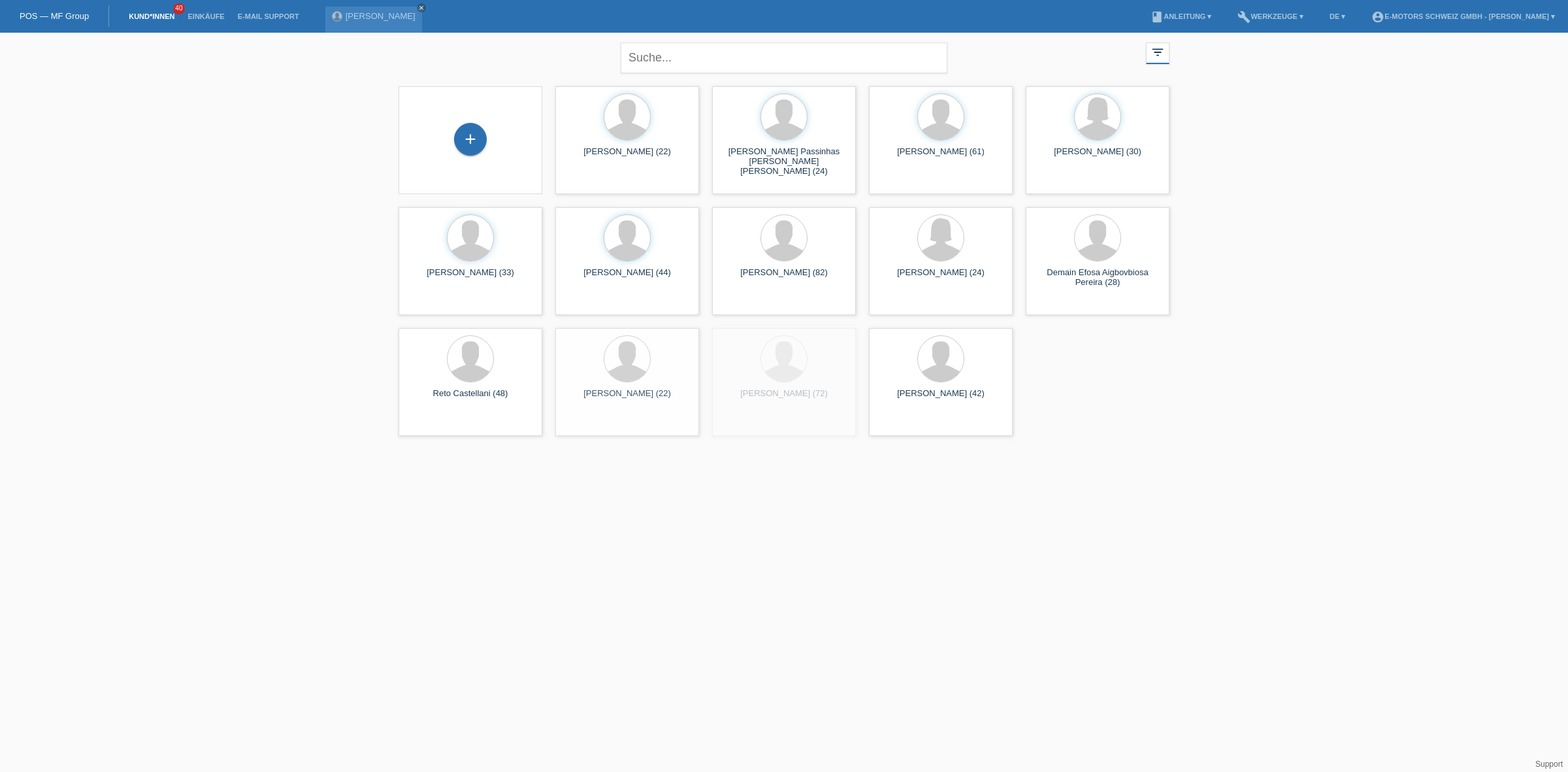
click at [465, 160] on div "+" at bounding box center [470, 140] width 144 height 108
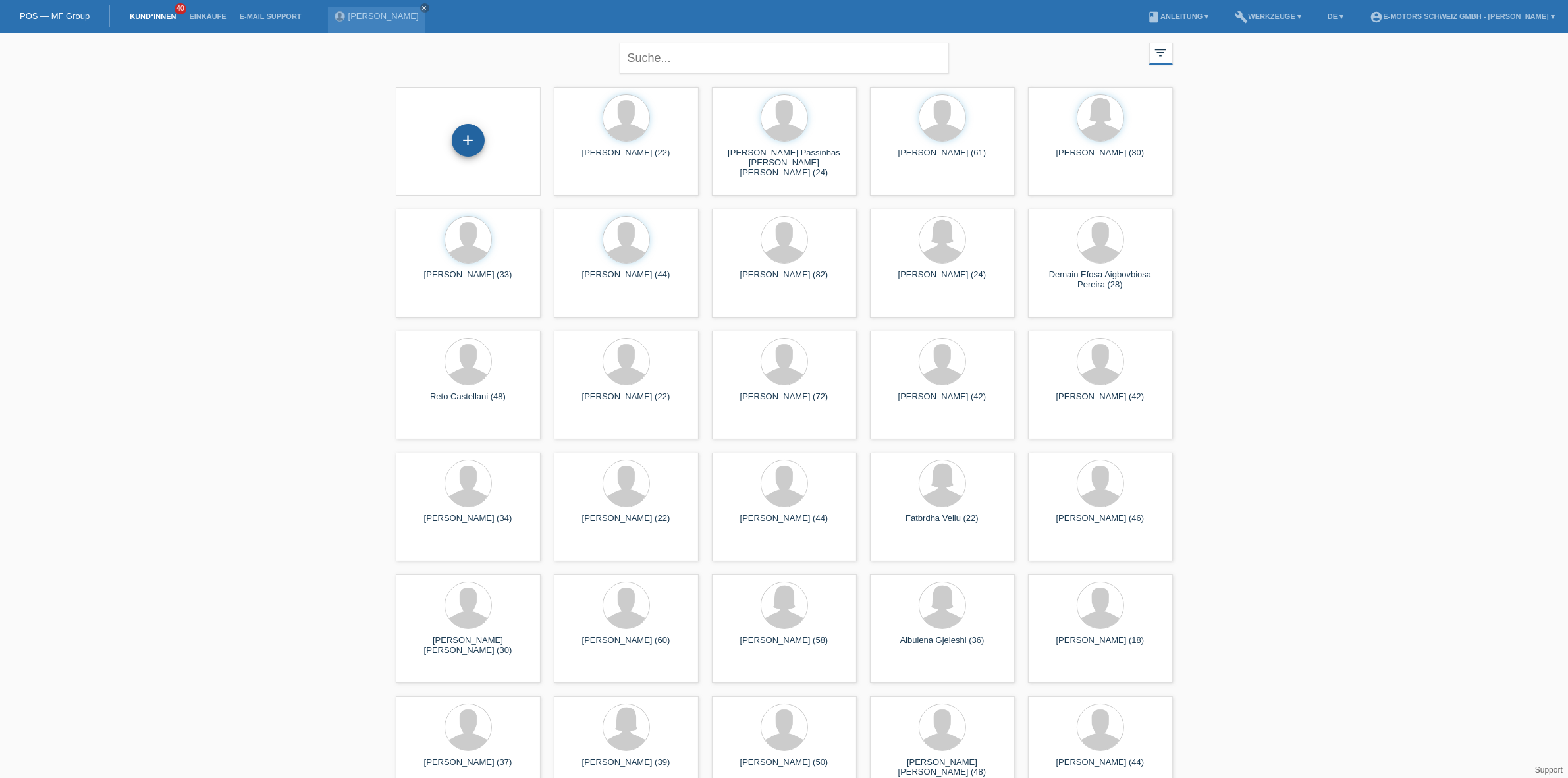
click at [481, 140] on div "+" at bounding box center [468, 140] width 33 height 33
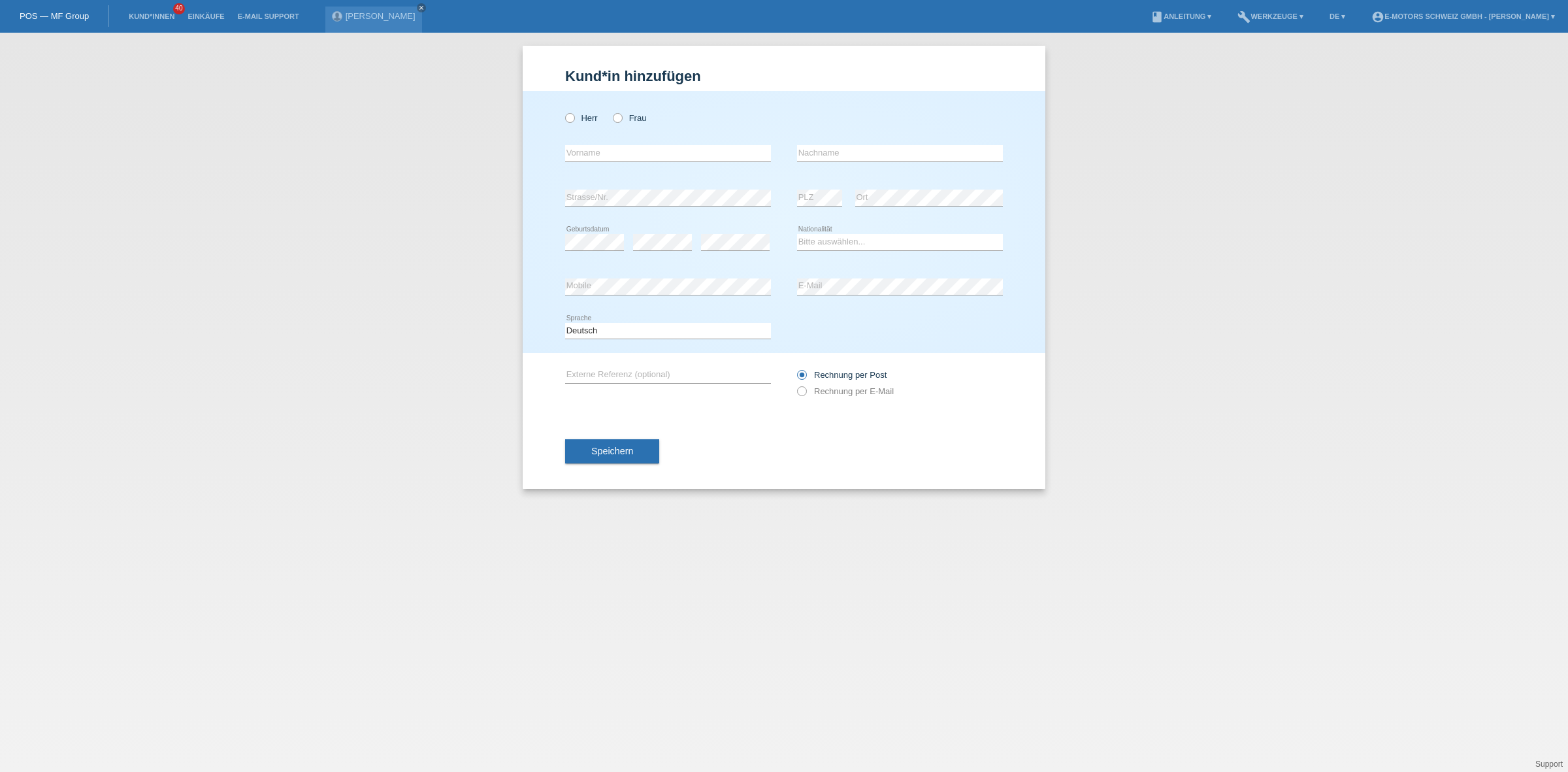
click at [573, 125] on div "Herr Frau" at bounding box center [668, 118] width 206 height 27
click at [569, 112] on div "Herr Frau" at bounding box center [668, 118] width 206 height 27
click at [584, 111] on div "Herr Frau" at bounding box center [668, 118] width 206 height 27
click at [576, 115] on label "Herr" at bounding box center [581, 118] width 33 height 10
click at [574, 115] on input "Herr" at bounding box center [569, 117] width 8 height 8
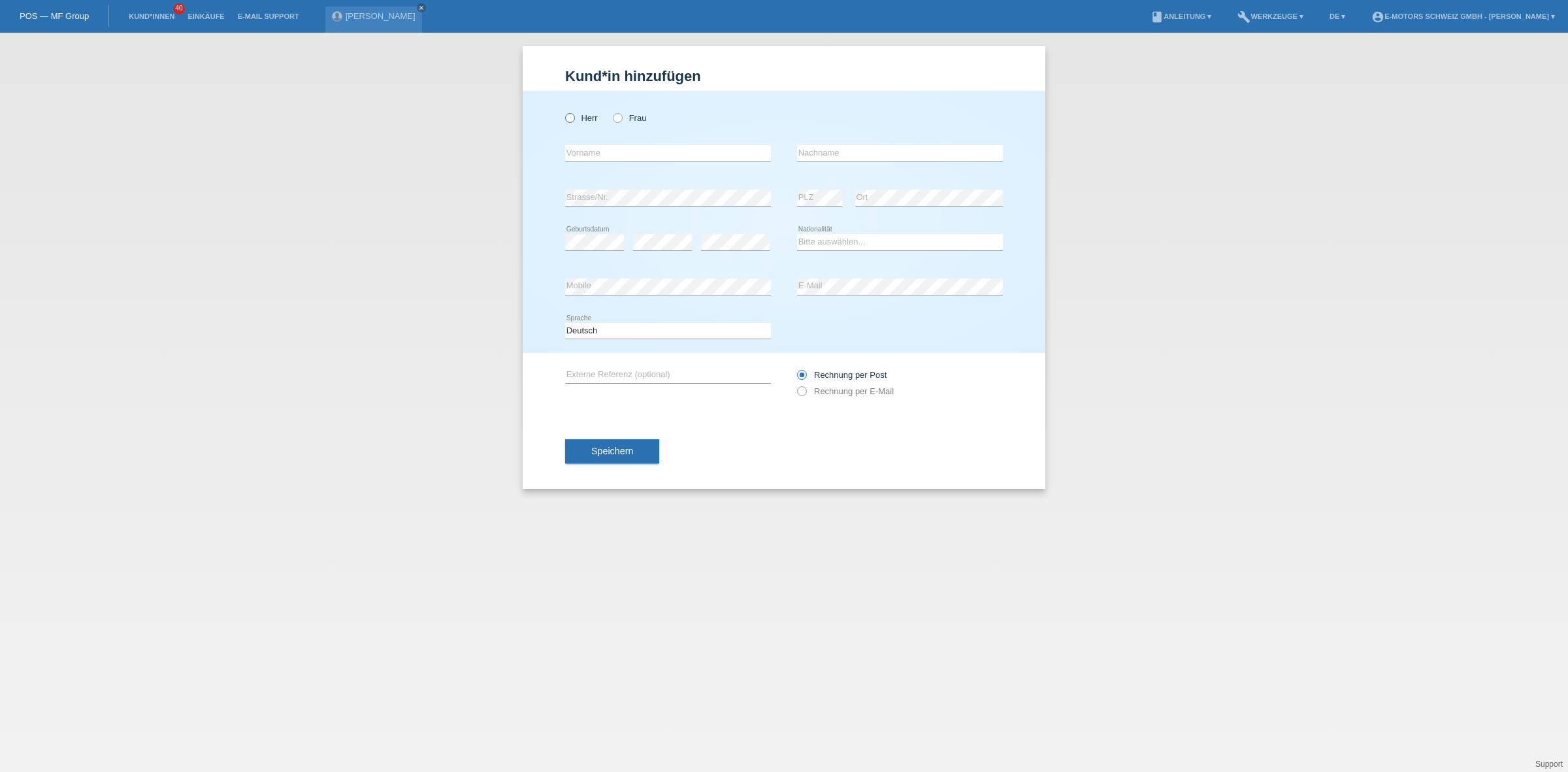
radio input "true"
click at [589, 152] on input "text" at bounding box center [668, 154] width 206 height 16
type input "Albin"
type input "Demukaj"
click at [859, 238] on select "Bitte auswählen... Schweiz Deutschland Liechtenstein Österreich ------------ Af…" at bounding box center [900, 241] width 206 height 16
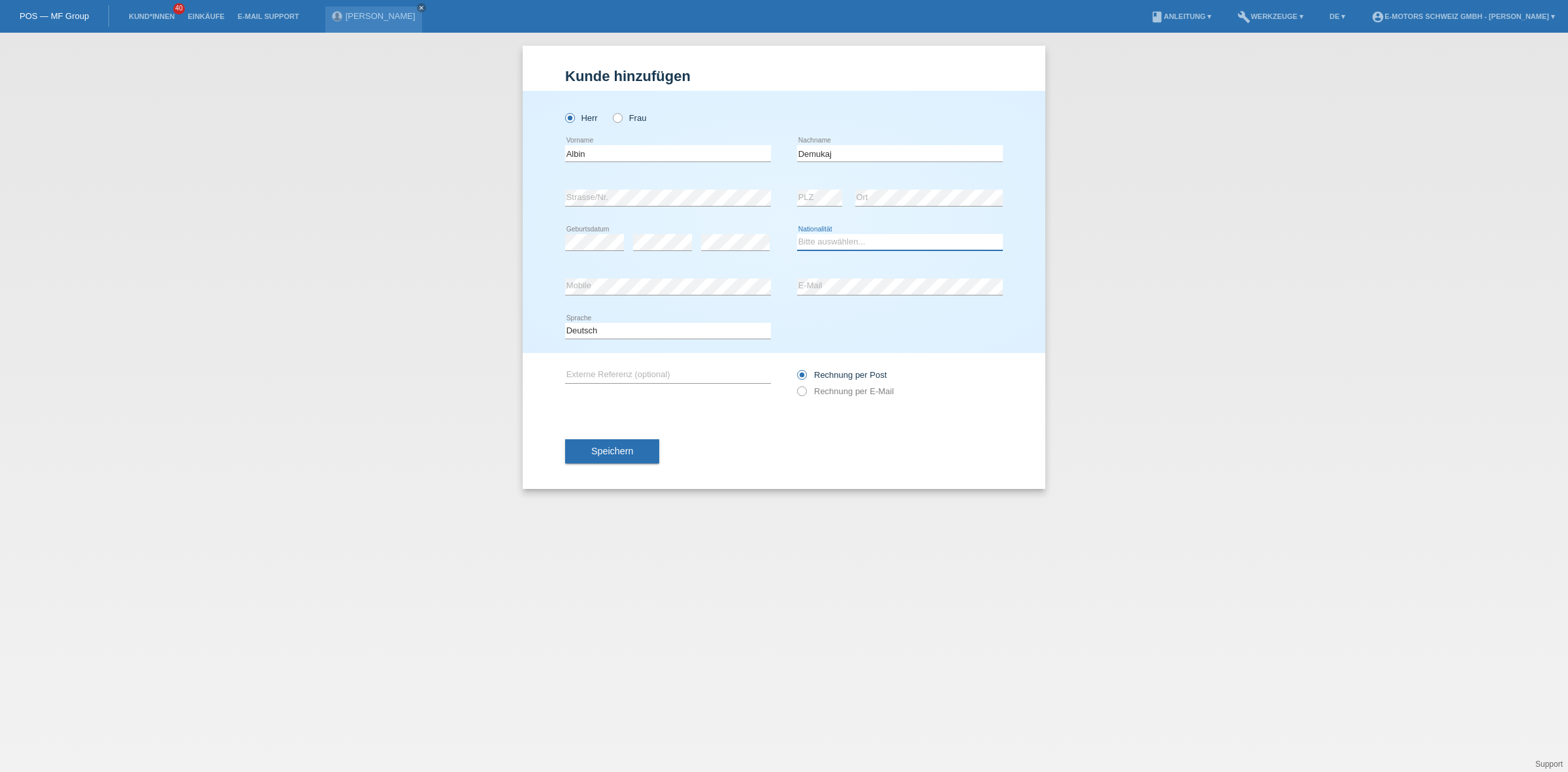
select select "XK"
click at [797, 234] on select "Bitte auswählen... Schweiz Deutschland Liechtenstein Österreich ------------ Af…" at bounding box center [900, 241] width 206 height 16
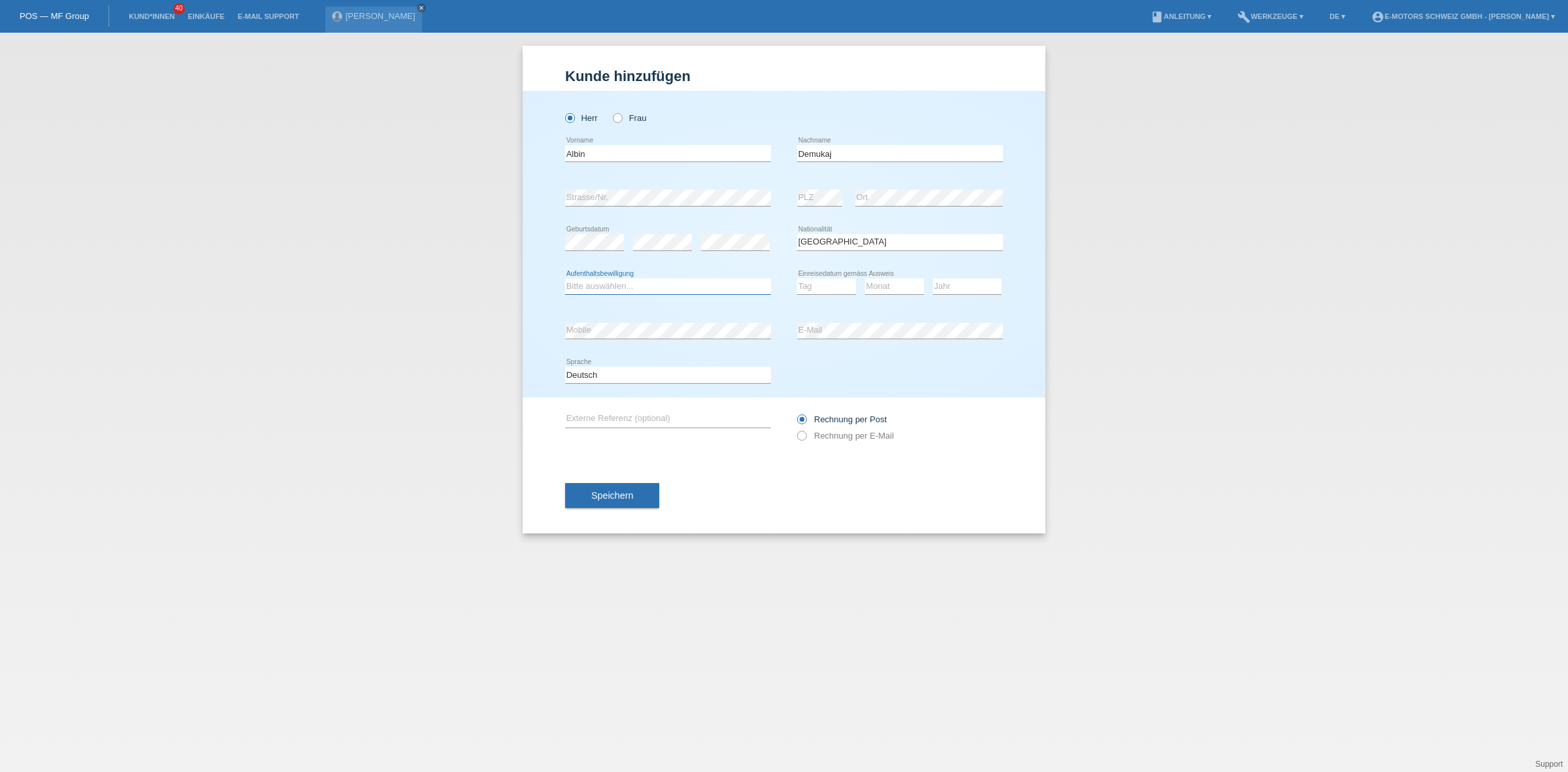
click at [599, 284] on select "Bitte auswählen... C B B - Flüchtlingsstatus Andere" at bounding box center [668, 286] width 206 height 16
select select "C"
click at [565, 278] on select "Bitte auswählen... C B B - Flüchtlingsstatus Andere" at bounding box center [668, 286] width 206 height 16
click at [1108, 273] on div "Kund*in hinzufügen Kunde hinzufügen Kundin hinzufügen Herr Frau Albin error Vor…" at bounding box center [784, 402] width 1568 height 739
click at [799, 294] on icon at bounding box center [826, 294] width 58 height 1
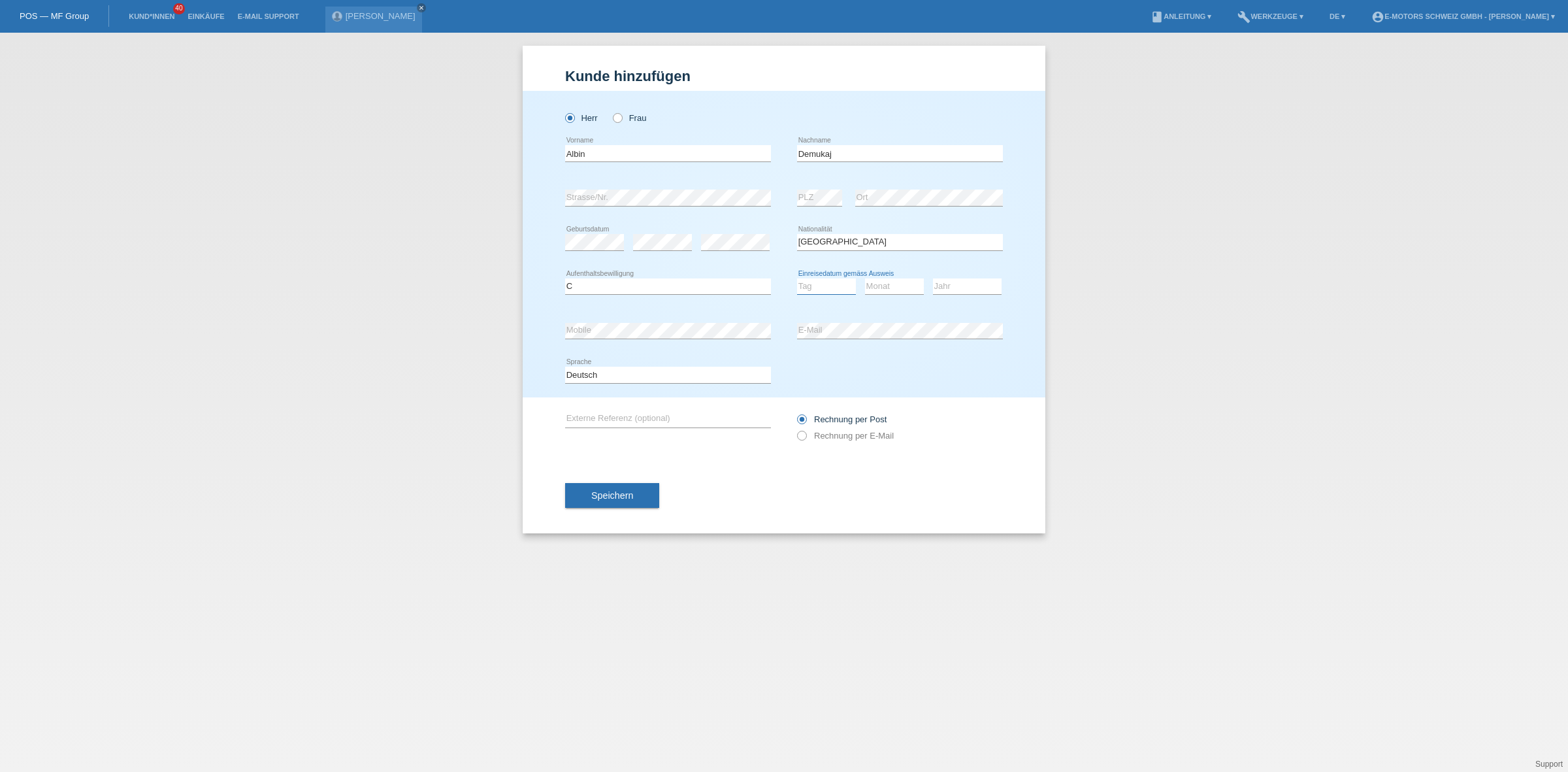
click at [811, 285] on select "Tag 01 02 03 04 05 06 07 08 09 10 11" at bounding box center [826, 286] width 58 height 16
select select "11"
click at [797, 278] on select "Tag 01 02 03 04 05 06 07 08 09 10 11" at bounding box center [826, 286] width 58 height 16
click at [895, 283] on select "Monat 01 02 03 04 05 06 07 08 09 10 11" at bounding box center [894, 286] width 58 height 16
select select "04"
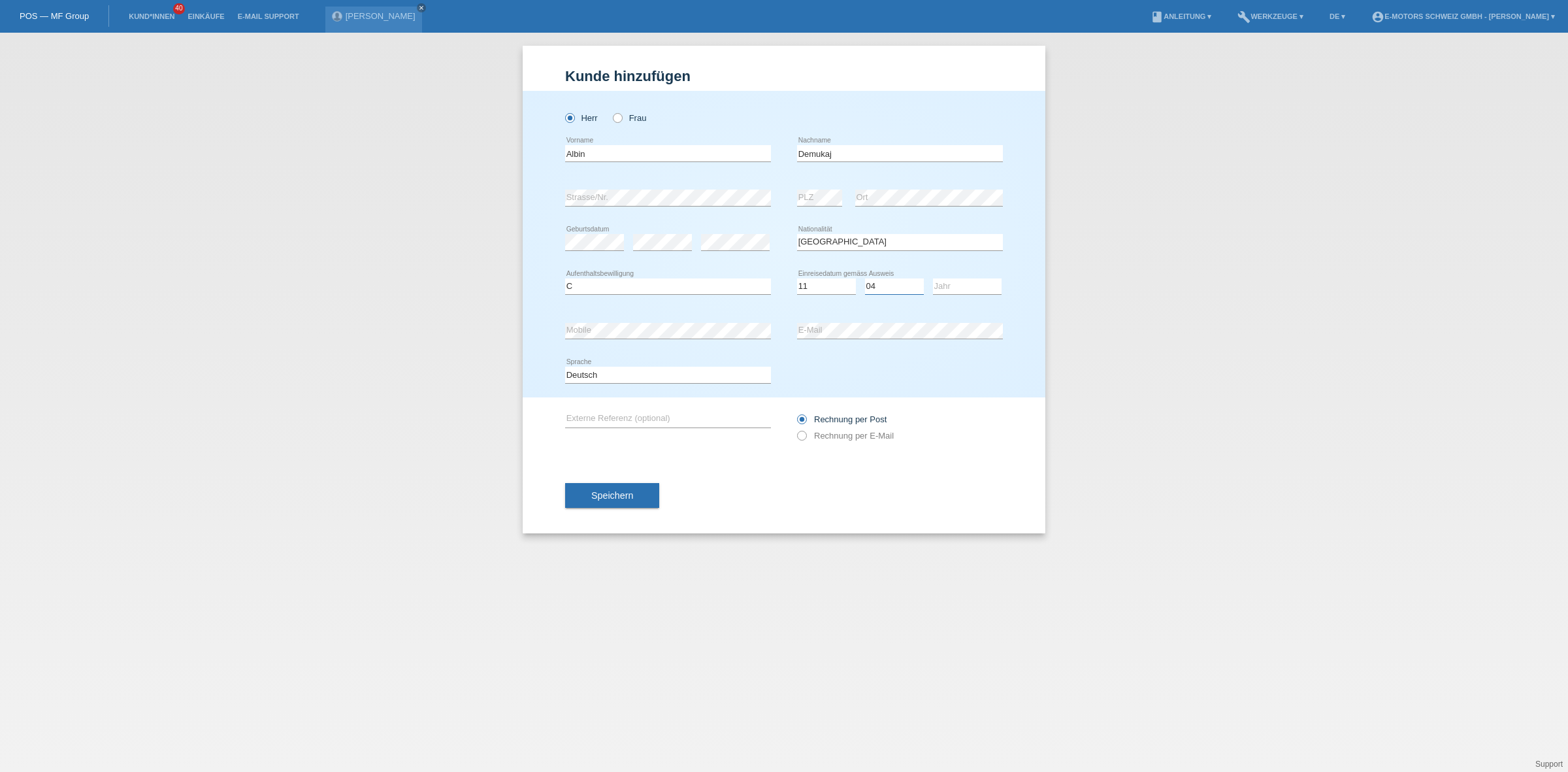
click at [865, 278] on select "Monat 01 02 03 04 05 06 07 08 09 10 11" at bounding box center [894, 286] width 58 height 16
click at [952, 289] on select "Jahr 2025 2024 2023 2022 2021 2020 2019 2018 2017 2016 2015 2014 2013 2012 2011…" at bounding box center [967, 286] width 69 height 16
select select "1999"
click at [933, 278] on select "Jahr 2025 2024 2023 2022 2021 2020 2019 2018 2017 2016 2015 2014 2013 2012 2011…" at bounding box center [967, 286] width 69 height 16
drag, startPoint x: 645, startPoint y: 154, endPoint x: 519, endPoint y: 151, distance: 126.0
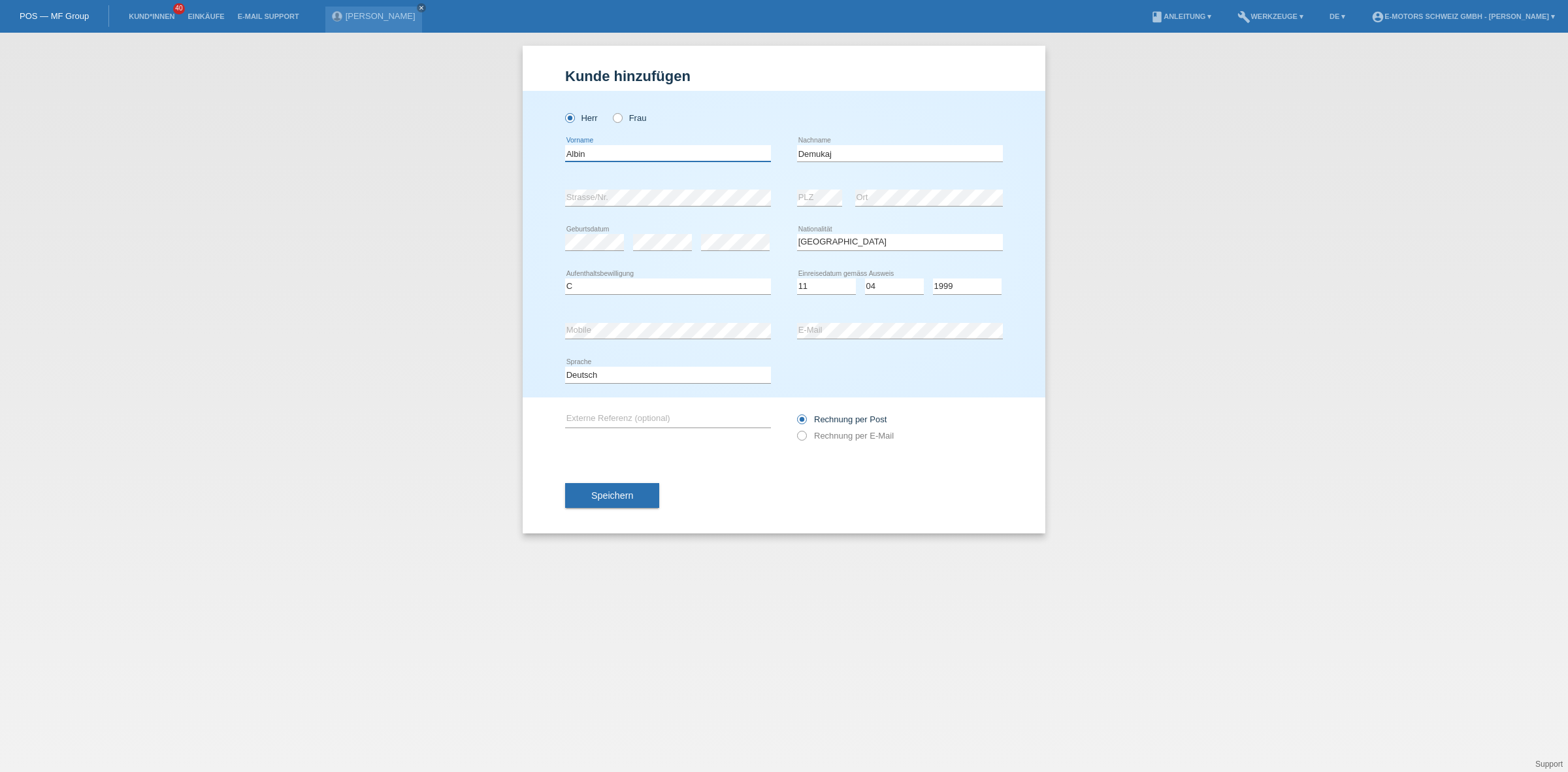
click at [519, 151] on div "Kund*in hinzufügen Kunde hinzufügen Kundin hinzufügen Herr Frau Albin error Vor…" at bounding box center [784, 402] width 1568 height 739
click at [435, 191] on div "Kund*in hinzufügen Kunde hinzufügen Kundin hinzufügen Herr Frau Albin error Vor…" at bounding box center [784, 402] width 1568 height 739
click at [794, 328] on div "error Mobile error E-Mail" at bounding box center [784, 331] width 438 height 44
click at [395, 193] on div "Kund*in hinzufügen Kunde hinzufügen Kundin hinzufügen Herr Frau Albin error Vor…" at bounding box center [784, 402] width 1568 height 739
click at [1131, 260] on div "Kund*in hinzufügen Kunde hinzufügen Kundin hinzufügen Herr Frau Albin error Vor…" at bounding box center [784, 402] width 1568 height 739
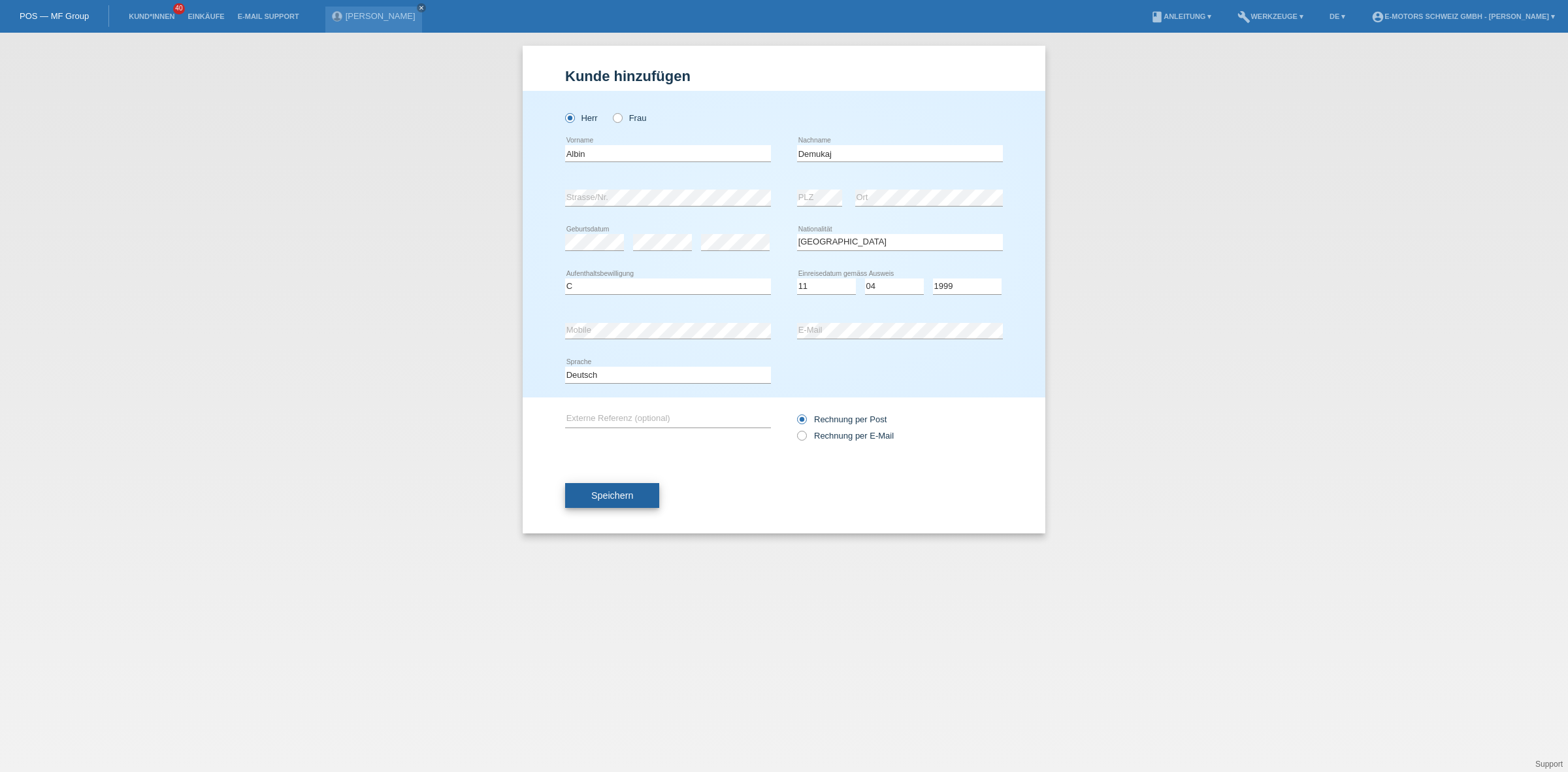
click at [589, 502] on button "Speichern" at bounding box center [612, 495] width 94 height 25
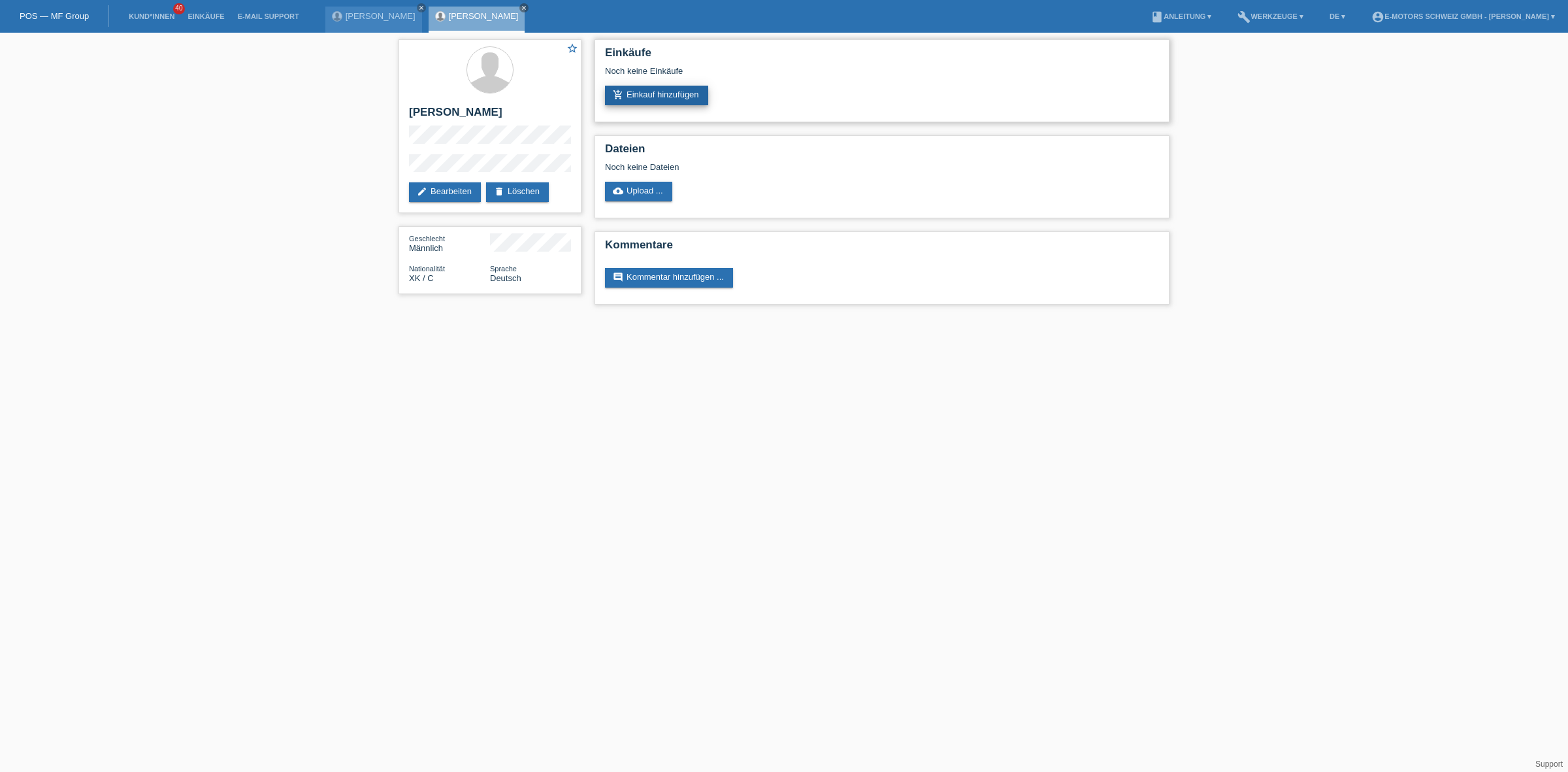
click at [650, 96] on link "add_shopping_cart Einkauf hinzufügen" at bounding box center [656, 95] width 103 height 19
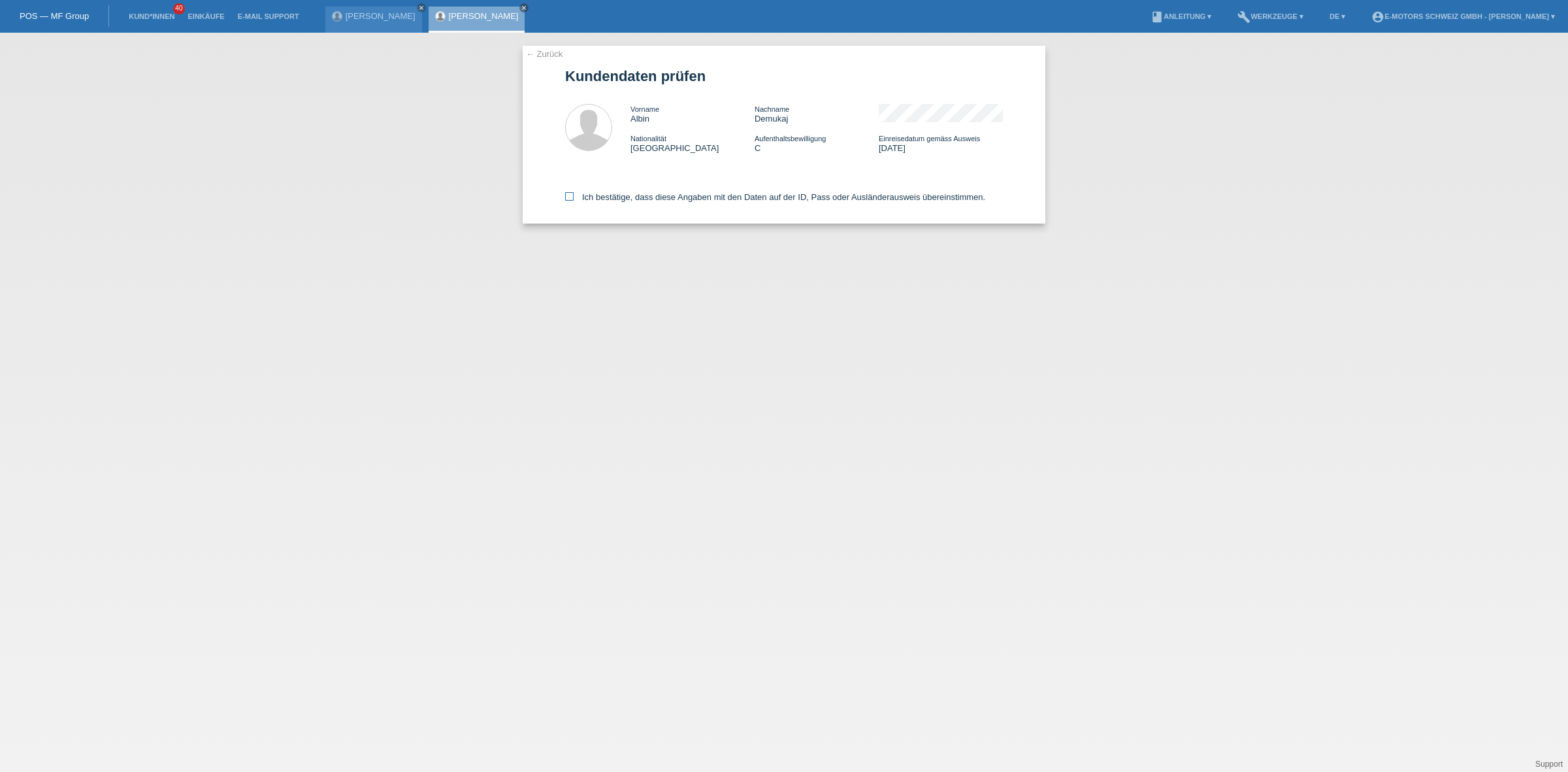
click at [642, 192] on label "Ich bestätige, dass diese Angaben mit den Daten auf der ID, Pass oder Ausländer…" at bounding box center [775, 196] width 420 height 10
click at [574, 192] on input "Ich bestätige, dass diese Angaben mit den Daten auf der ID, Pass oder Ausländer…" at bounding box center [569, 196] width 8 height 8
checkbox input "true"
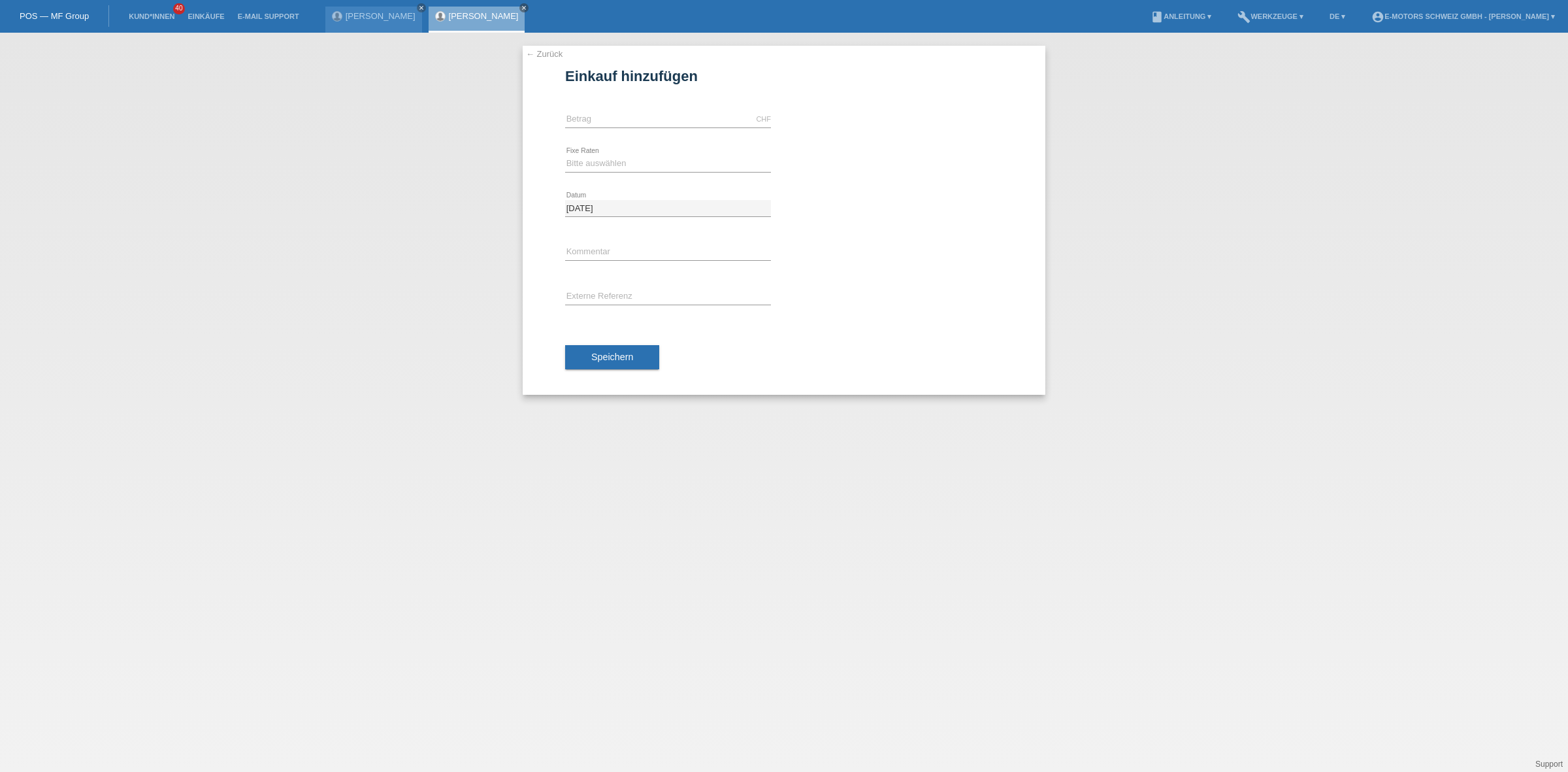
click at [598, 130] on div "CHF error Betrag" at bounding box center [668, 119] width 206 height 44
click at [595, 120] on input "text" at bounding box center [668, 119] width 206 height 16
type input "5000.00"
drag, startPoint x: 612, startPoint y: 156, endPoint x: 611, endPoint y: 164, distance: 8.1
click at [612, 156] on select "Bitte auswählen 12 Raten 24 Raten 36 Raten 48 Raten" at bounding box center [668, 163] width 206 height 16
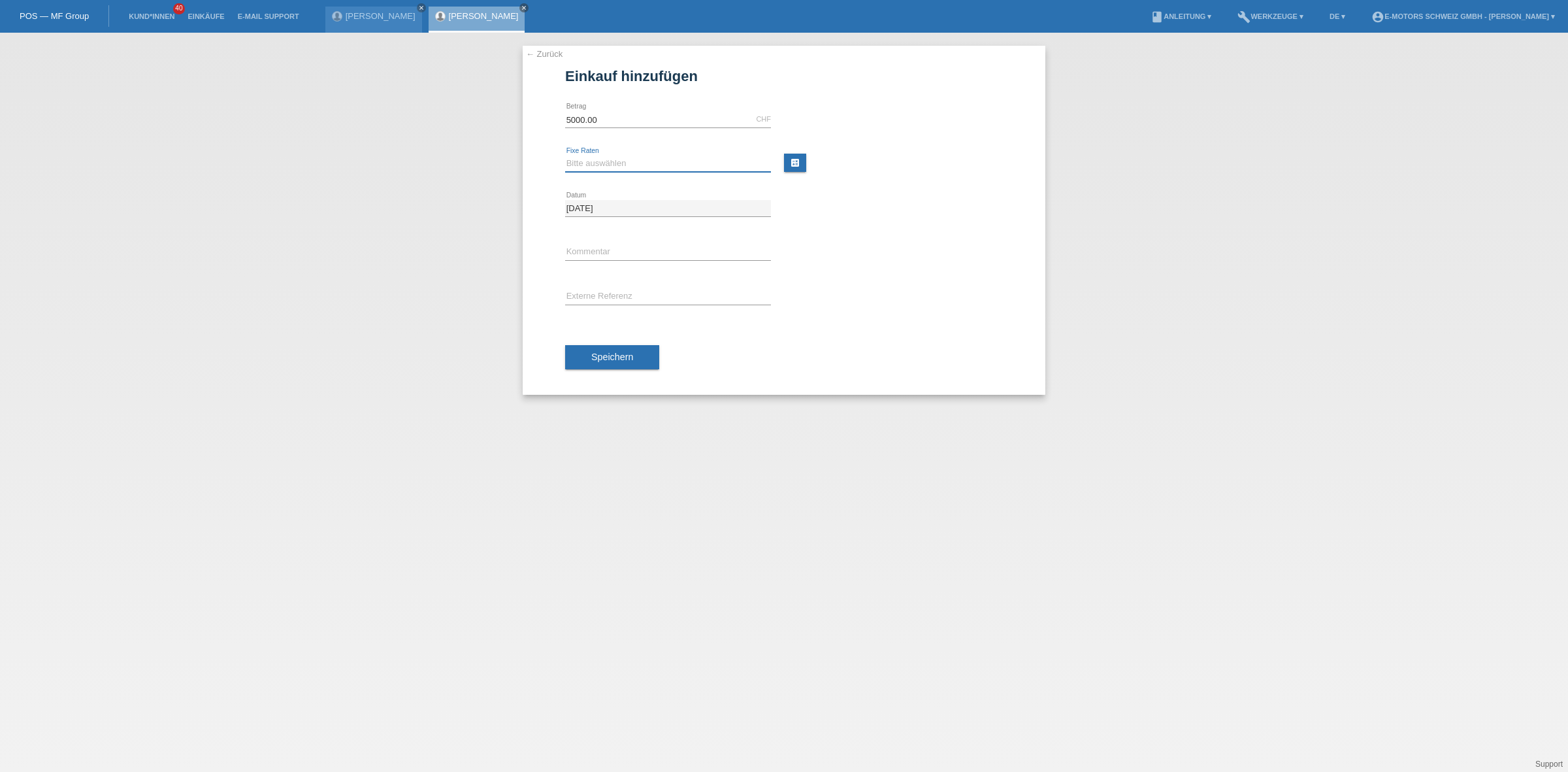
select select "214"
click at [565, 156] on select "Bitte auswählen 12 Raten 24 Raten 36 Raten 48 Raten" at bounding box center [668, 163] width 206 height 16
click at [630, 360] on span "Speichern" at bounding box center [612, 357] width 42 height 10
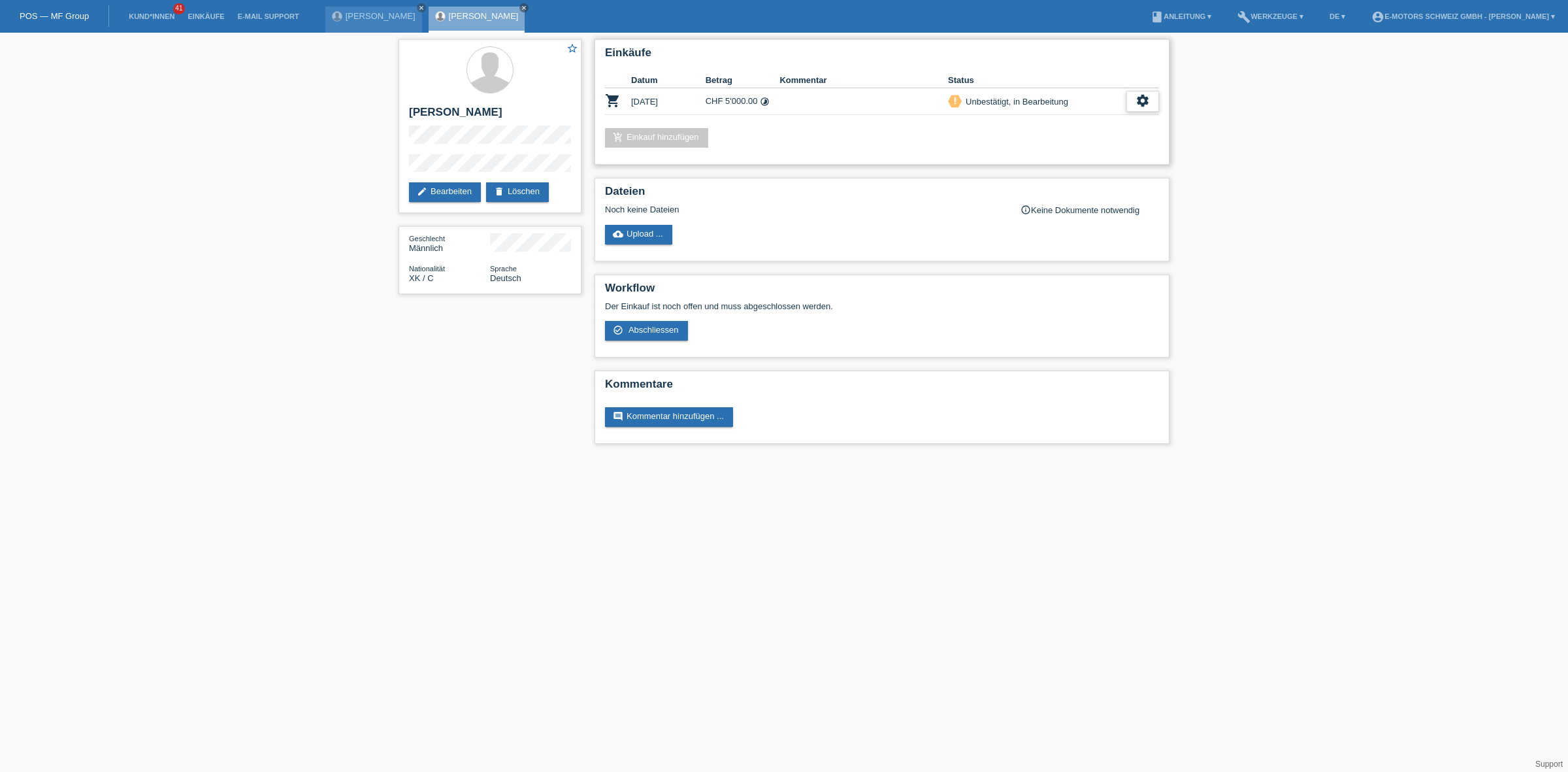
click at [1144, 99] on icon "settings" at bounding box center [1142, 100] width 14 height 14
click at [1066, 173] on span "Kunde ist vom Kauf zurückgetreten..." at bounding box center [1083, 178] width 143 height 16
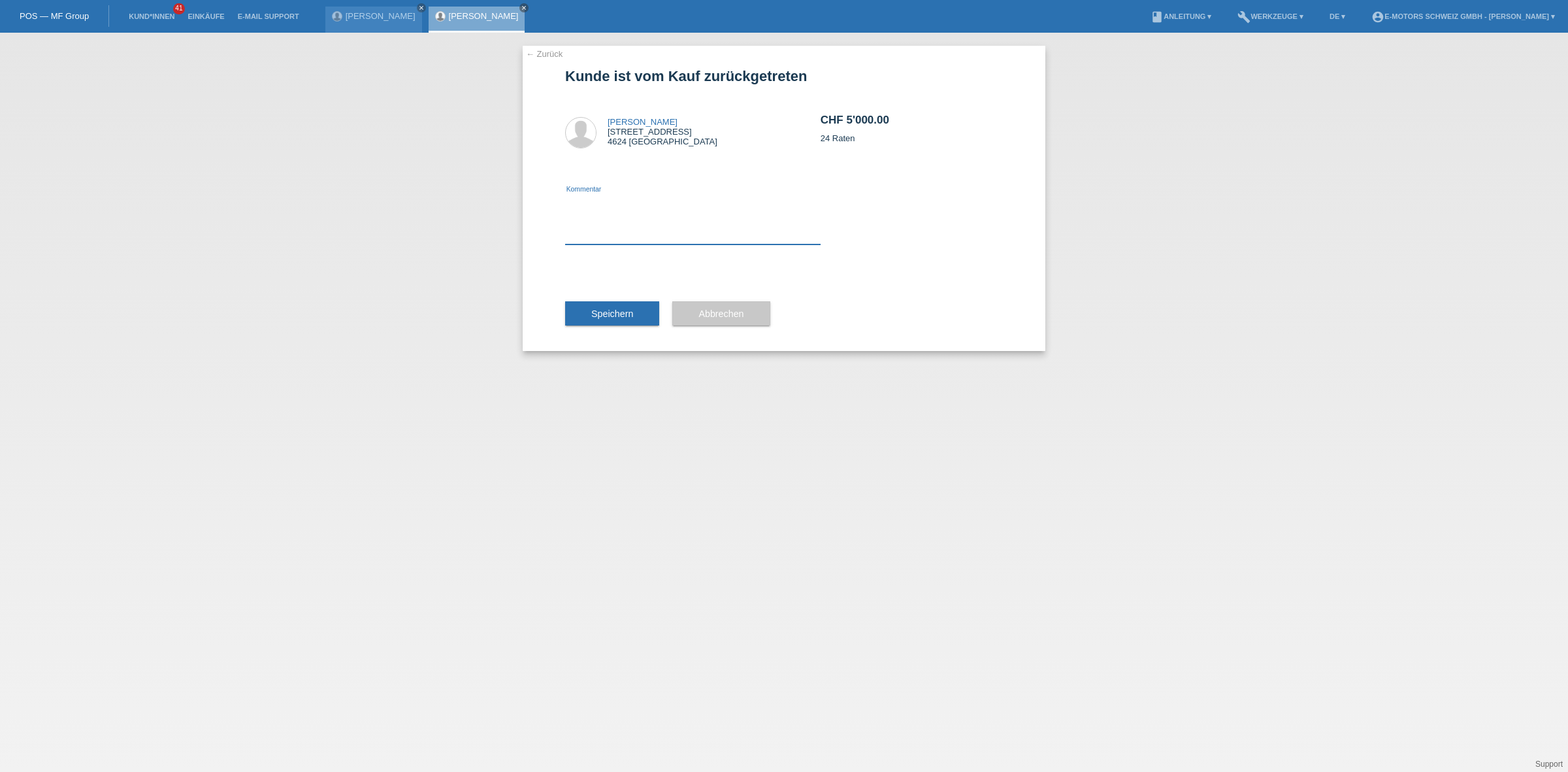
click at [599, 226] on textarea at bounding box center [692, 219] width 255 height 50
type textarea "neu"
click at [638, 314] on button "Speichern" at bounding box center [612, 313] width 94 height 25
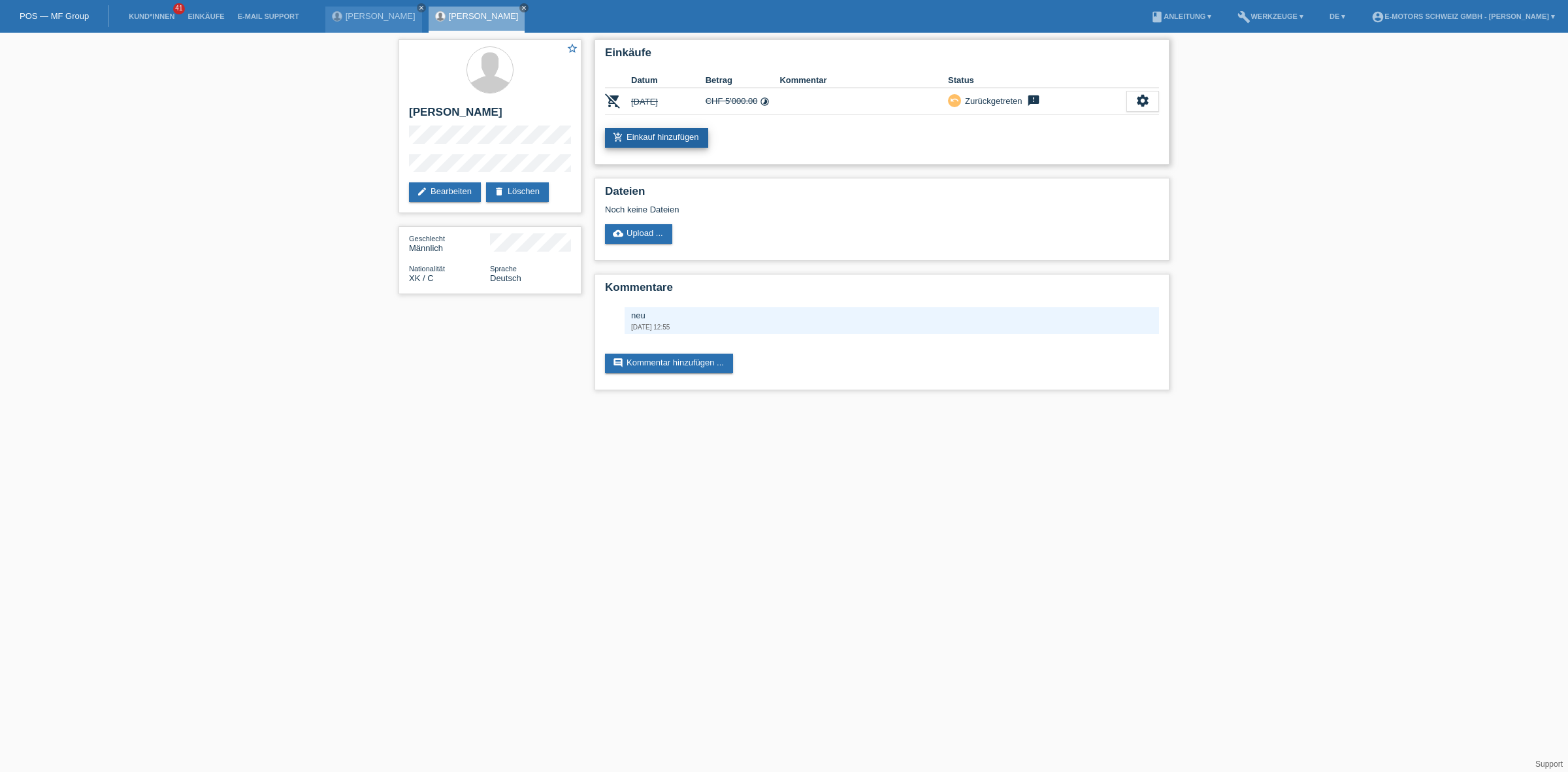
click at [659, 142] on link "add_shopping_cart Einkauf hinzufügen" at bounding box center [656, 138] width 103 height 19
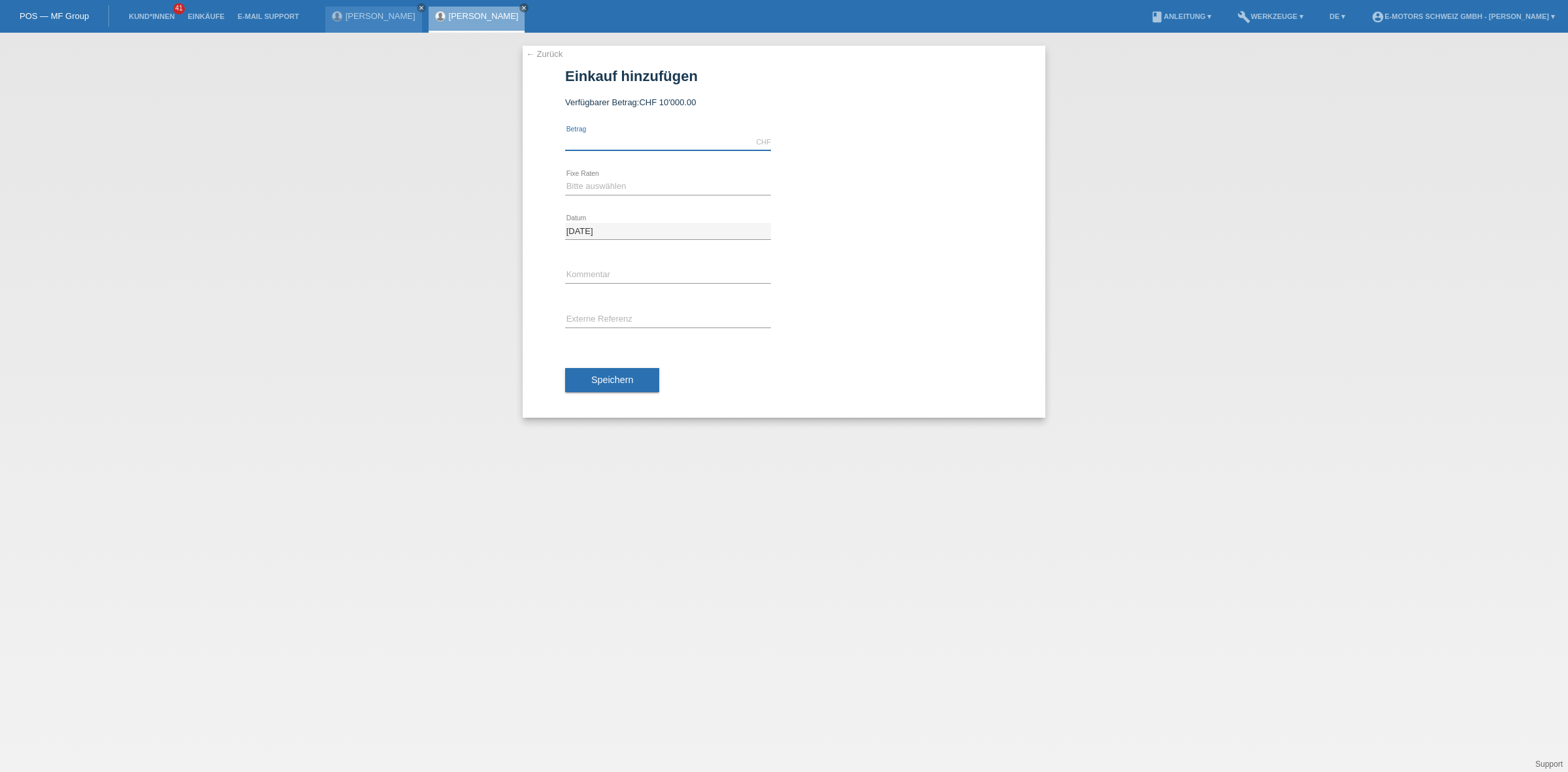
click at [628, 142] on input "text" at bounding box center [668, 142] width 206 height 16
type input "3490.00"
click at [588, 178] on select "Bitte auswählen 12 Raten 24 Raten 36 Raten 48 Raten" at bounding box center [668, 186] width 206 height 16
click at [565, 178] on select "Bitte auswählen 12 Raten 24 Raten 36 Raten 48 Raten" at bounding box center [668, 186] width 206 height 16
click at [590, 184] on select "Bitte auswählen 12 Raten 24 Raten 36 Raten 48 Raten" at bounding box center [668, 186] width 206 height 16
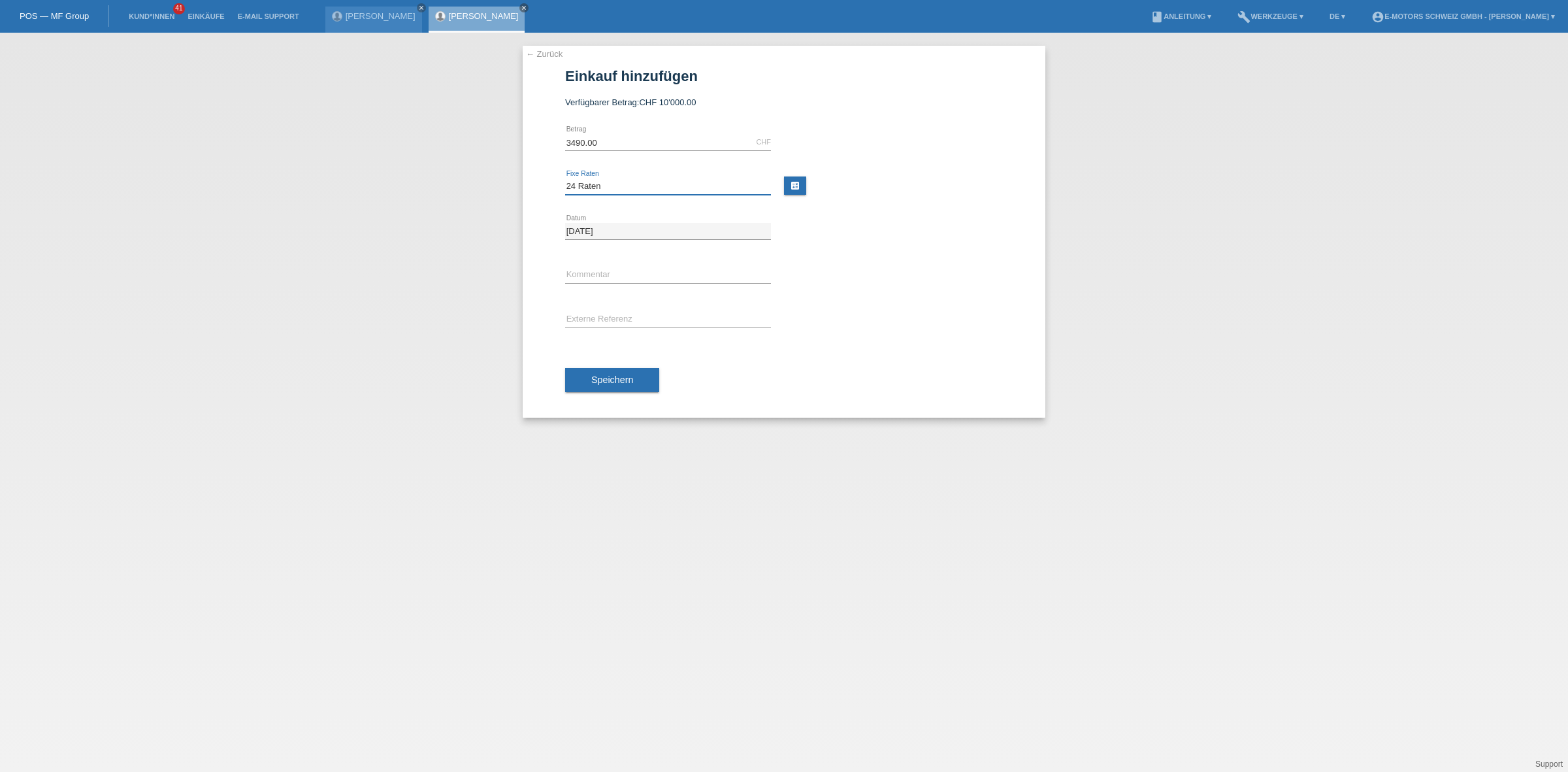
select select "216"
click at [565, 178] on select "Bitte auswählen 12 Raten 24 Raten 36 Raten 48 Raten" at bounding box center [668, 186] width 206 height 16
click at [800, 190] on link "calculate" at bounding box center [795, 185] width 22 height 18
type input "3490.00"
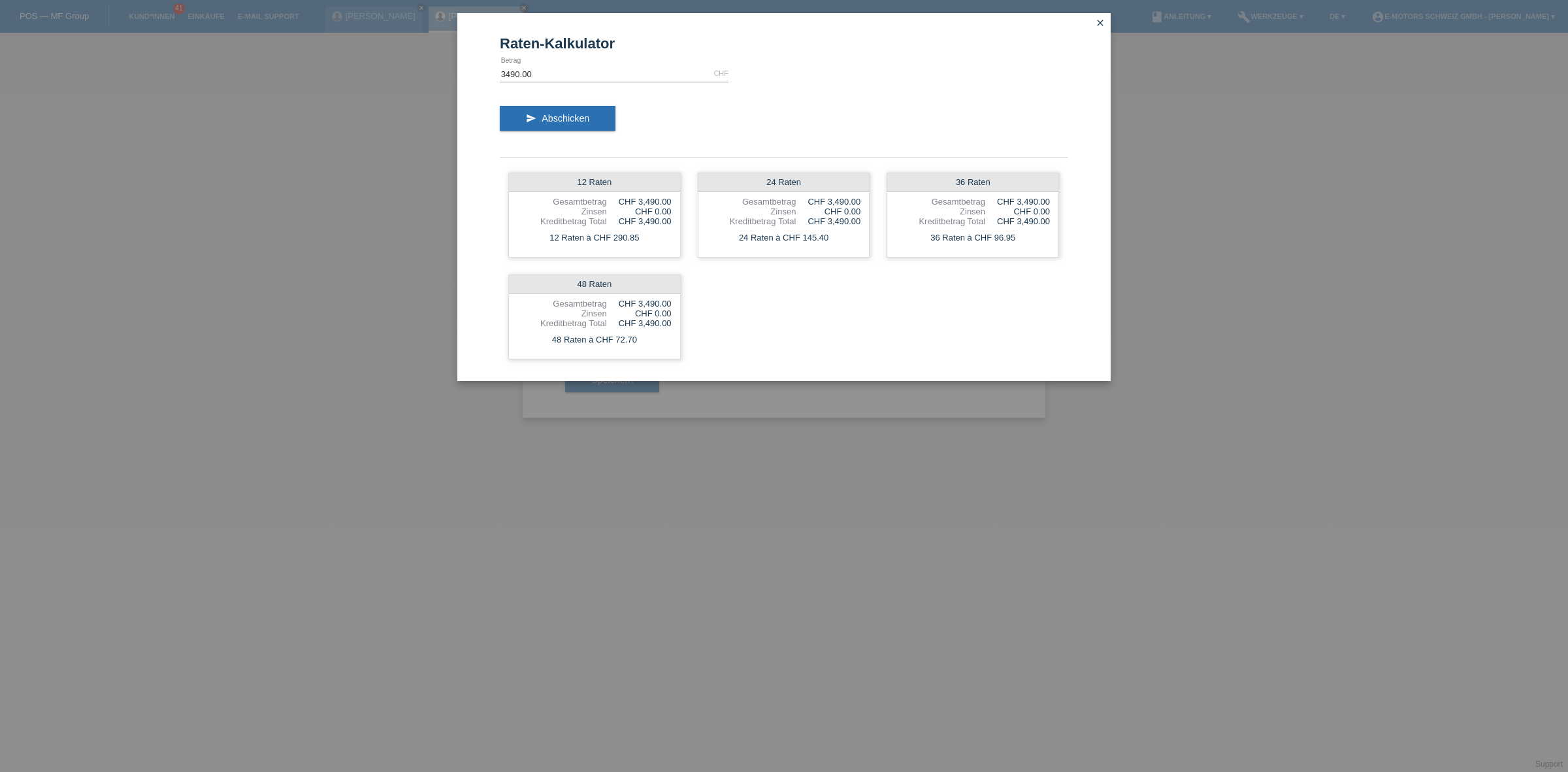
click at [1203, 291] on div "Raten-Kalkulator 3490.00 CHF error Betrag send Abschicken 12 Raten Gesamtbetrag…" at bounding box center [784, 386] width 1568 height 772
click at [844, 477] on div "Raten-Kalkulator 3490.00 CHF error Betrag send Abschicken 12 Raten Gesamtbetrag…" at bounding box center [784, 386] width 1568 height 772
click at [581, 116] on span "Abschicken" at bounding box center [566, 118] width 48 height 10
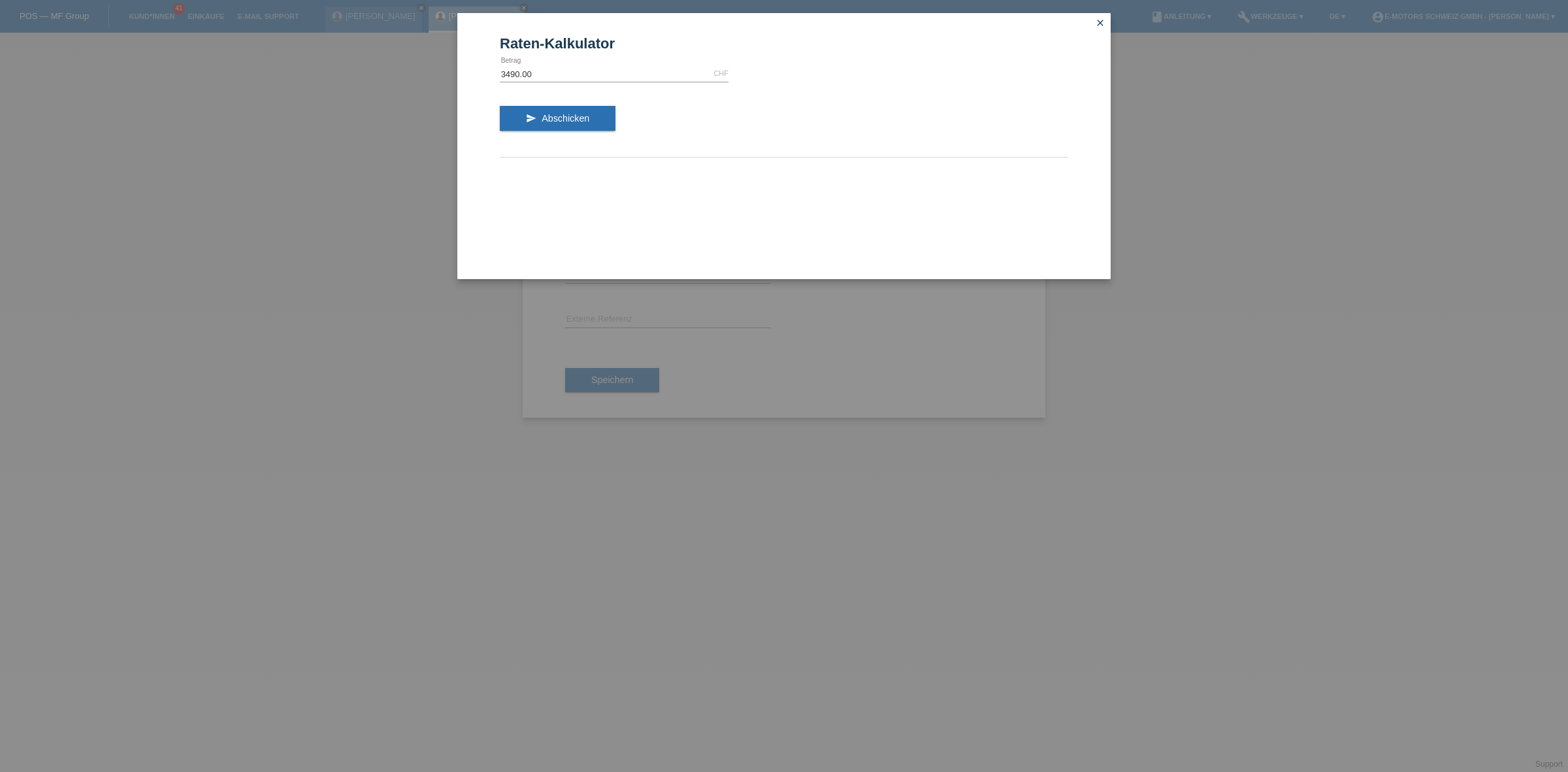
click at [438, 125] on div "Raten-Kalkulator 3490.00 CHF error Betrag send Abschicken 12 Raten Gesamtbetrag…" at bounding box center [784, 386] width 1568 height 772
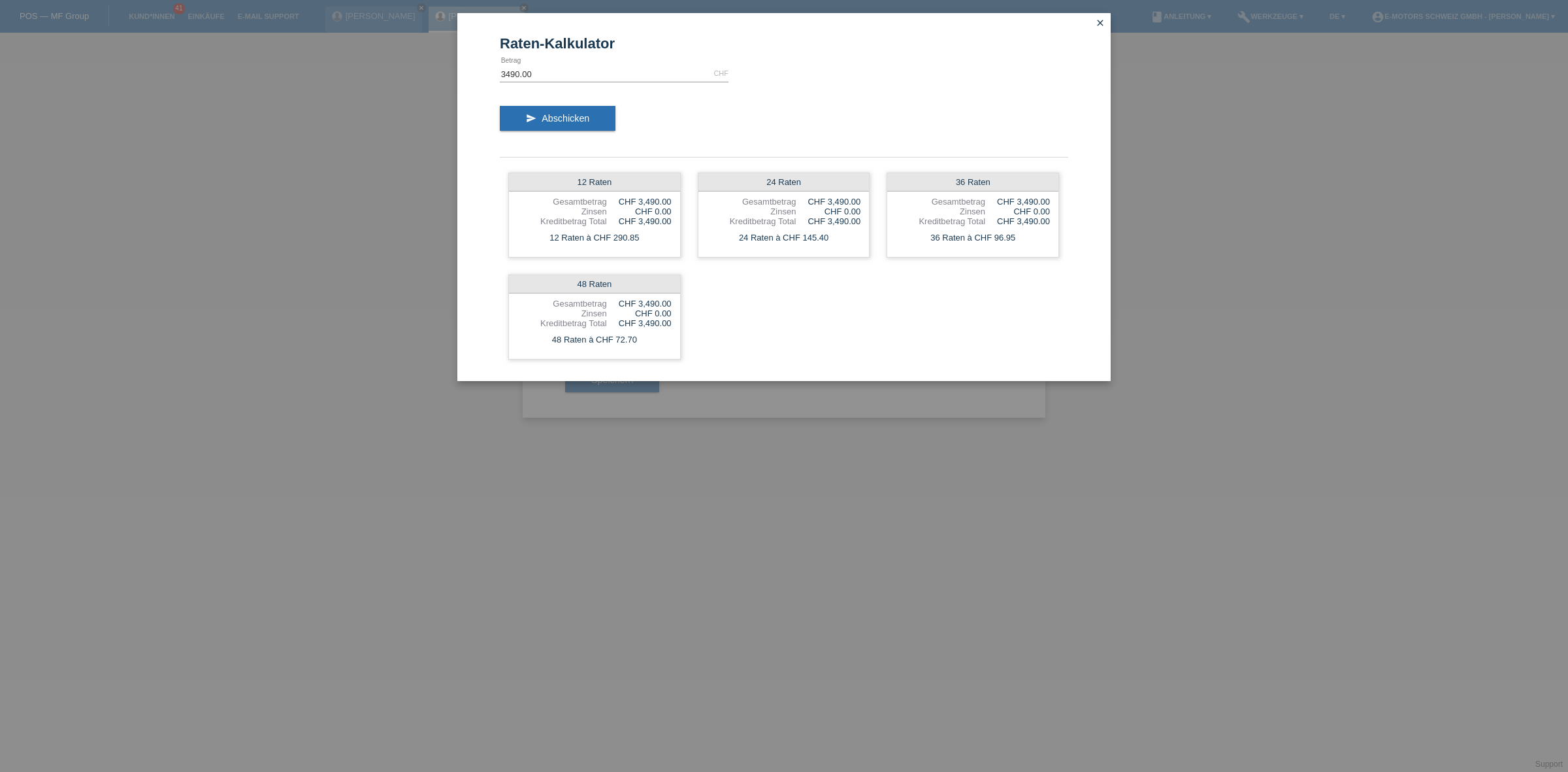
click at [386, 125] on div "Raten-Kalkulator 3490.00 CHF error Betrag send Abschicken 12 Raten Gesamtbetrag…" at bounding box center [784, 386] width 1568 height 772
click at [1099, 20] on icon "close" at bounding box center [1100, 23] width 10 height 10
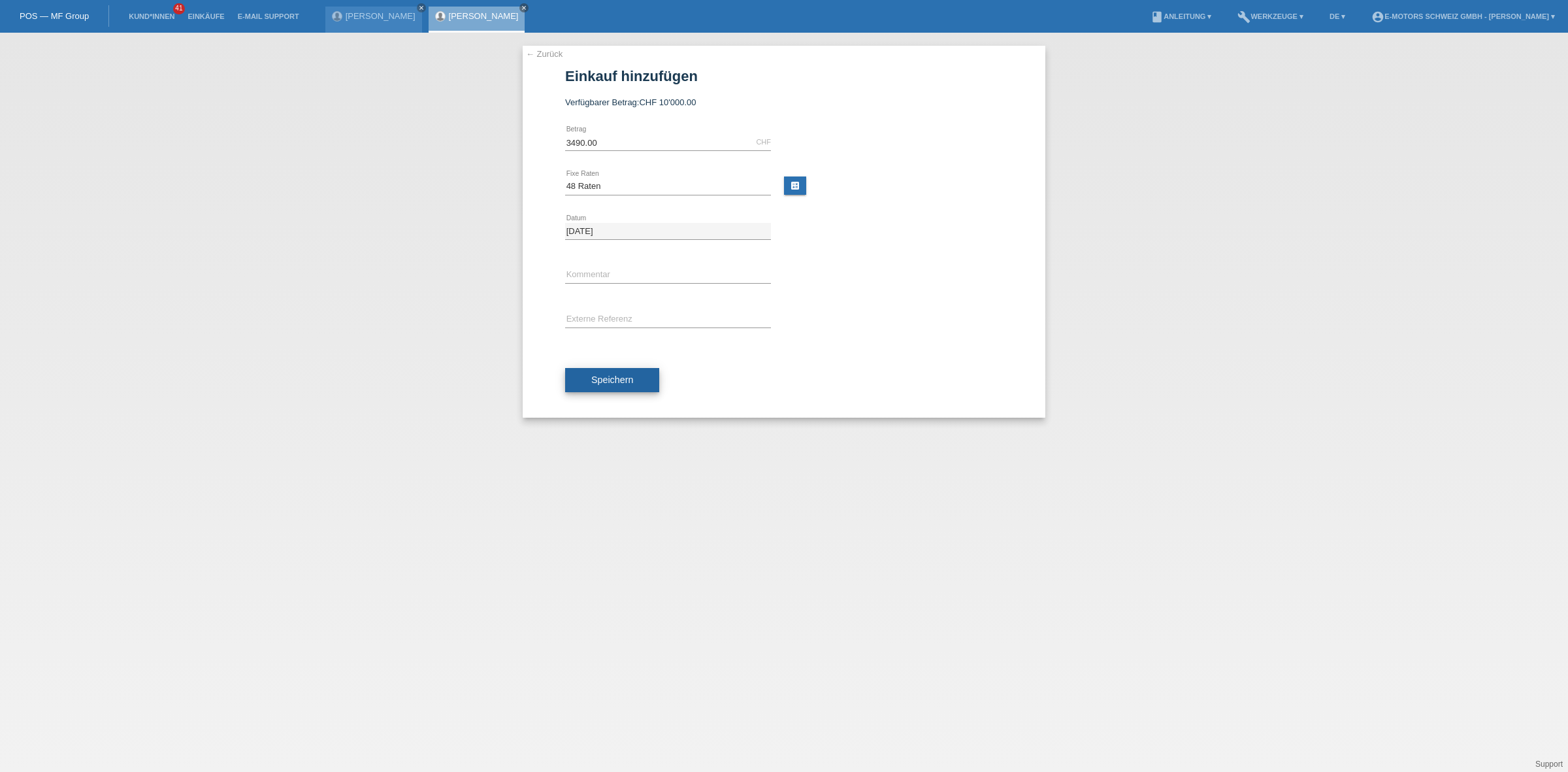
click at [615, 382] on span "Speichern" at bounding box center [612, 380] width 42 height 10
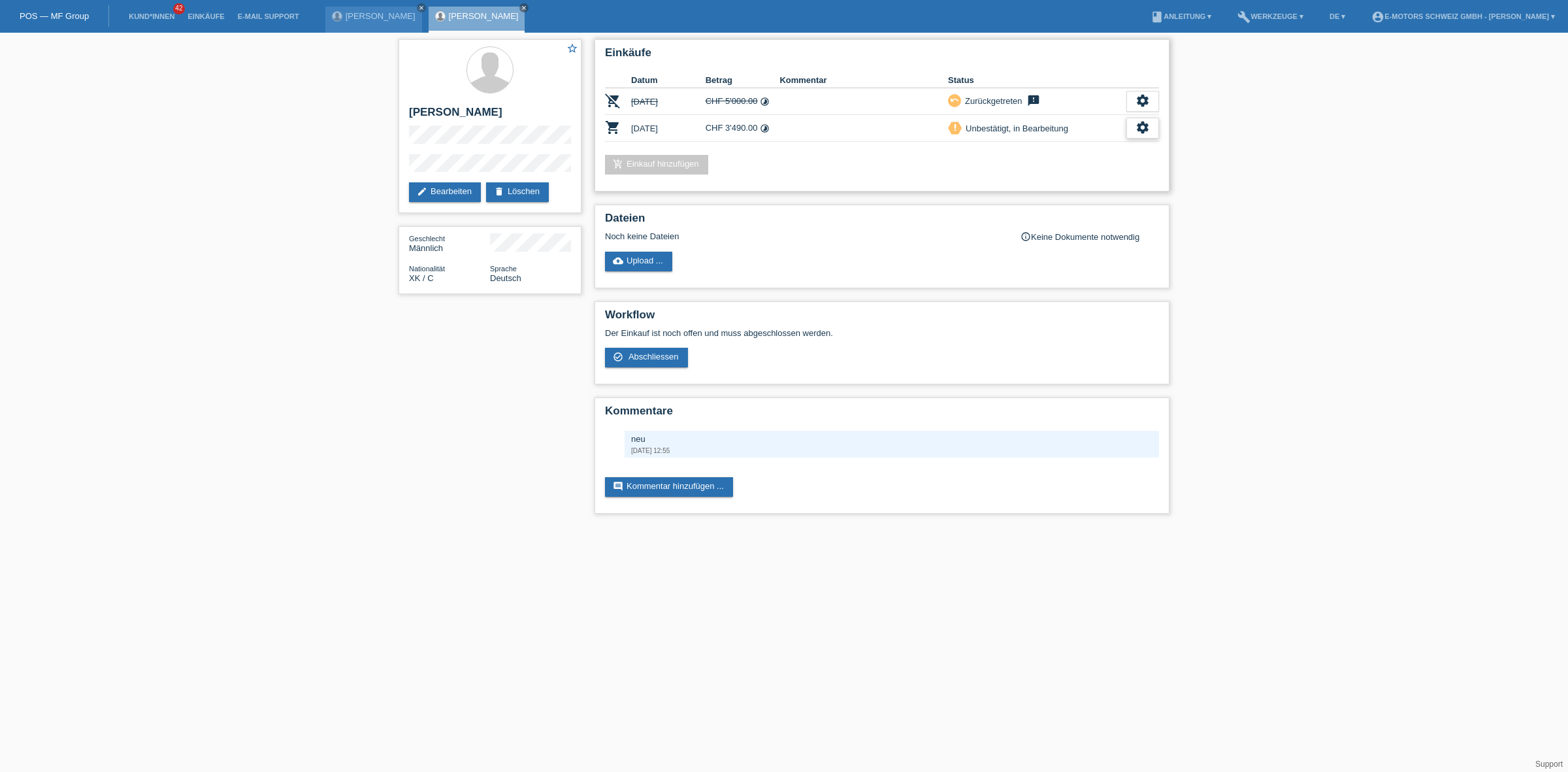
click at [1142, 131] on icon "settings" at bounding box center [1142, 127] width 14 height 14
click at [1038, 187] on span "Abschliessen" at bounding box center [1038, 186] width 54 height 16
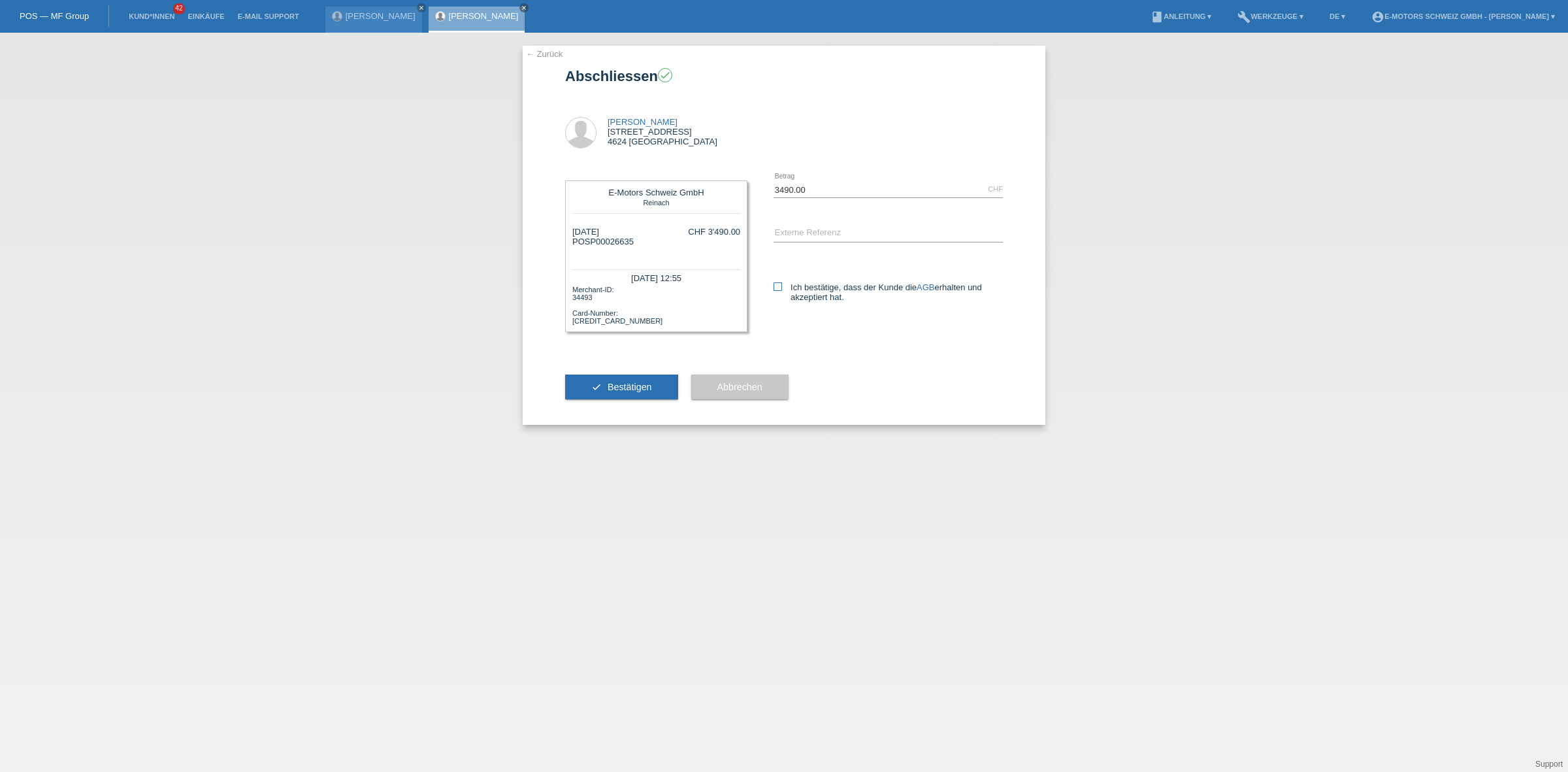
click at [782, 295] on label "Ich bestätige, dass der Kunde die AGB erhalten und akzeptiert hat." at bounding box center [888, 292] width 229 height 19
click at [782, 291] on input "Ich bestätige, dass der Kunde die AGB erhalten und akzeptiert hat." at bounding box center [777, 286] width 8 height 8
checkbox input "true"
click at [627, 378] on button "check Bestätigen" at bounding box center [621, 387] width 113 height 25
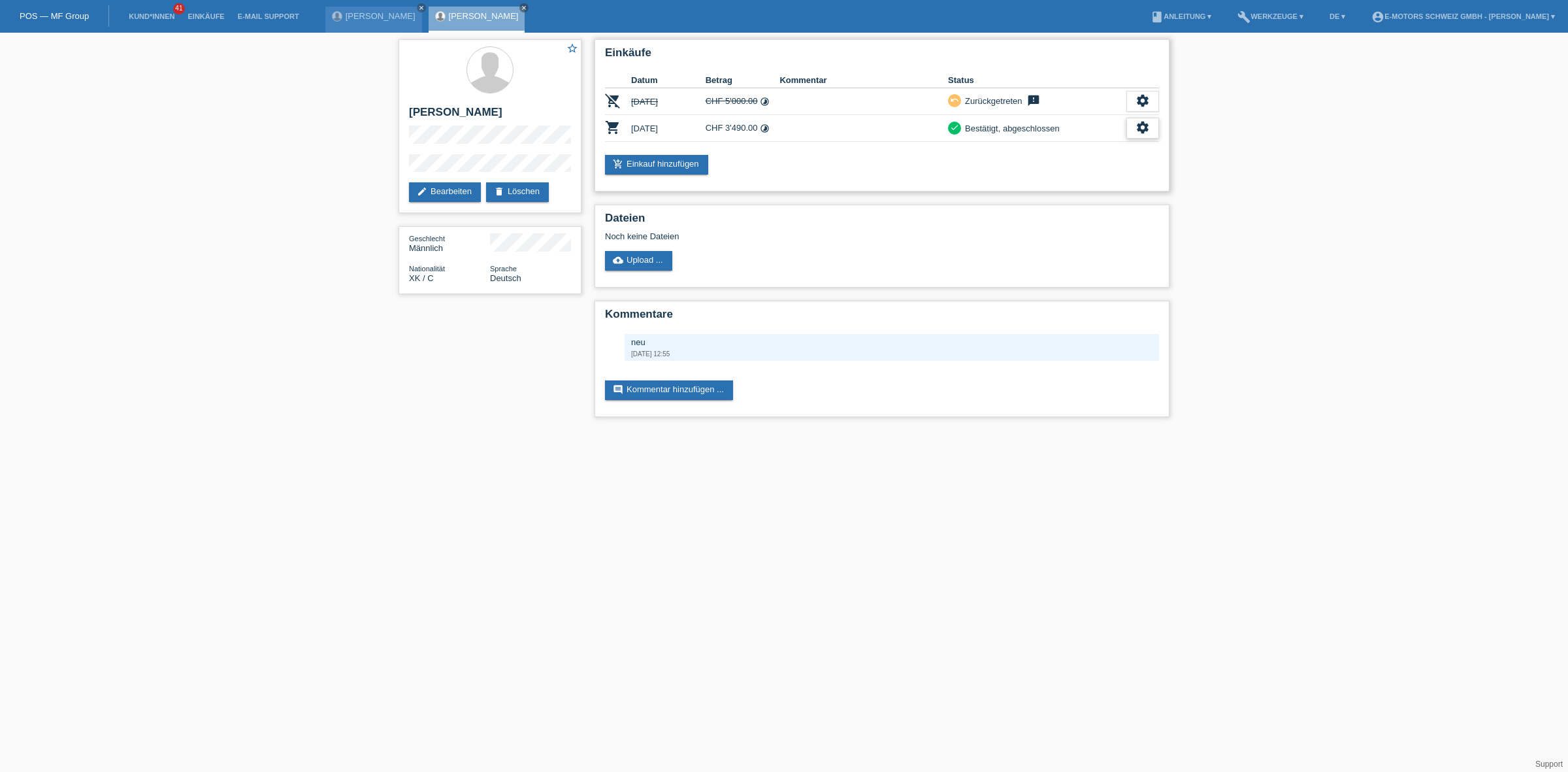
click at [1150, 134] on div "settings" at bounding box center [1142, 128] width 33 height 21
click at [1119, 145] on div "fullscreen Anzeigen" at bounding box center [1093, 148] width 128 height 19
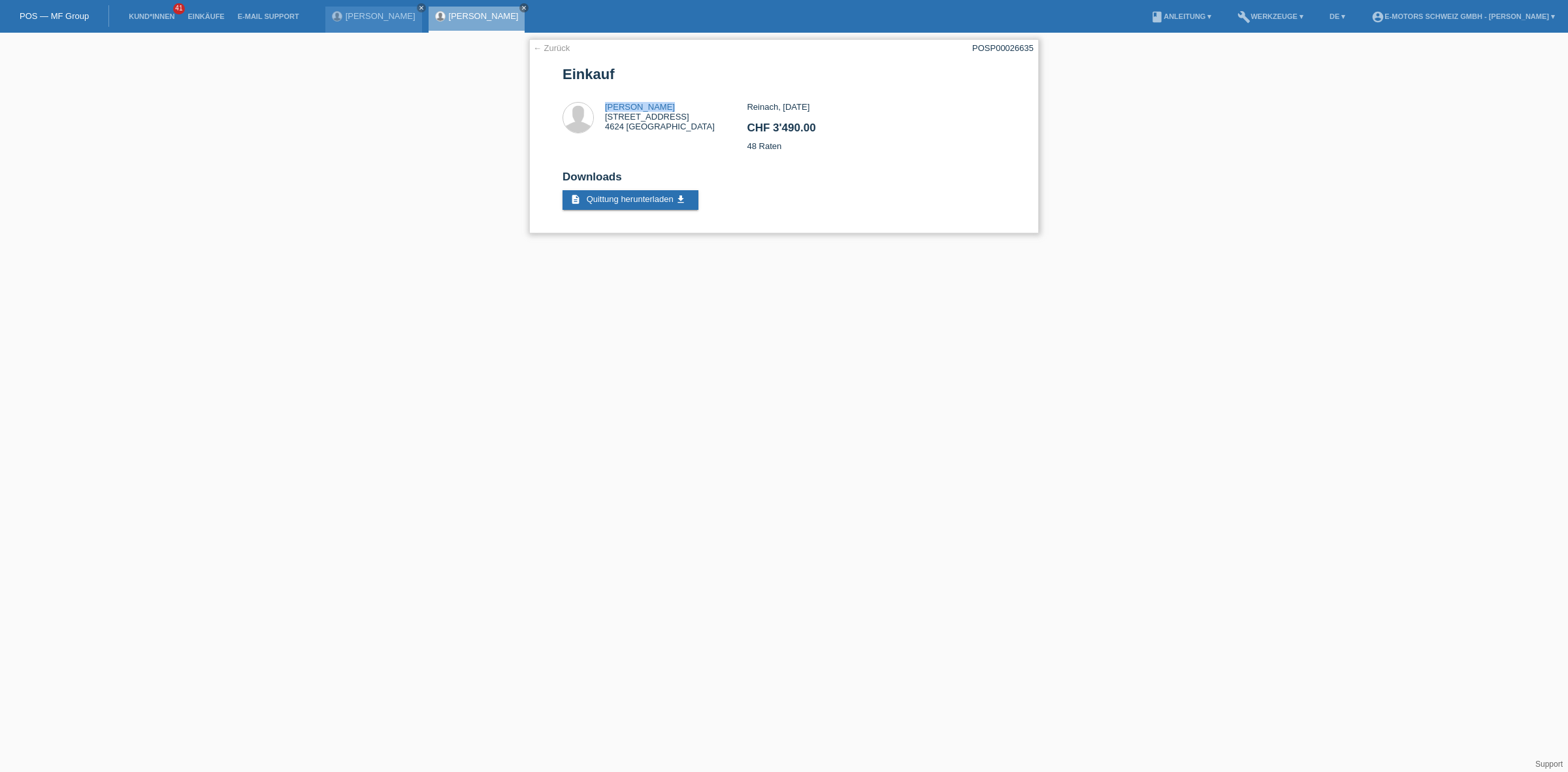
drag, startPoint x: 671, startPoint y: 101, endPoint x: 602, endPoint y: 102, distance: 69.0
click at [602, 102] on div "Albin Demukaj Terrassenstrasse 17 4624 Hägendorf" at bounding box center [655, 118] width 184 height 33
copy div "[PERSON_NAME]"
click at [200, 15] on link "Einkäufe" at bounding box center [206, 16] width 49 height 7
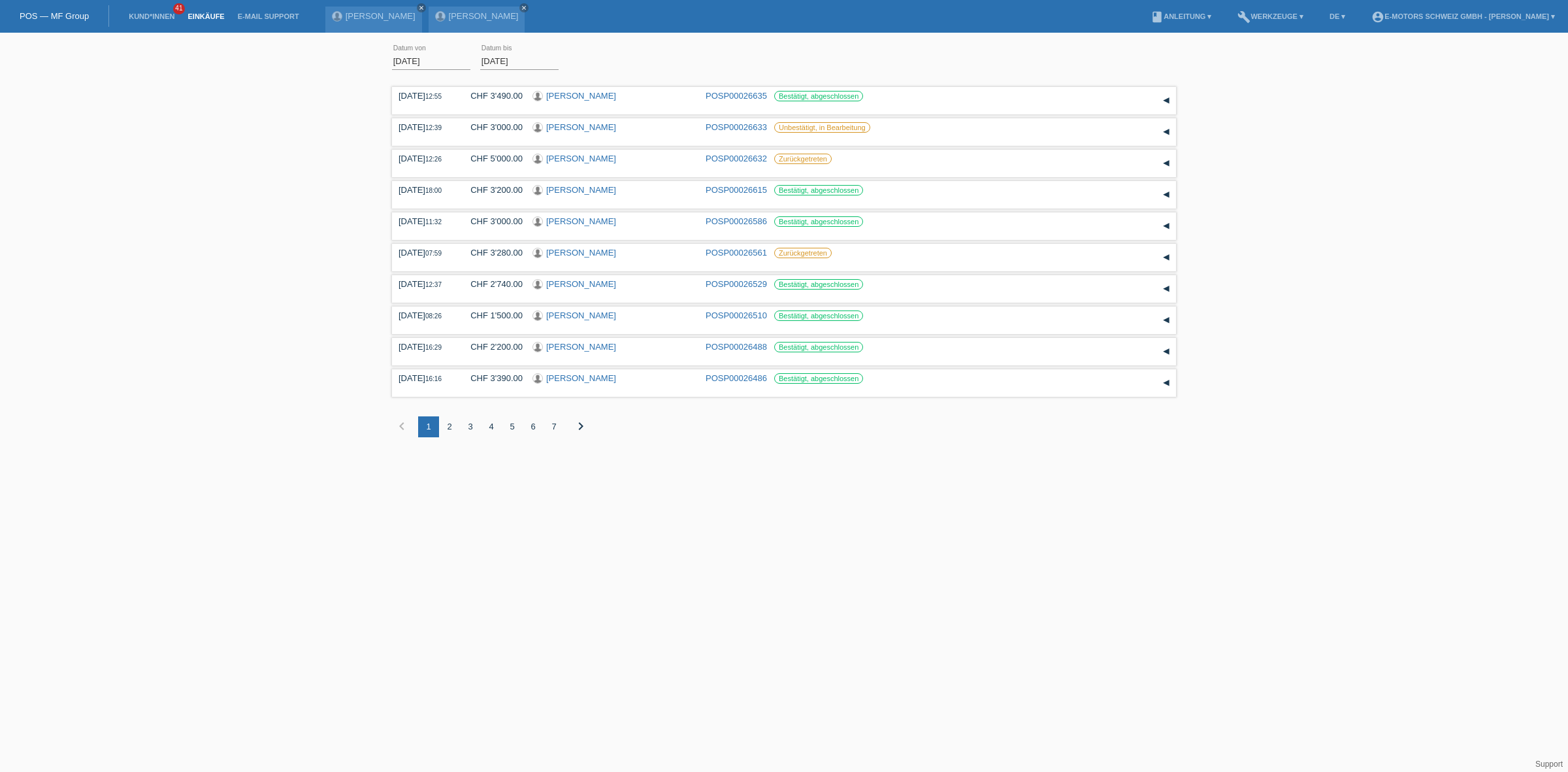
click at [448, 421] on div "2" at bounding box center [449, 426] width 21 height 21
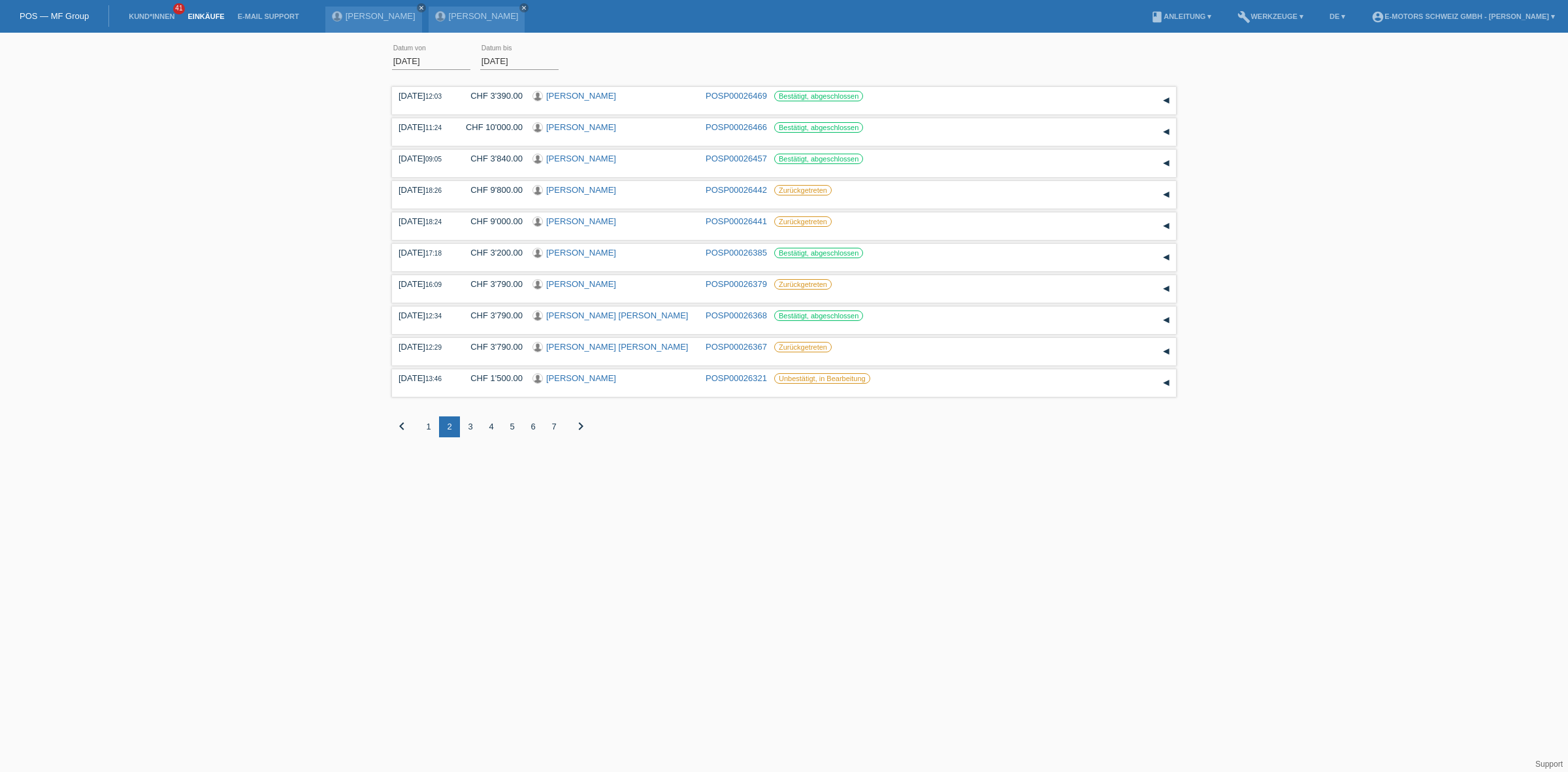
click at [466, 425] on div "3" at bounding box center [470, 426] width 21 height 21
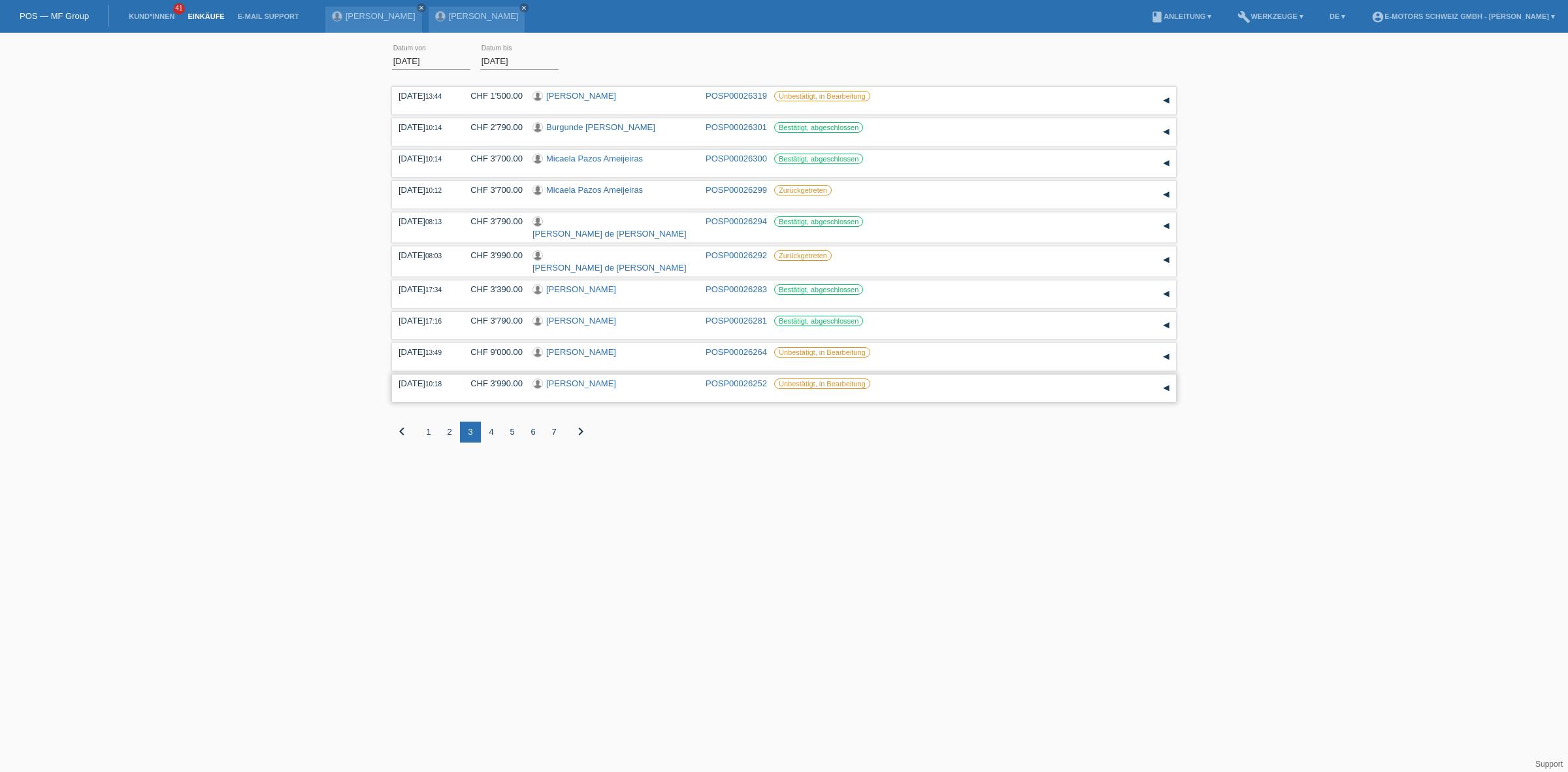
click at [574, 379] on link "[PERSON_NAME]" at bounding box center [581, 383] width 70 height 10
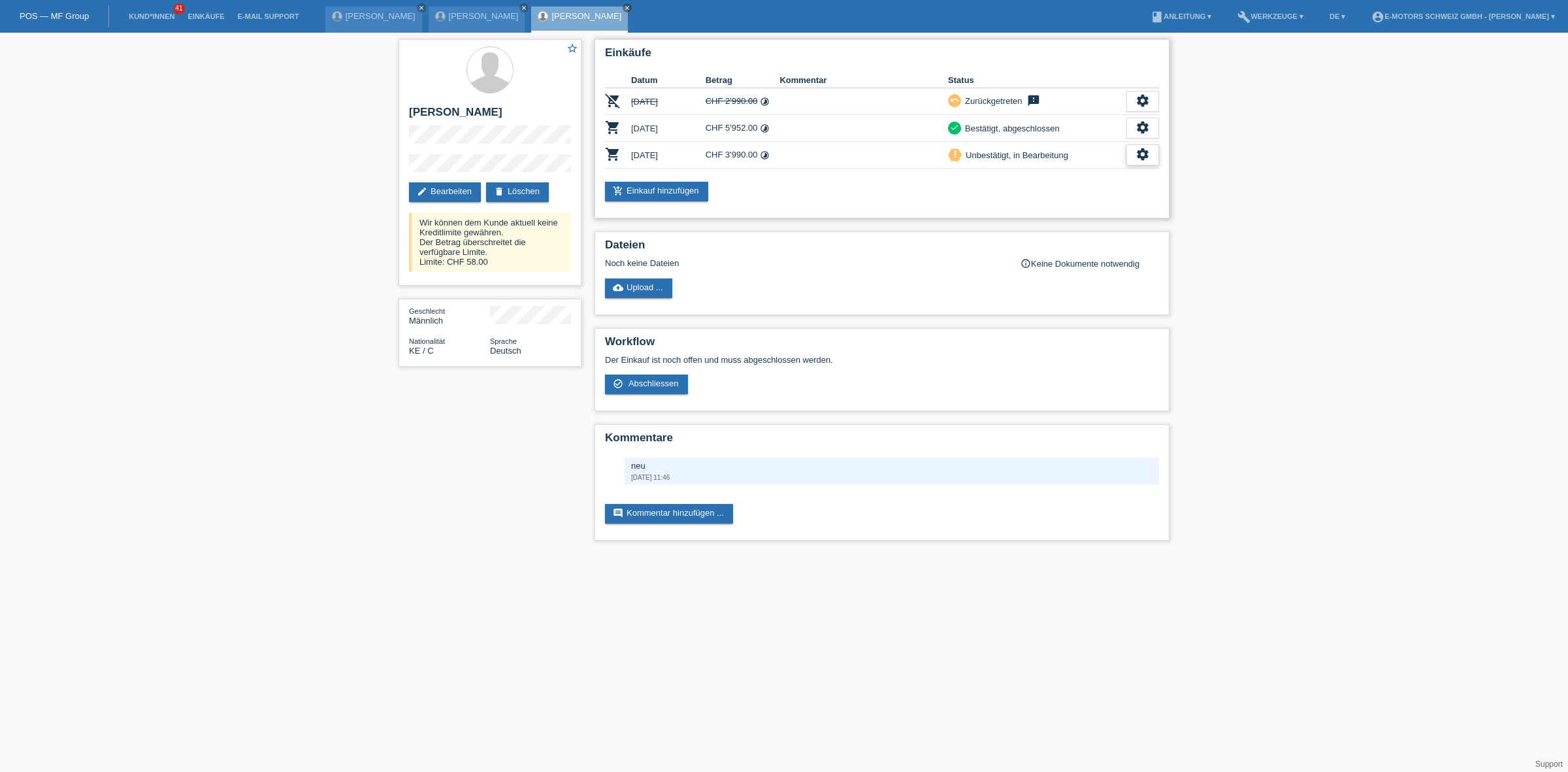
click at [1136, 157] on icon "settings" at bounding box center [1142, 154] width 14 height 14
click at [1029, 234] on span "Kunde ist vom Kauf zurückgetreten..." at bounding box center [1083, 232] width 143 height 16
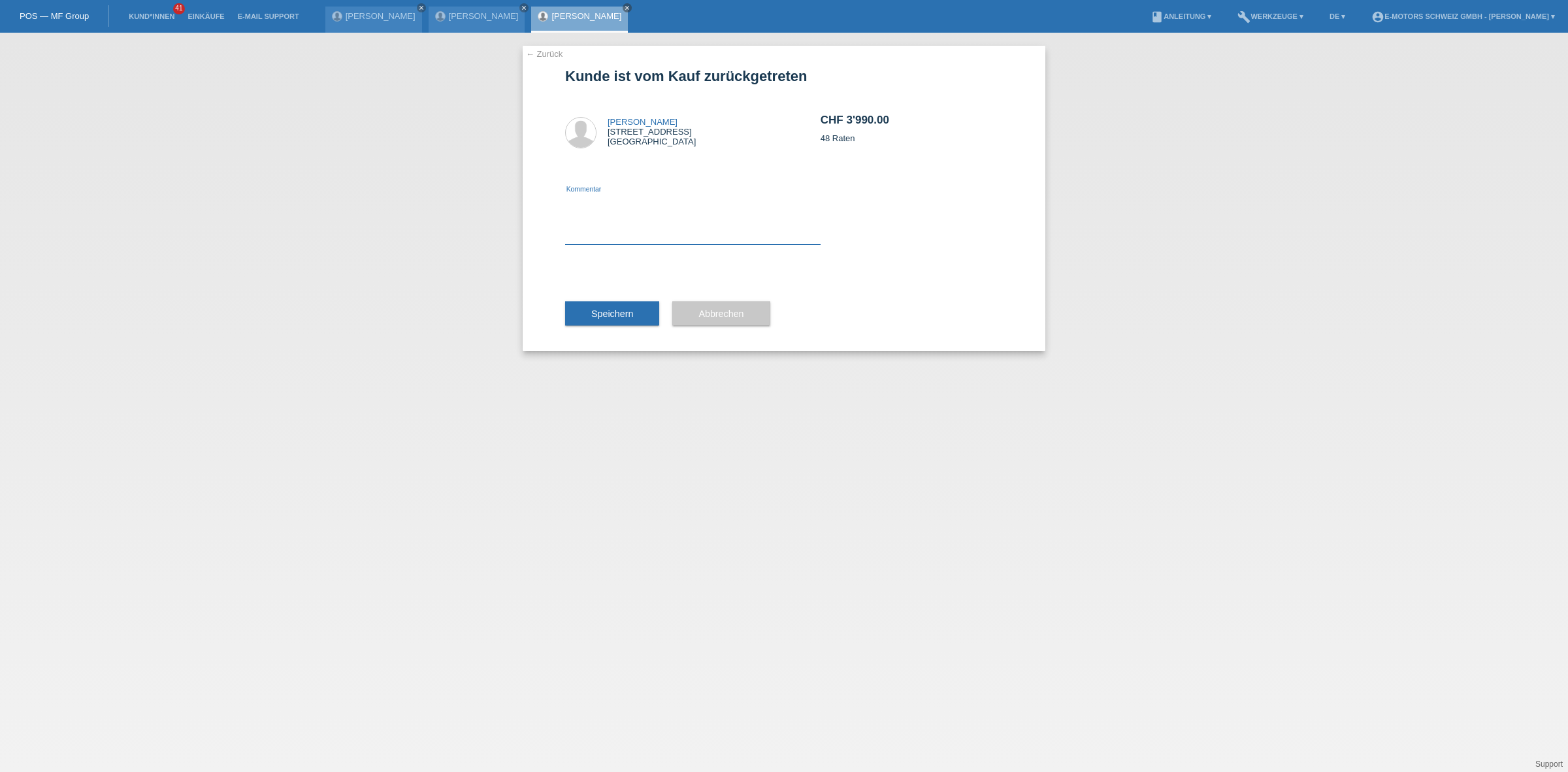
click at [694, 239] on textarea at bounding box center [692, 219] width 255 height 50
type textarea "neu"
click at [593, 316] on span "Speichern" at bounding box center [612, 314] width 42 height 10
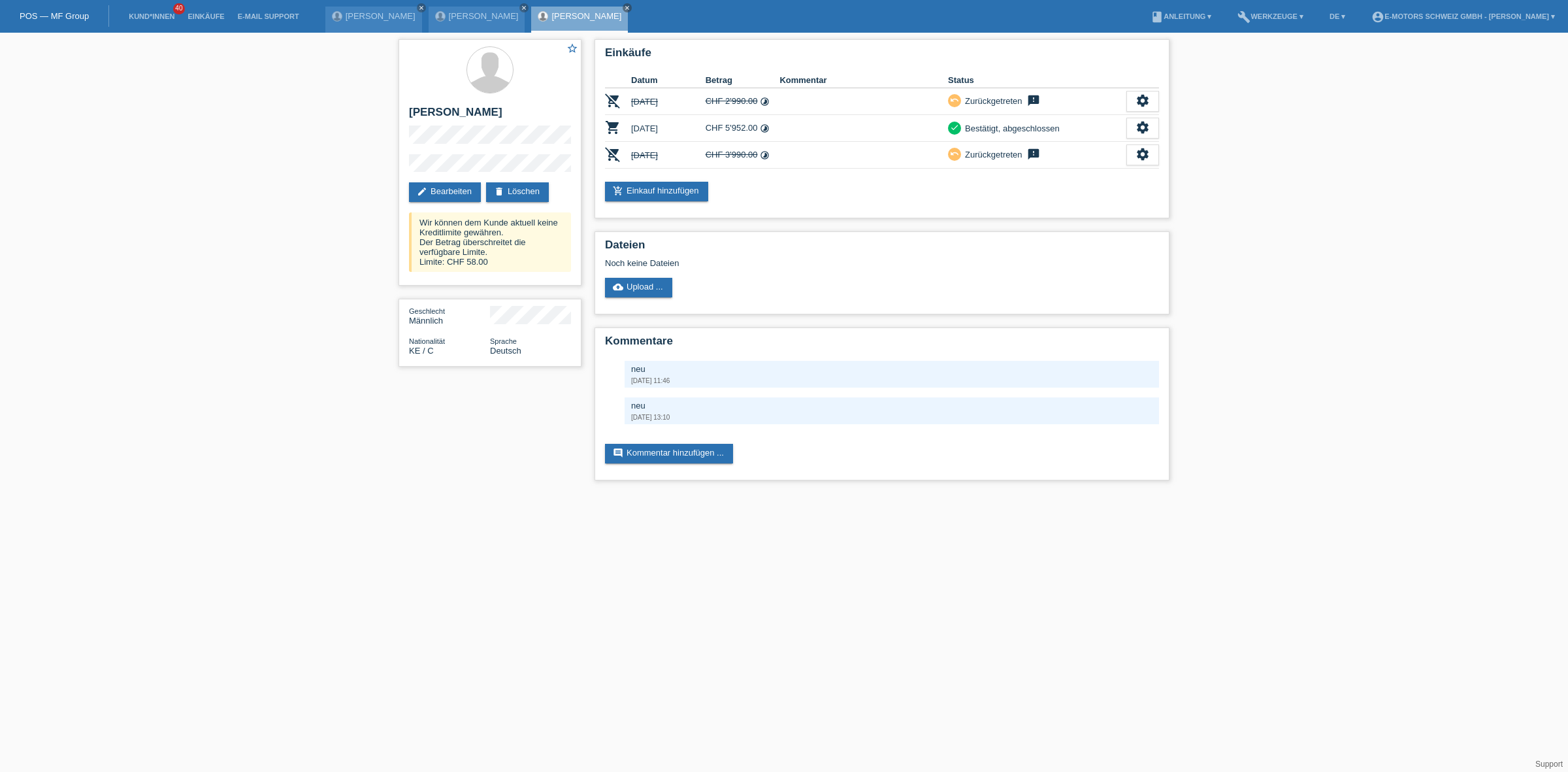
click at [1438, 283] on div "star_border Joel Elias Mutua edit Bearbeiten delete Löschen Wir können dem Kund…" at bounding box center [784, 263] width 1568 height 461
click at [1334, 432] on div "star_border Joel Elias Mutua edit Bearbeiten delete Löschen Wir können dem Kund…" at bounding box center [784, 263] width 1568 height 461
click at [660, 187] on link "add_shopping_cart Einkauf hinzufügen" at bounding box center [656, 191] width 103 height 19
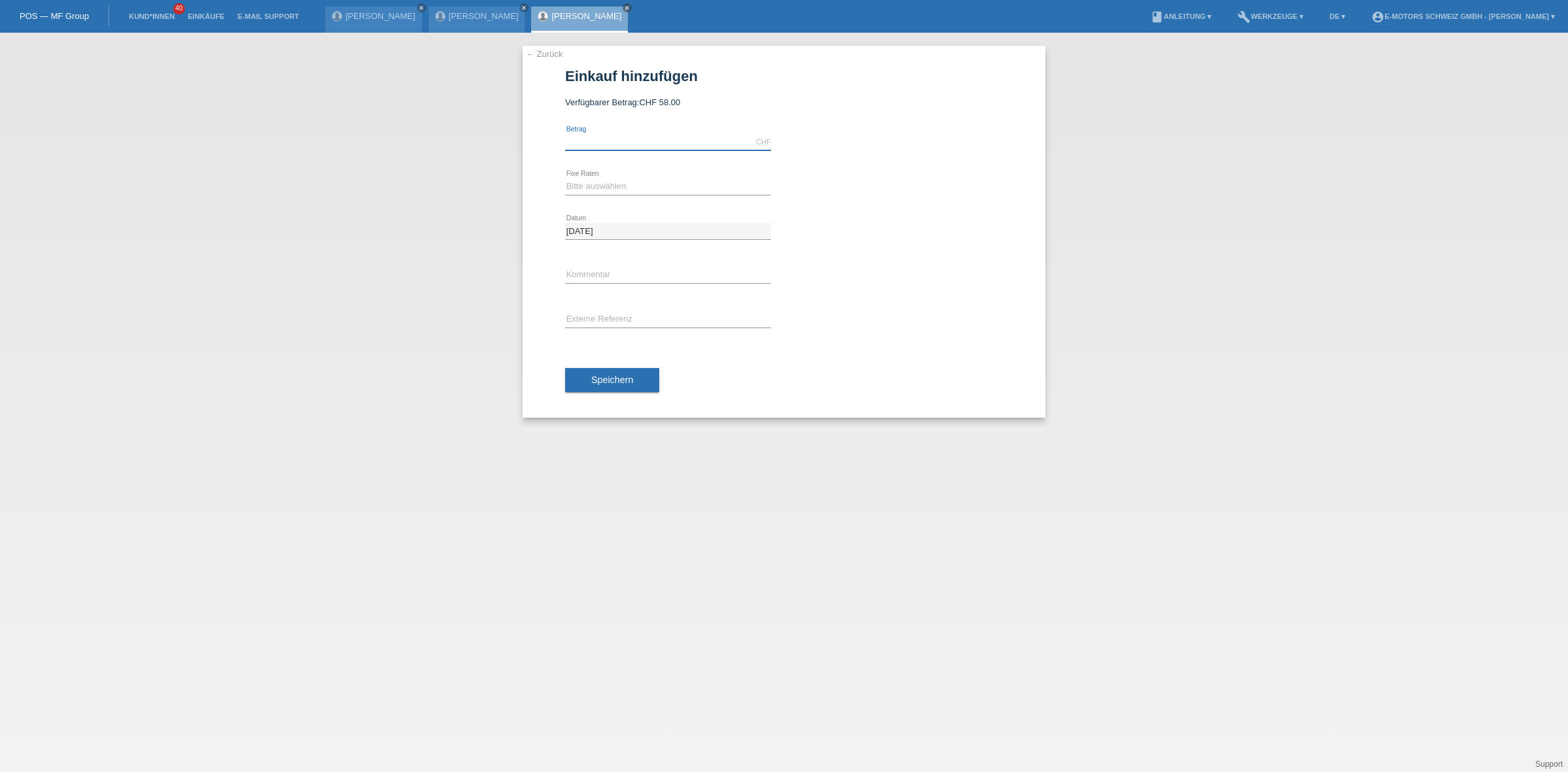
click at [625, 145] on input "text" at bounding box center [668, 142] width 206 height 16
type input "3647.00"
click at [595, 183] on select "Bitte auswählen 12 Raten 24 Raten 36 Raten 48 Raten" at bounding box center [668, 186] width 206 height 16
select select "216"
click at [565, 178] on select "Bitte auswählen 12 Raten 24 Raten 36 Raten 48 Raten" at bounding box center [668, 186] width 206 height 16
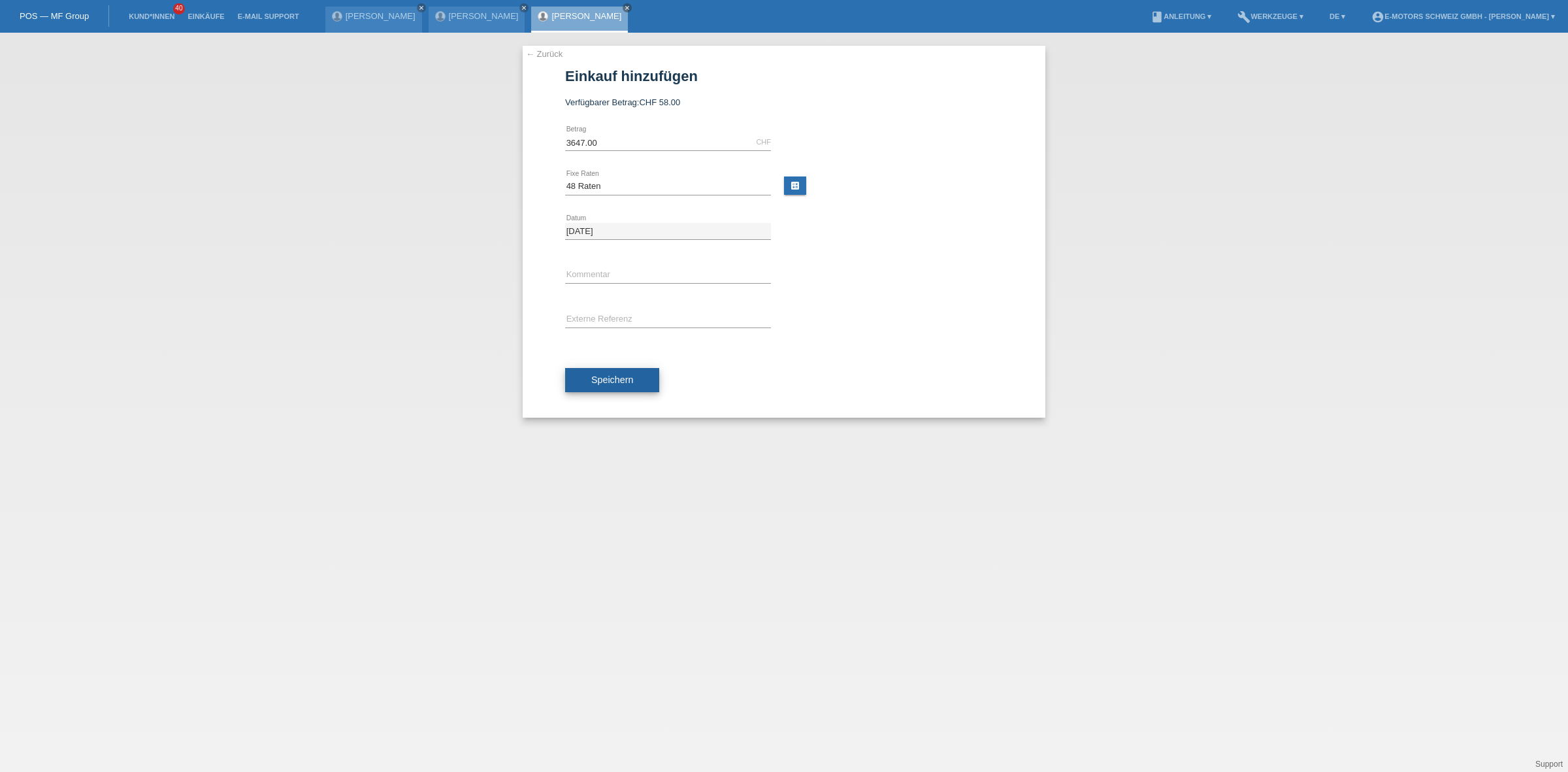
click at [592, 384] on span "Speichern" at bounding box center [612, 380] width 42 height 10
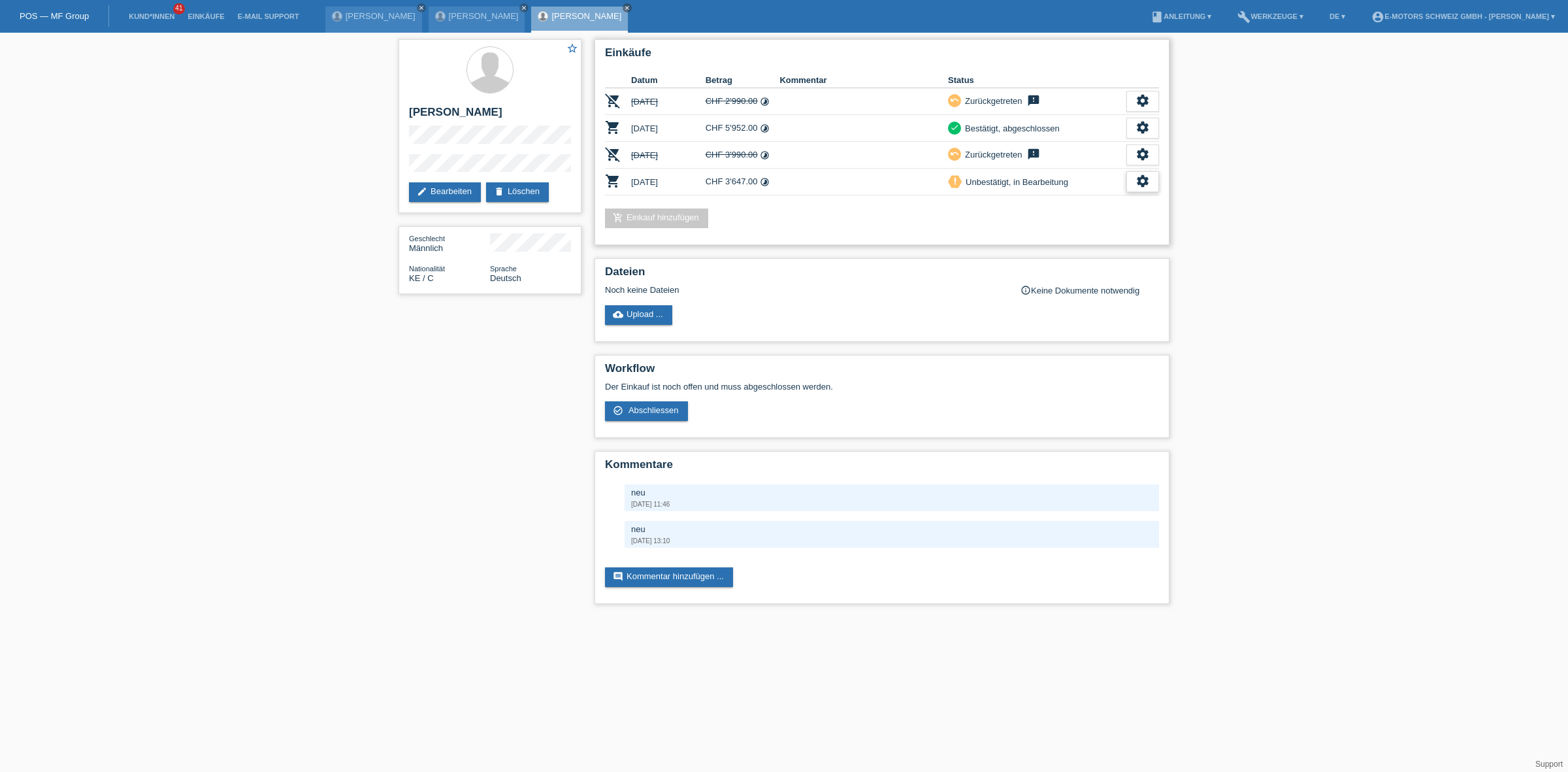
click at [1146, 181] on icon "settings" at bounding box center [1142, 181] width 14 height 14
click at [1023, 240] on span "Abschliessen" at bounding box center [1038, 239] width 54 height 16
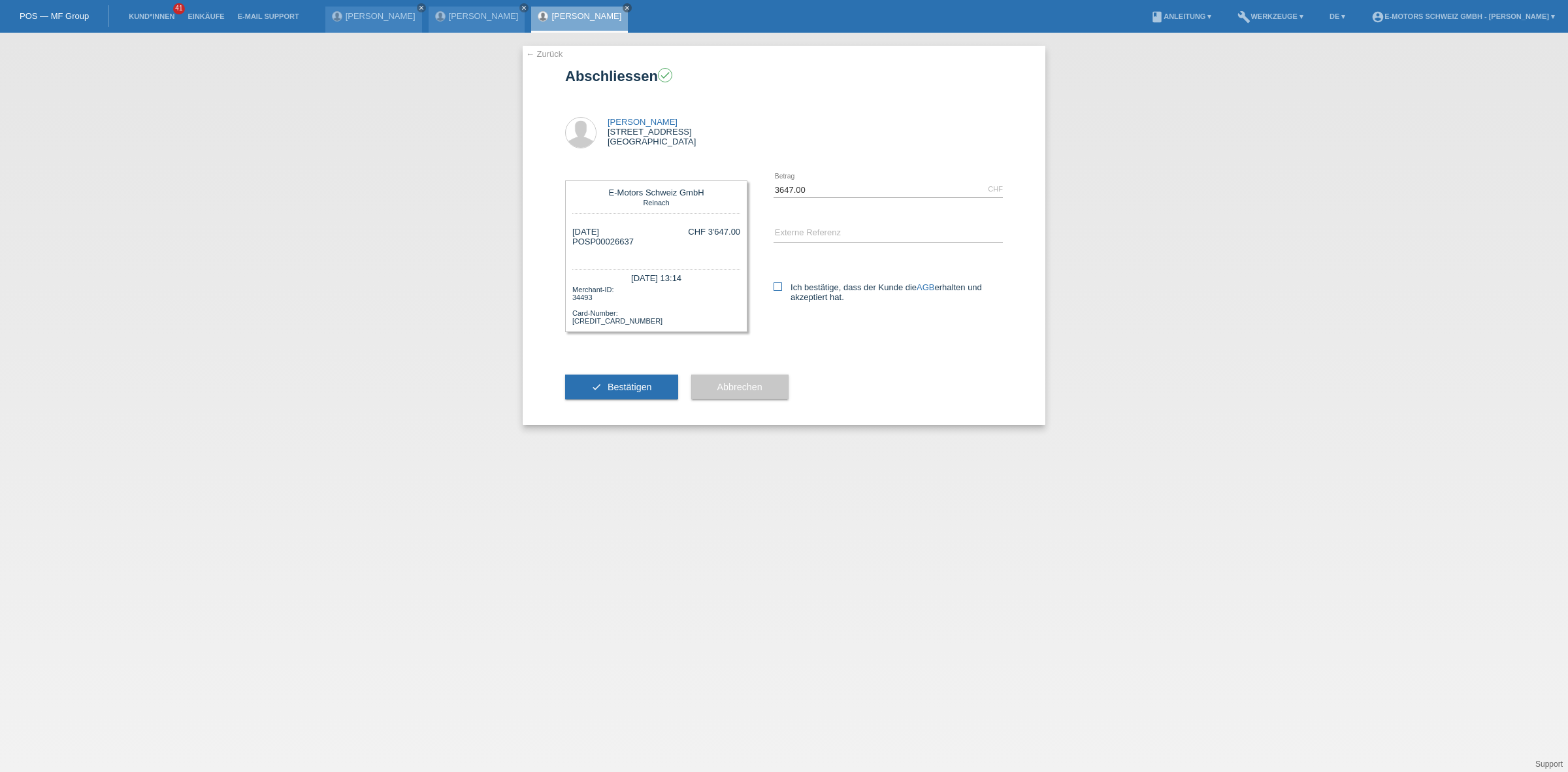
click at [779, 298] on label "Ich bestätige, dass der Kunde die AGB erhalten und akzeptiert hat." at bounding box center [888, 292] width 229 height 19
click at [779, 291] on input "Ich bestätige, dass der Kunde die AGB erhalten und akzeptiert hat." at bounding box center [777, 286] width 8 height 8
checkbox input "true"
click at [632, 377] on button "check Bestätigen" at bounding box center [621, 387] width 113 height 25
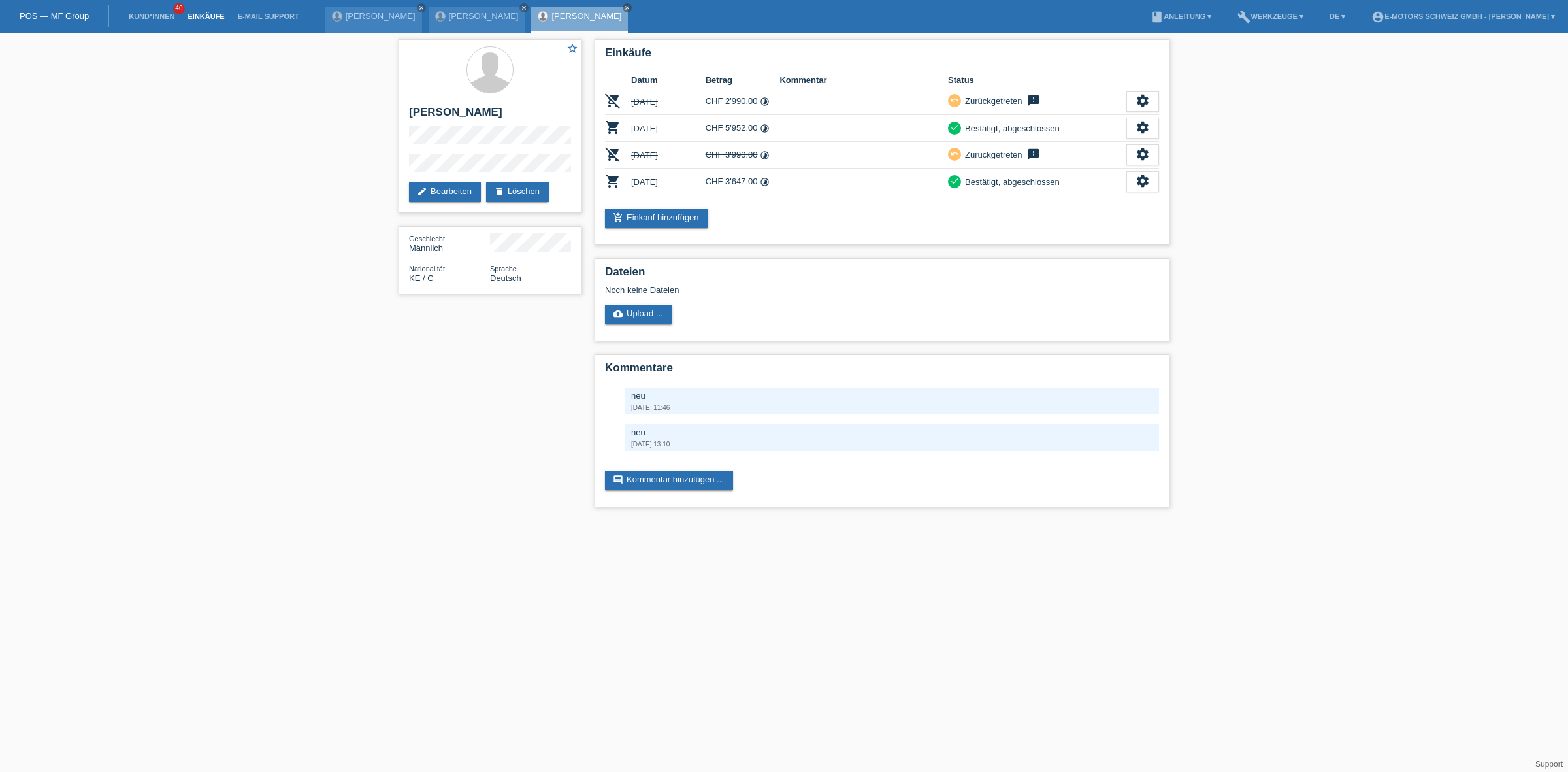
click at [209, 17] on link "Einkäufe" at bounding box center [206, 16] width 49 height 7
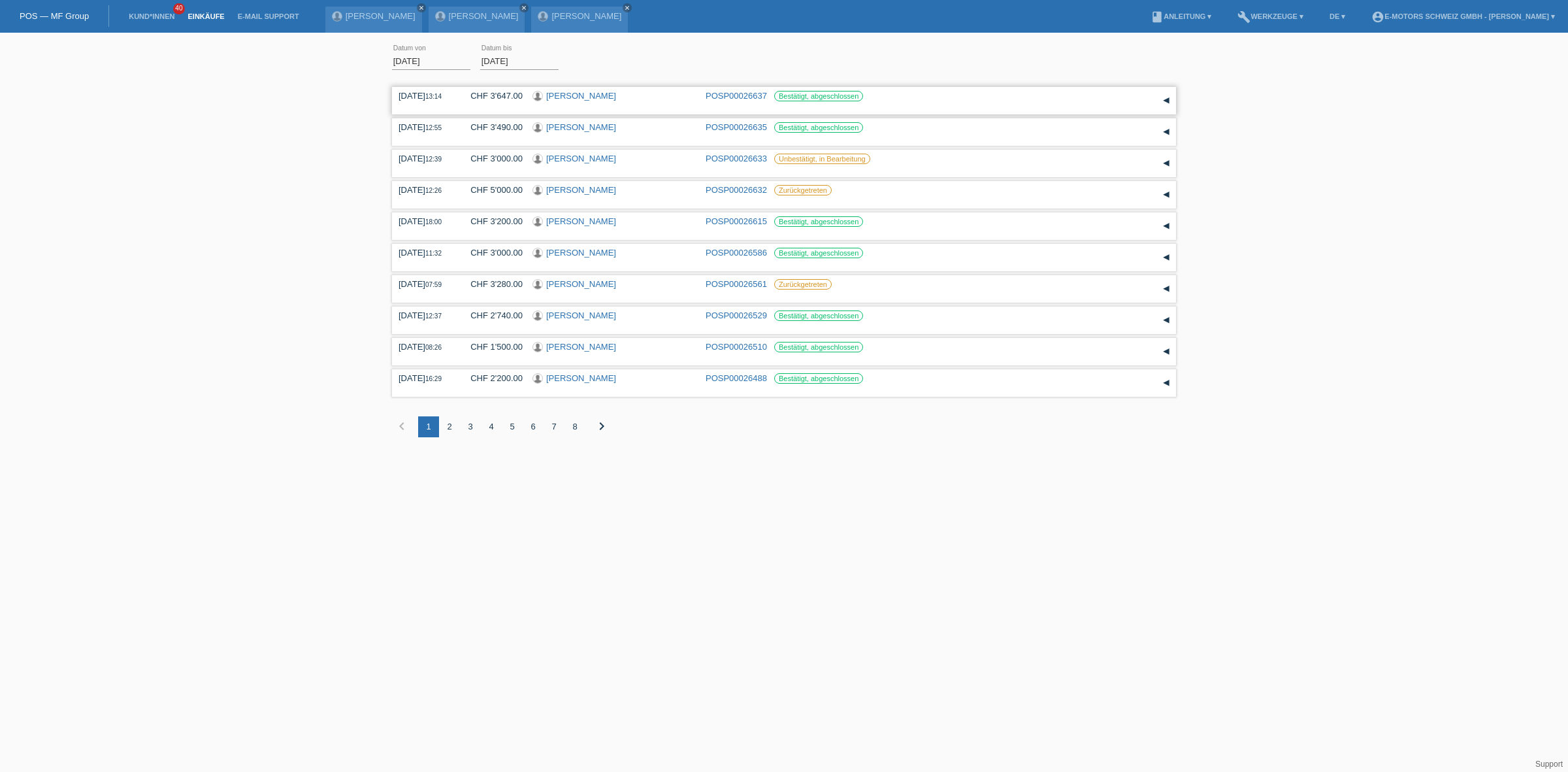
click at [577, 95] on link "[PERSON_NAME]" at bounding box center [581, 95] width 70 height 10
click at [572, 128] on link "[PERSON_NAME]" at bounding box center [581, 127] width 70 height 10
click at [565, 343] on link "[PERSON_NAME]" at bounding box center [581, 346] width 70 height 10
